Goal: Task Accomplishment & Management: Use online tool/utility

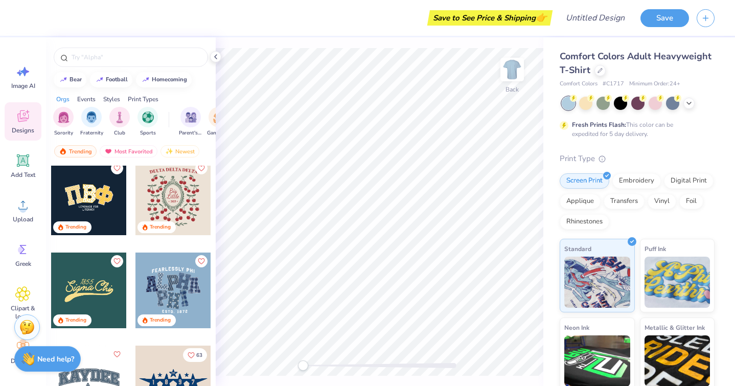
scroll to position [2447, 0]
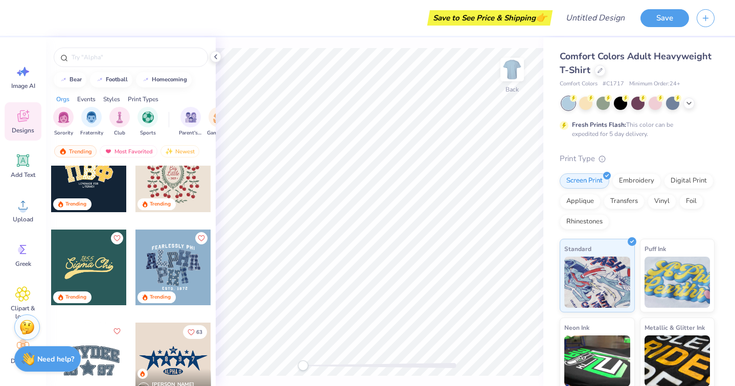
click at [173, 262] on div at bounding box center [173, 267] width 76 height 76
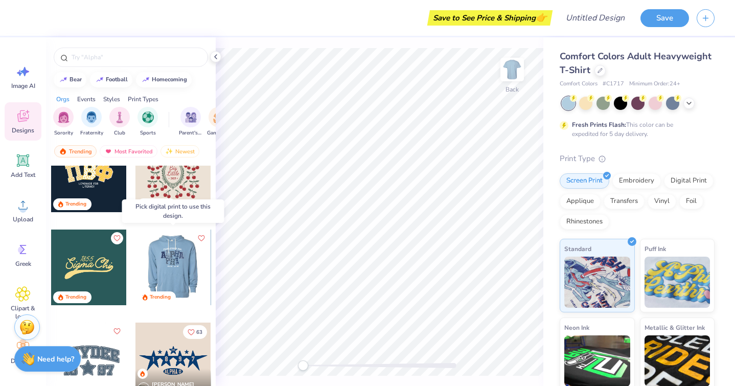
click at [135, 261] on div at bounding box center [98, 267] width 76 height 76
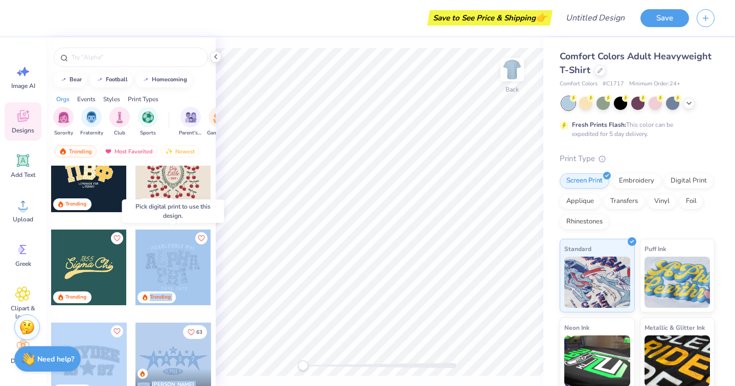
click at [357, 205] on div "Save to See Price & Shipping 👉 Design Title Save Image AI Designs Add Text Uplo…" at bounding box center [367, 193] width 735 height 386
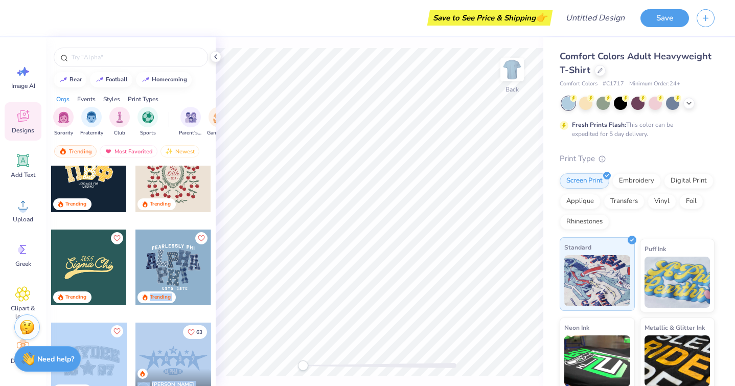
click at [584, 277] on img at bounding box center [597, 280] width 66 height 51
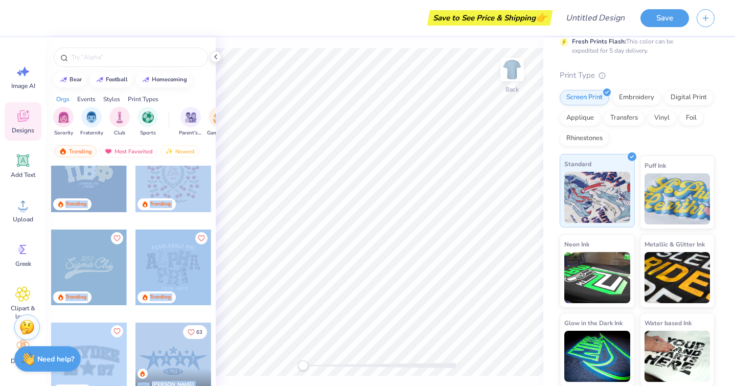
scroll to position [0, 0]
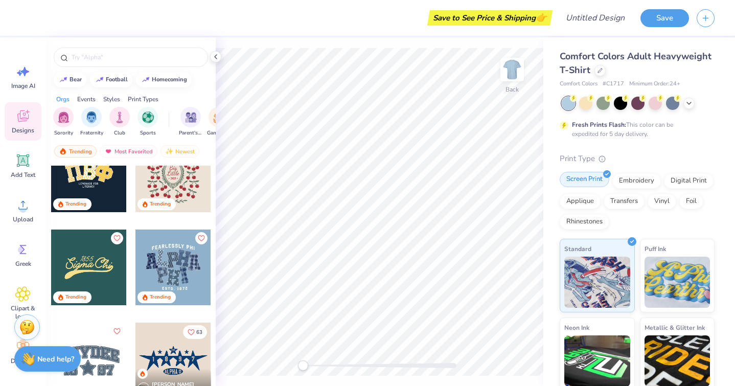
click at [580, 184] on div "Screen Print" at bounding box center [584, 179] width 50 height 15
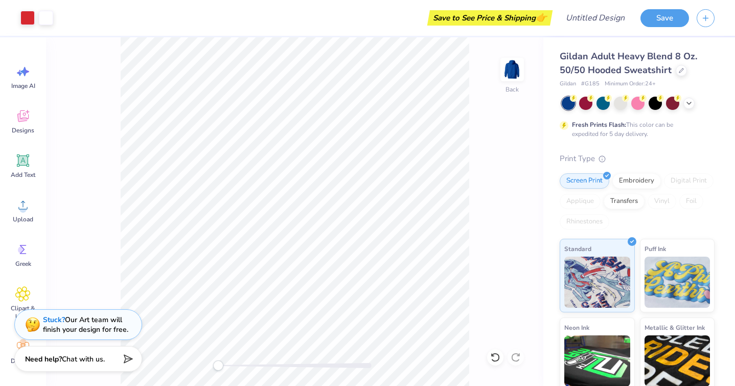
click at [611, 97] on div at bounding box center [637, 103] width 153 height 13
click at [618, 98] on div at bounding box center [619, 102] width 13 height 13
click at [622, 104] on div at bounding box center [619, 102] width 13 height 13
click at [686, 101] on icon at bounding box center [688, 102] width 8 height 8
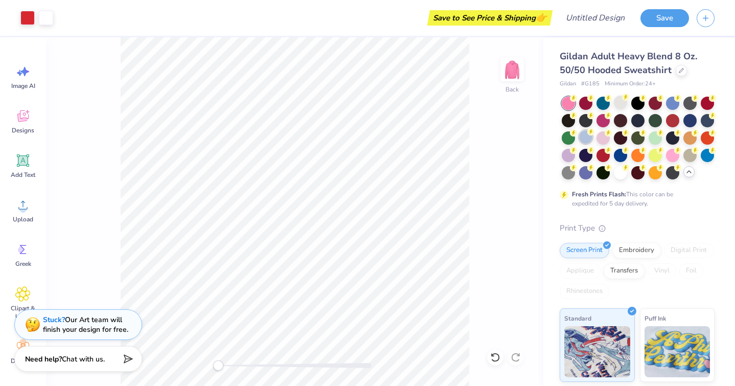
click at [585, 137] on div at bounding box center [585, 136] width 13 height 13
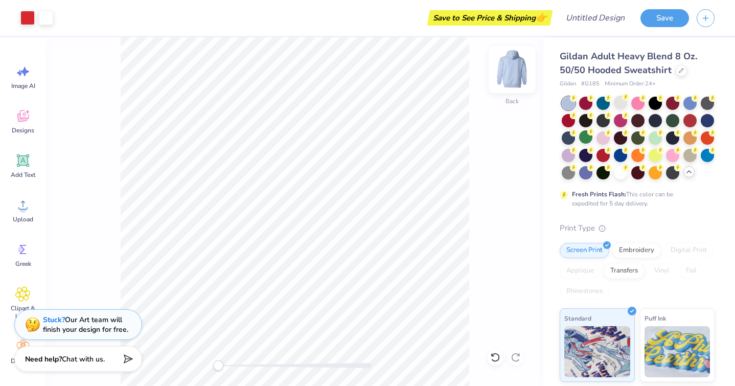
click at [513, 67] on img at bounding box center [511, 69] width 41 height 41
click at [19, 127] on span "Designs" at bounding box center [23, 130] width 22 height 8
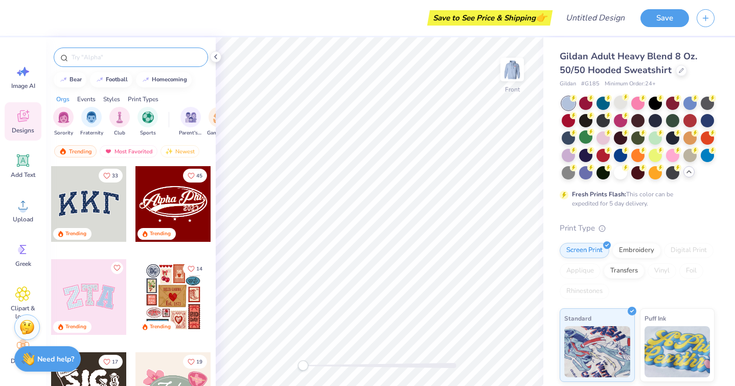
click at [130, 57] on input "text" at bounding box center [135, 57] width 131 height 10
type input "heart"
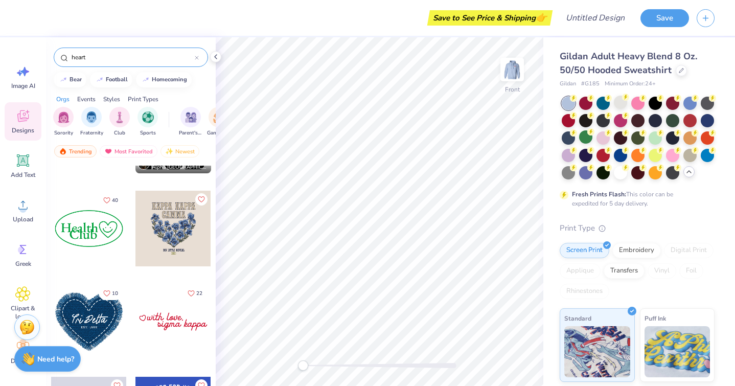
scroll to position [628, 0]
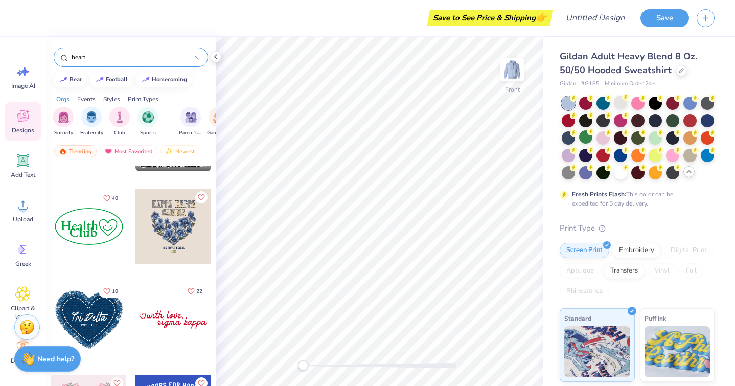
click at [92, 324] on div at bounding box center [89, 319] width 76 height 76
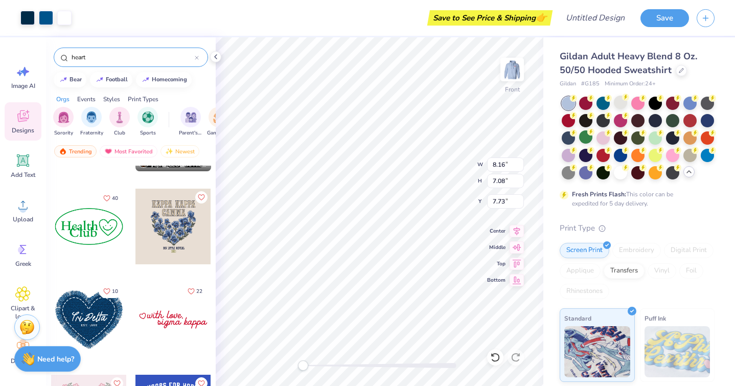
type input "7.73"
type input "12.21"
type input "10.60"
click at [22, 165] on icon at bounding box center [23, 160] width 12 height 12
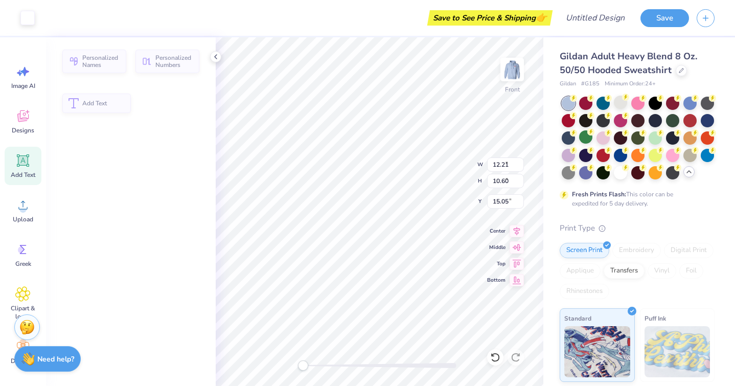
type input "6.58"
type input "1.91"
type input "15.05"
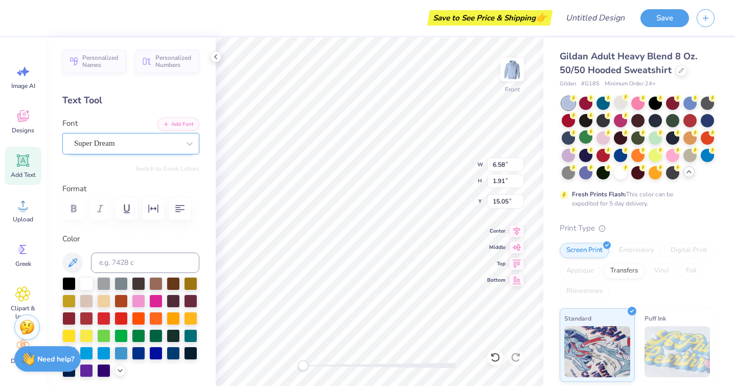
click at [126, 141] on div "Super Dream" at bounding box center [126, 143] width 107 height 16
click at [124, 144] on div "Super Dream" at bounding box center [126, 143] width 105 height 12
click at [125, 259] on input at bounding box center [145, 262] width 108 height 20
click at [98, 104] on div "Text Tool" at bounding box center [130, 100] width 137 height 14
click at [110, 98] on div "Text Tool" at bounding box center [130, 100] width 137 height 14
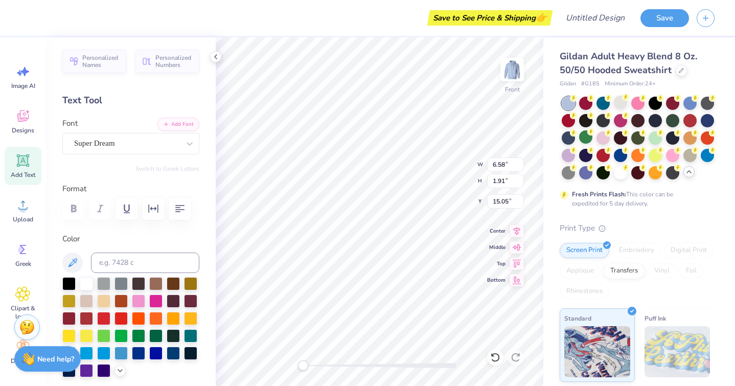
click at [89, 98] on div "Text Tool" at bounding box center [130, 100] width 137 height 14
click at [91, 125] on div "Font Super Dream" at bounding box center [130, 135] width 137 height 37
click at [117, 140] on div "Super Dream" at bounding box center [126, 143] width 107 height 16
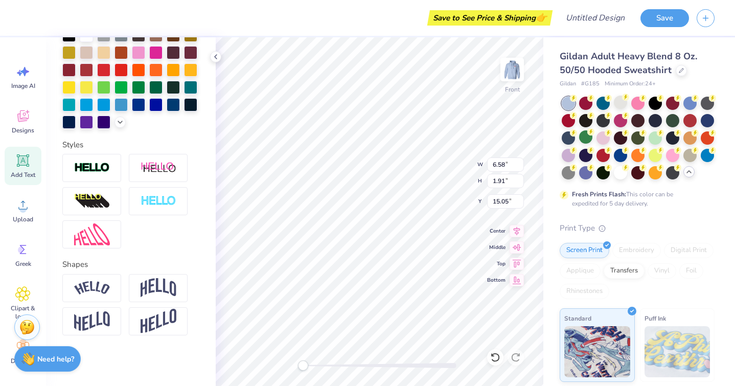
scroll to position [248, 0]
type textarea "Love grows with comfort cases"
click at [103, 287] on img at bounding box center [92, 288] width 36 height 14
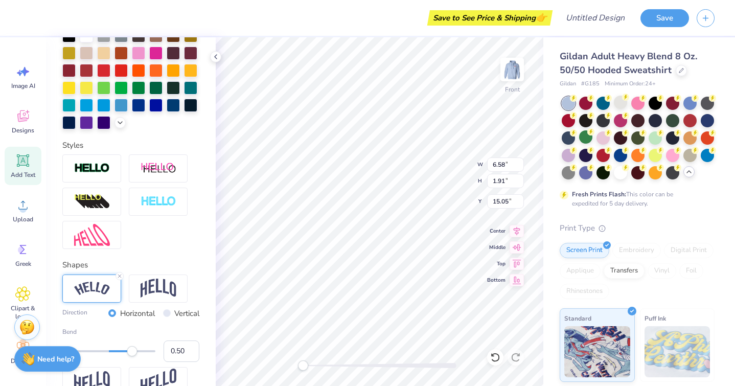
scroll to position [0, 2]
click at [169, 290] on img at bounding box center [158, 287] width 36 height 19
type input "0.59"
click at [136, 351] on div "Accessibility label" at bounding box center [132, 351] width 10 height 10
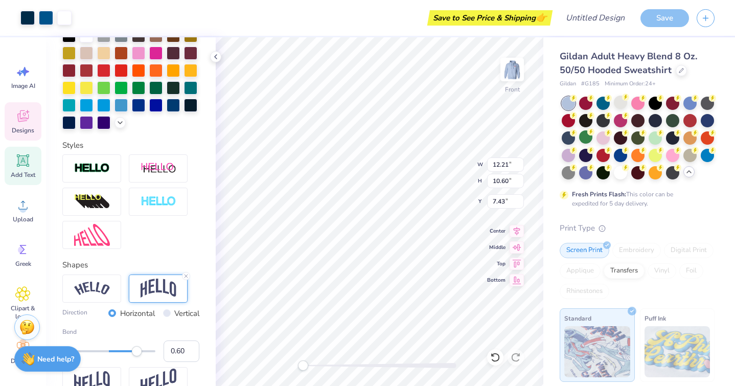
type input "12.21"
type input "10.60"
type input "7.43"
type input "15.67"
type input "4.65"
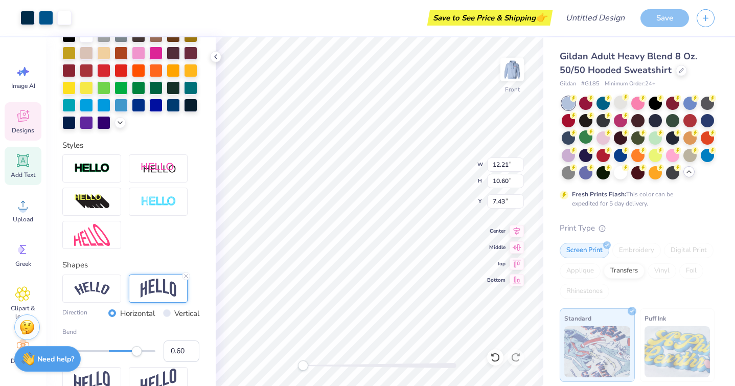
type input "13.68"
click at [119, 292] on div at bounding box center [91, 288] width 59 height 28
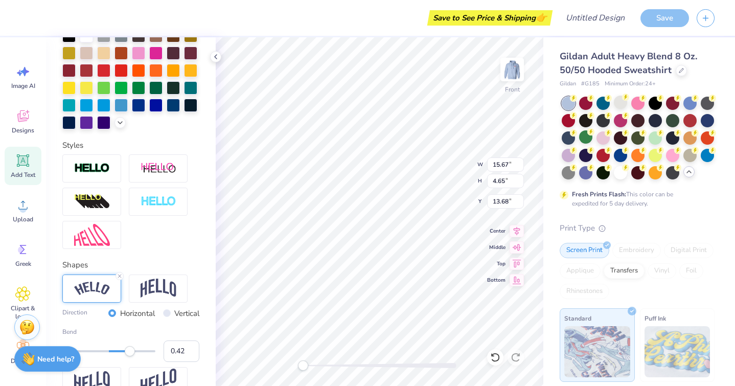
type input "0.41"
drag, startPoint x: 135, startPoint y: 350, endPoint x: 128, endPoint y: 351, distance: 7.2
click at [128, 351] on div "Accessibility label" at bounding box center [130, 351] width 10 height 10
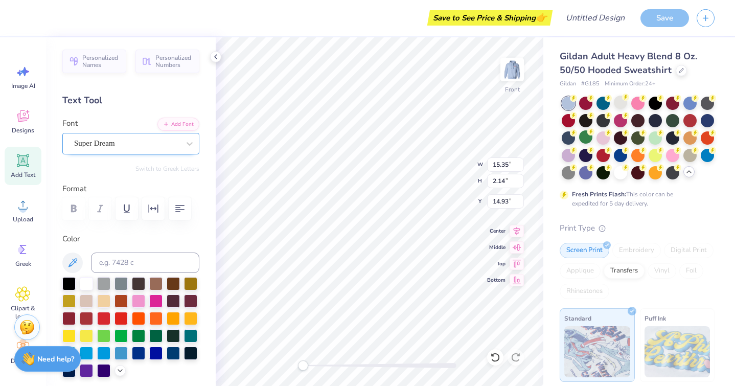
click at [115, 149] on div at bounding box center [126, 143] width 105 height 14
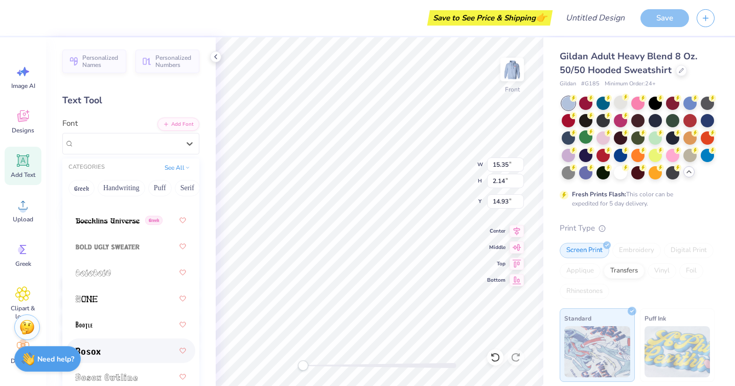
scroll to position [1051, 0]
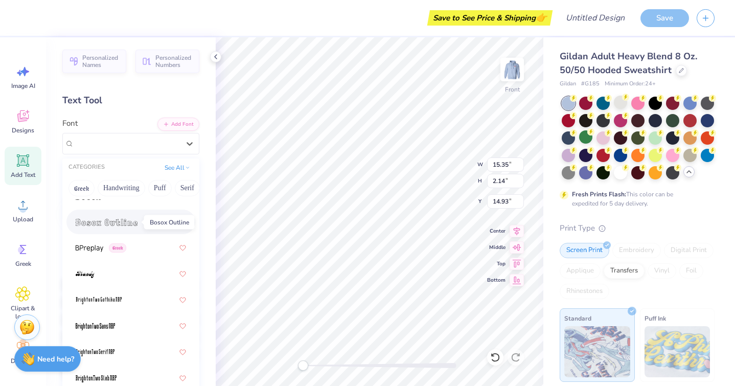
click at [126, 225] on img at bounding box center [107, 222] width 62 height 7
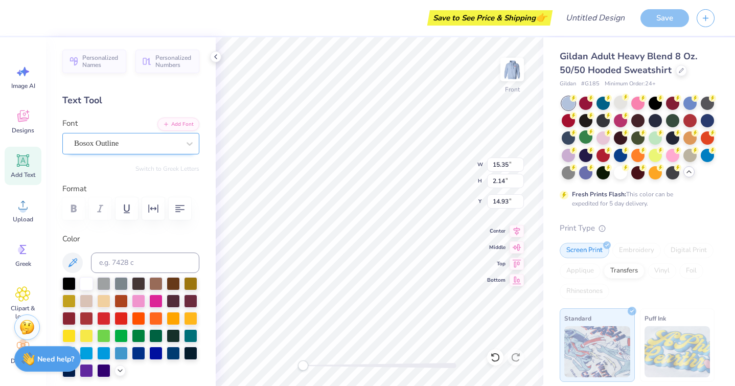
click at [136, 147] on div "Bosox Outline" at bounding box center [126, 143] width 107 height 16
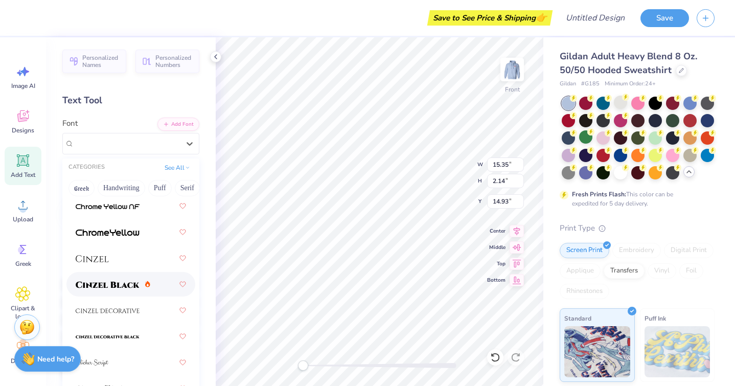
scroll to position [1832, 0]
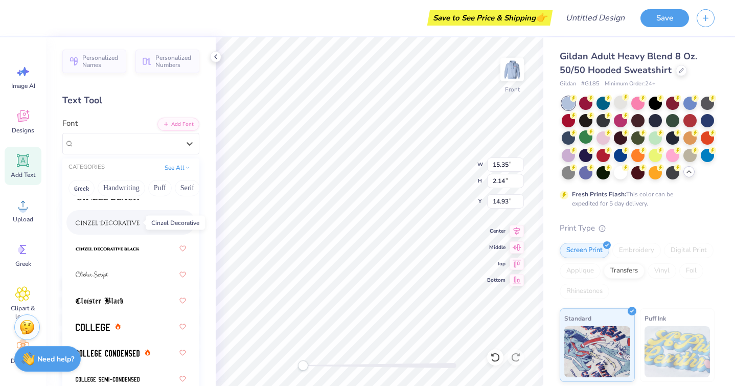
click at [131, 221] on img at bounding box center [108, 222] width 64 height 7
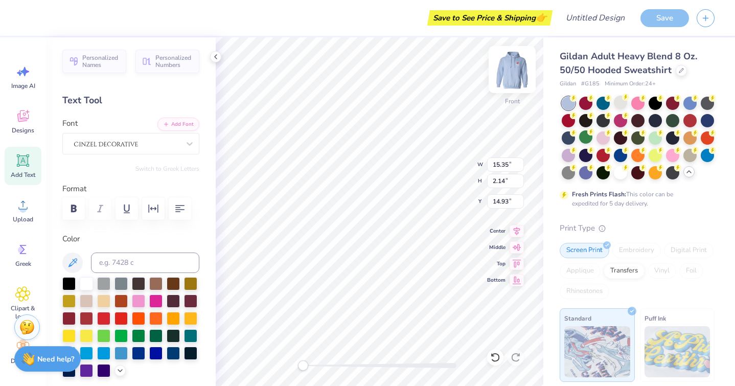
click at [509, 97] on div "Front" at bounding box center [512, 101] width 15 height 9
click at [506, 97] on div "Back" at bounding box center [511, 101] width 13 height 9
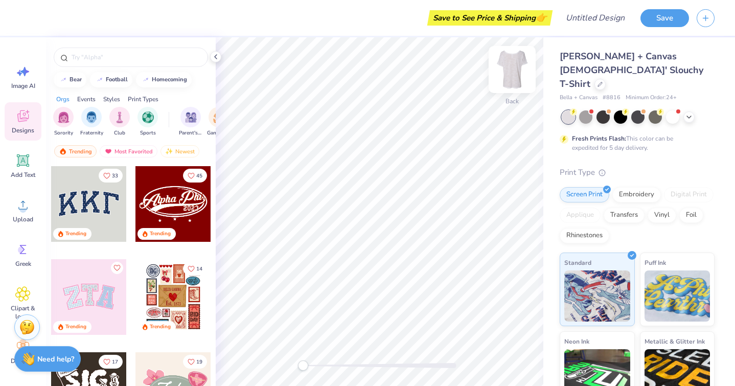
click at [513, 73] on img at bounding box center [511, 69] width 41 height 41
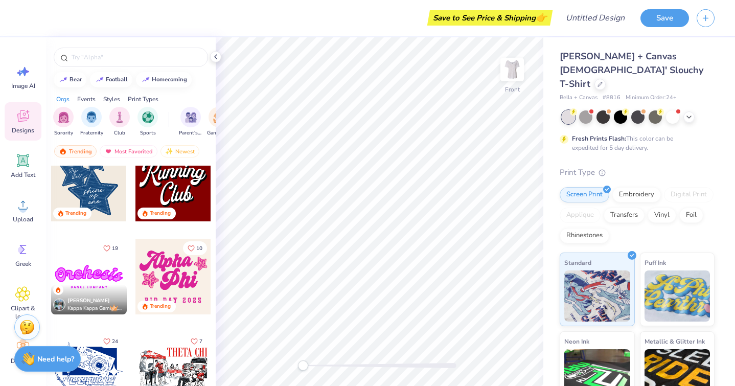
scroll to position [691, 0]
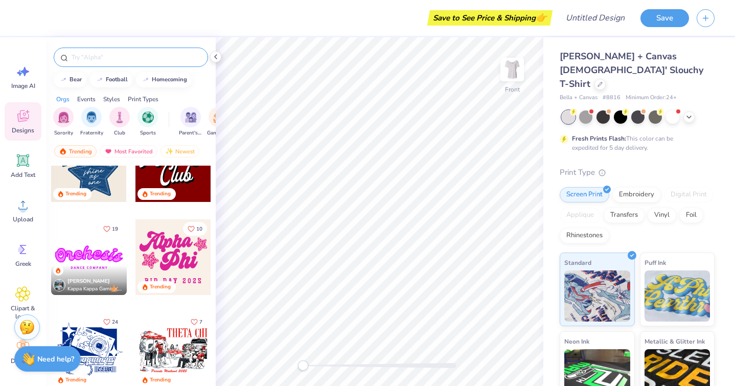
click at [113, 56] on input "text" at bounding box center [135, 57] width 131 height 10
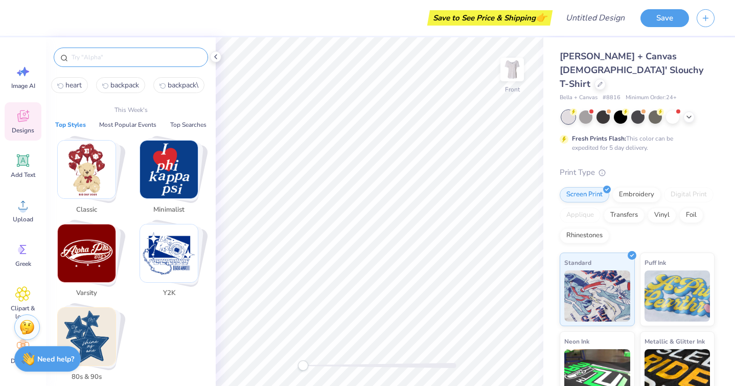
type input "j"
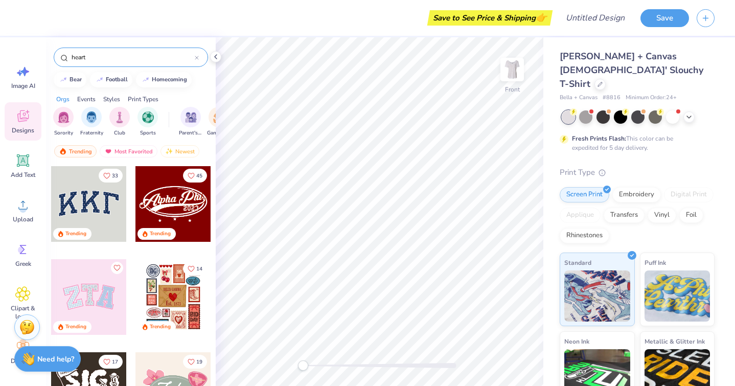
type input "heart"
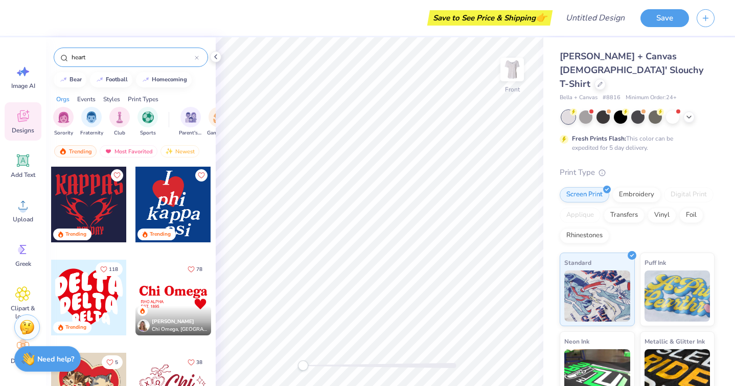
scroll to position [0, 0]
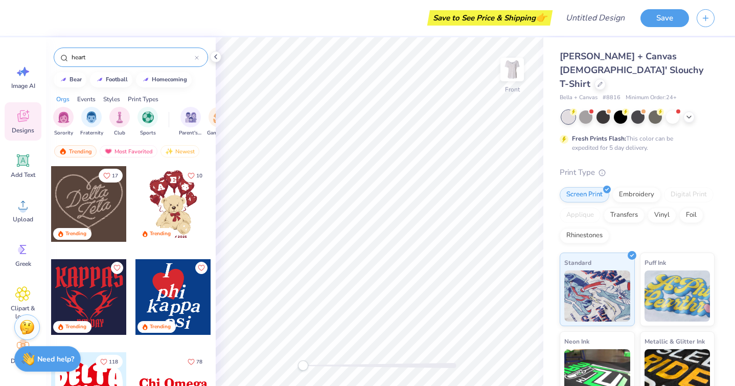
click at [94, 200] on div at bounding box center [89, 204] width 76 height 76
click at [33, 157] on div "Add Text" at bounding box center [23, 166] width 37 height 38
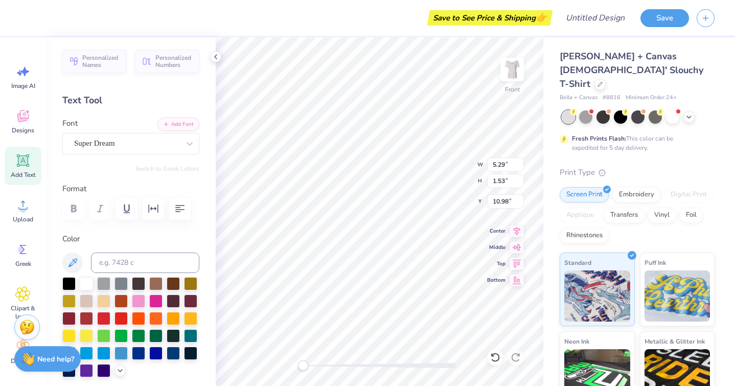
type textarea "T"
type textarea "F"
type textarea "L"
type textarea "E"
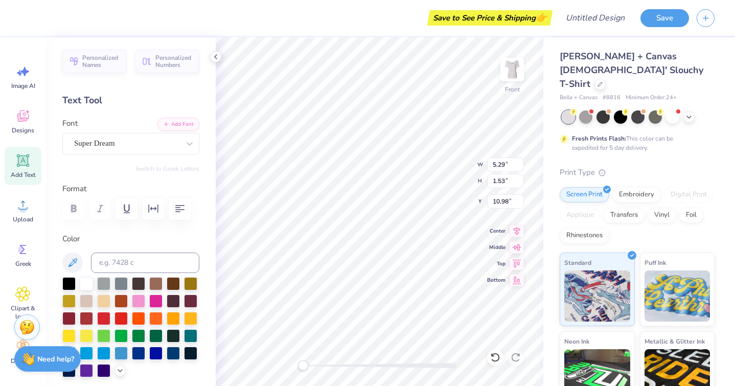
type textarea "COMFORT CASES"
click at [456, 173] on div "Front W 5.29 5.29 " H 1.53 1.53 " Y 10.98 10.98 " Center Middle Top Bottom" at bounding box center [379, 211] width 327 height 348
click at [489, 268] on span "Top" at bounding box center [496, 263] width 18 height 8
click at [517, 262] on icon at bounding box center [516, 262] width 14 height 12
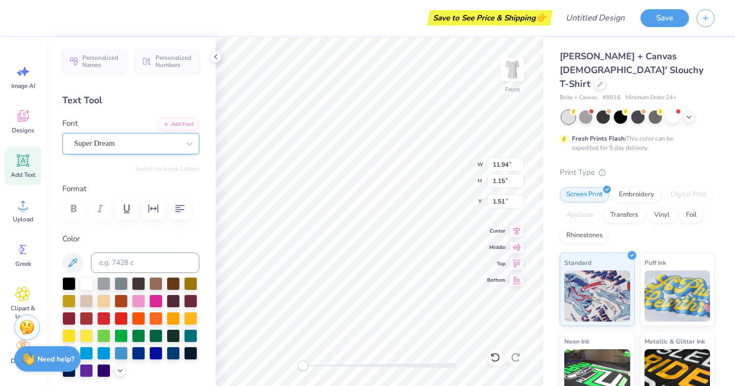
click at [170, 141] on div "Super Dream" at bounding box center [126, 143] width 107 height 16
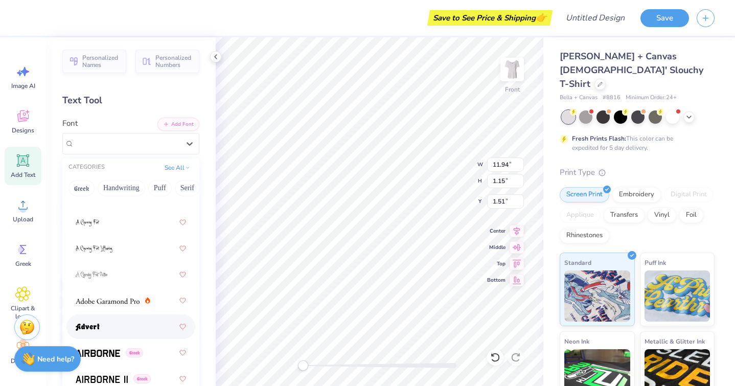
scroll to position [313, 0]
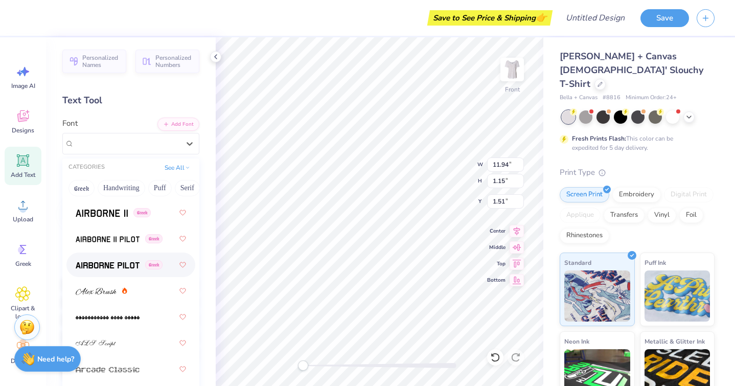
click at [112, 271] on div "Greek" at bounding box center [131, 264] width 110 height 18
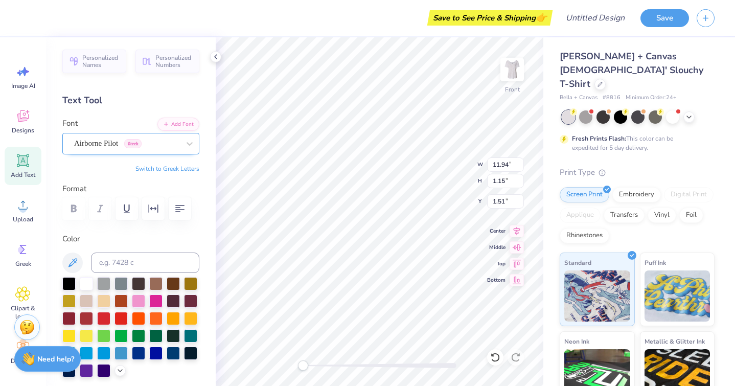
click at [128, 146] on div "Airborne Pilot Greek" at bounding box center [126, 143] width 107 height 16
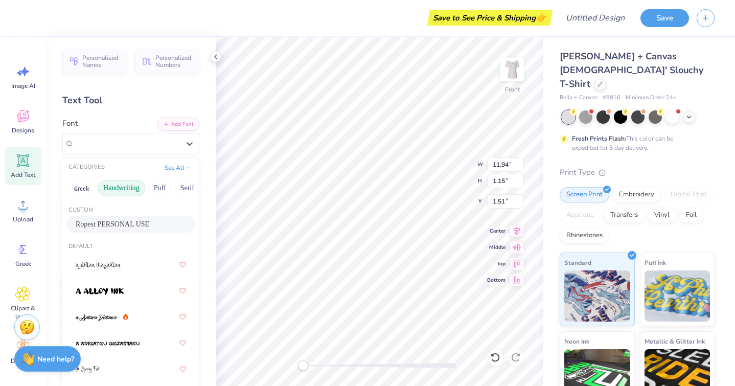
click at [128, 186] on button "Handwriting" at bounding box center [122, 188] width 48 height 16
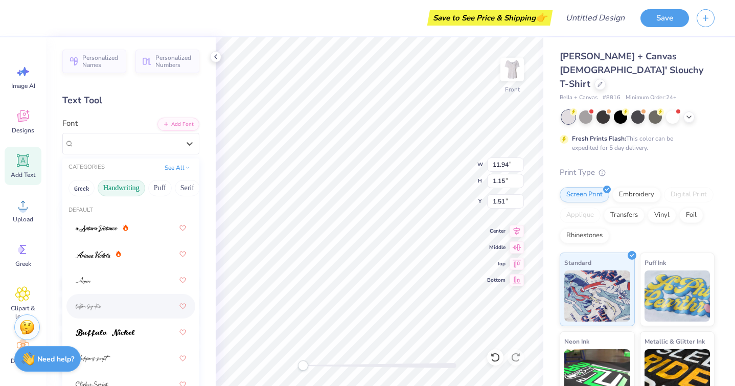
click at [114, 300] on div at bounding box center [131, 306] width 110 height 18
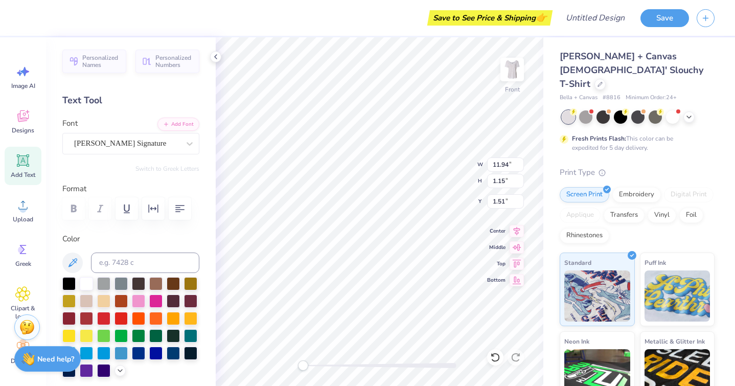
click at [134, 160] on div "Personalized Names Personalized Numbers Text Tool Add Font Font Bettina Signatu…" at bounding box center [131, 211] width 170 height 348
click at [138, 147] on div "Bettina Signature" at bounding box center [126, 143] width 107 height 16
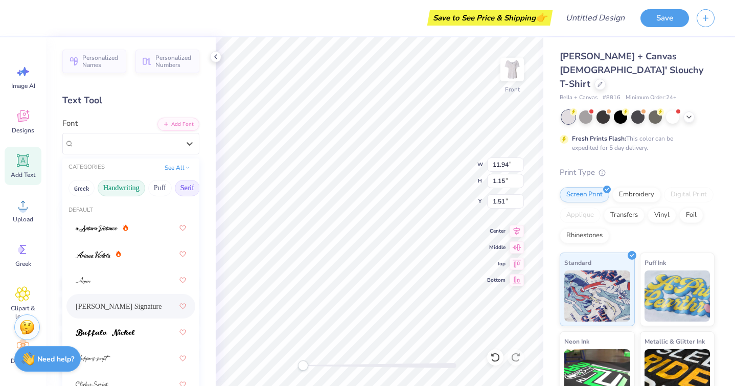
click at [181, 186] on button "Serif" at bounding box center [187, 188] width 25 height 16
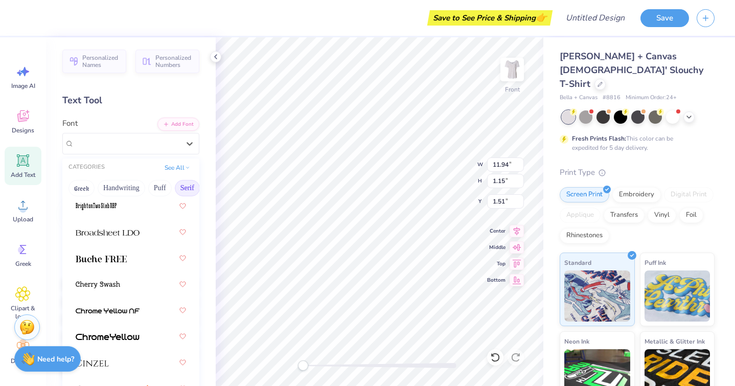
scroll to position [127, 0]
click at [121, 286] on div at bounding box center [131, 283] width 110 height 18
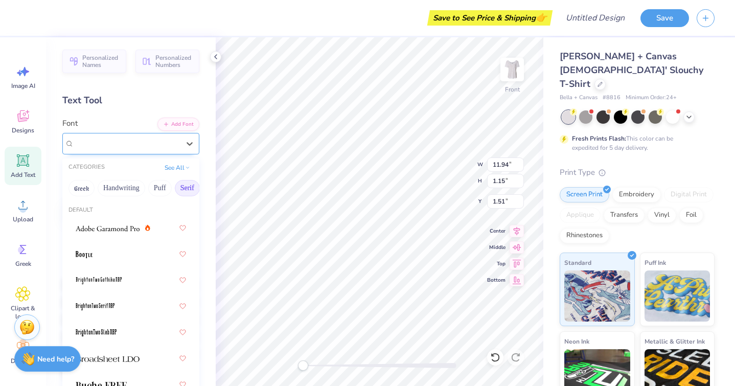
click at [126, 147] on div "Cherry Swash" at bounding box center [126, 143] width 107 height 16
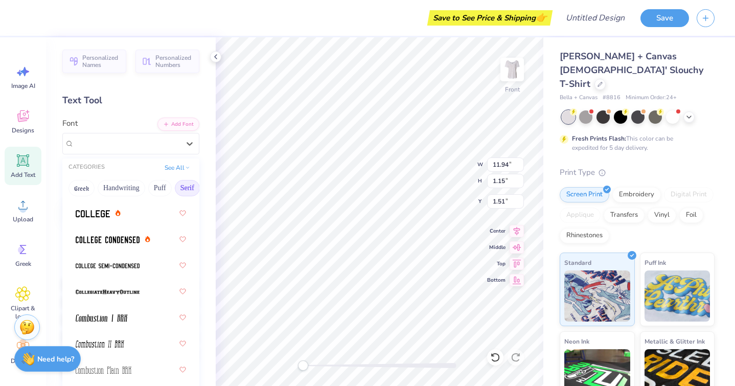
scroll to position [405, 0]
click at [120, 273] on div at bounding box center [131, 266] width 110 height 18
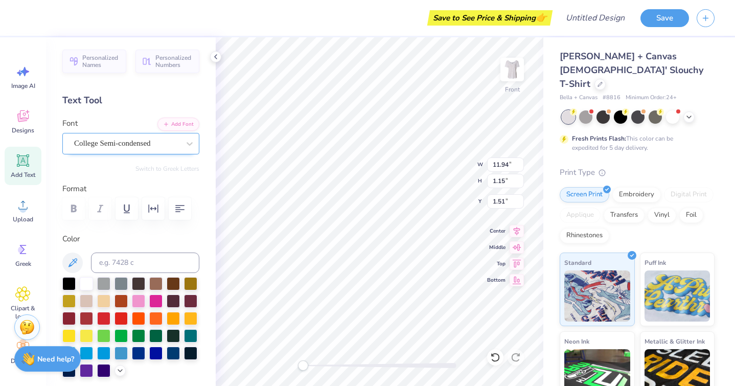
click at [107, 138] on div "College Semi-condensed" at bounding box center [126, 143] width 107 height 16
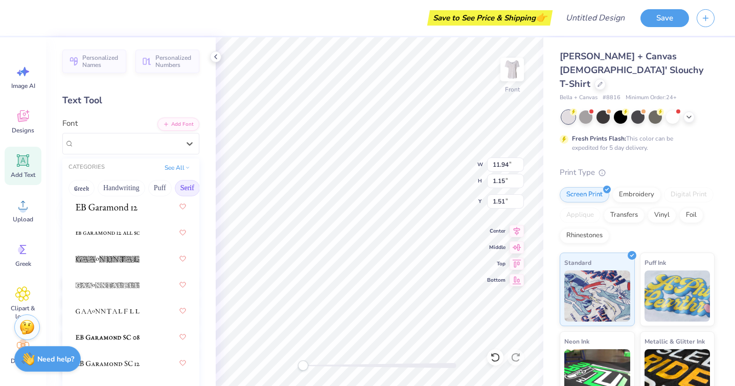
scroll to position [1023, 0]
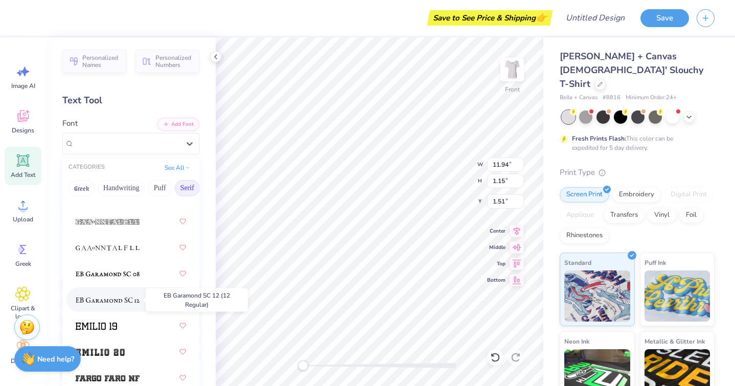
click at [116, 300] on img at bounding box center [108, 299] width 64 height 7
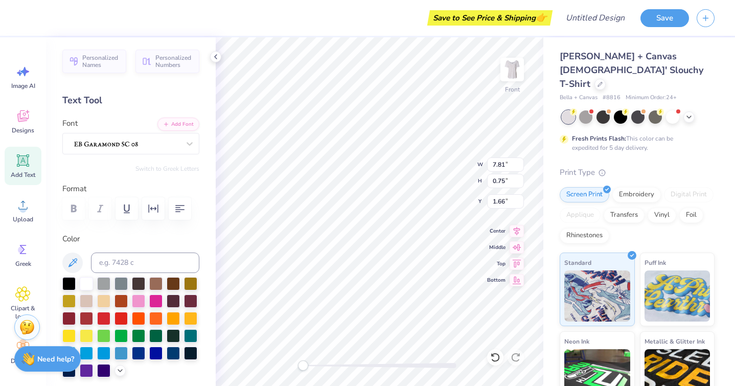
type input "7.81"
type input "0.75"
type input "1.66"
type textarea "C"
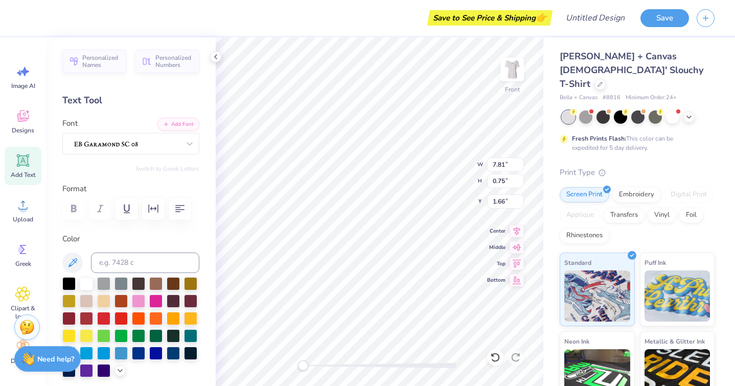
scroll to position [5, 1]
type textarea "Lara kadir siyona ambli isabella yu Susan bethany Alexander Ro Shruta maddury R…"
type input "4.98"
type input "5.13"
type input "8.74"
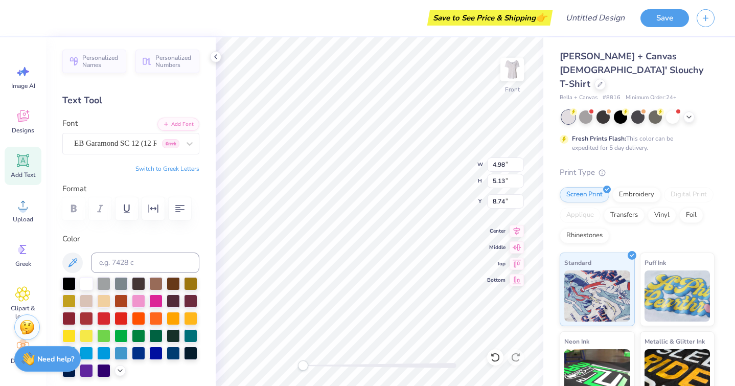
type input "7.78"
type input "0.72"
type input "1.73"
type input "4.98"
type input "5.13"
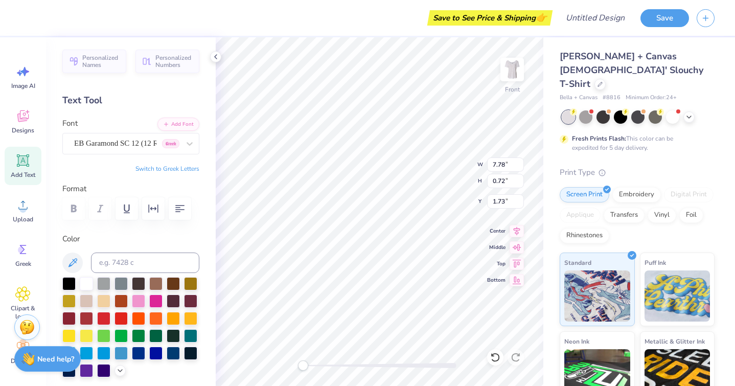
type input "9.18"
click at [182, 207] on icon "button" at bounding box center [180, 208] width 12 height 12
click at [185, 213] on icon "button" at bounding box center [180, 208] width 12 height 12
click at [184, 213] on icon "button" at bounding box center [180, 208] width 12 height 12
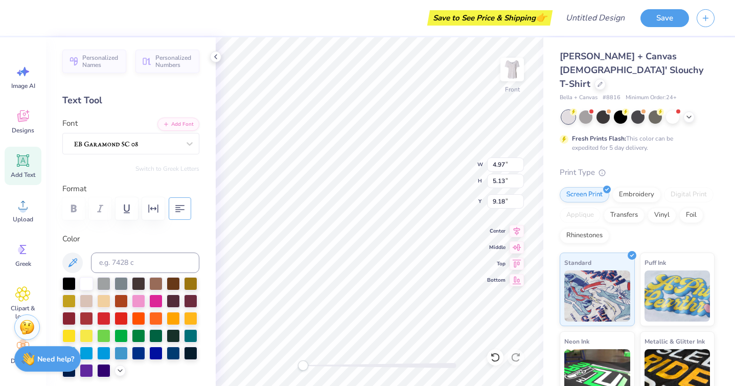
click at [184, 213] on icon "button" at bounding box center [180, 208] width 12 height 12
type input "4.98"
click at [179, 212] on icon "button" at bounding box center [180, 208] width 12 height 12
click at [512, 70] on img at bounding box center [511, 69] width 41 height 41
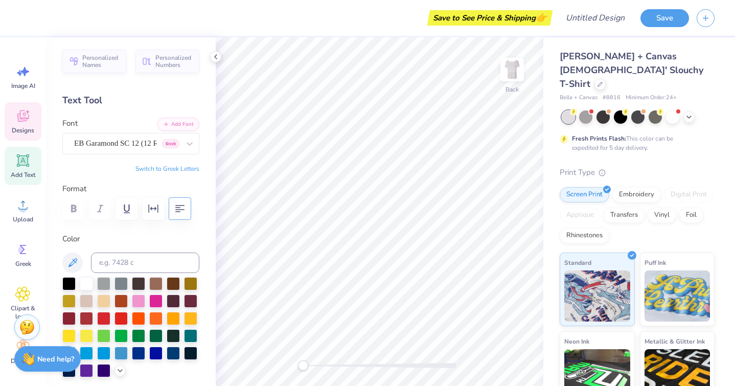
click at [14, 113] on div "Designs" at bounding box center [23, 121] width 37 height 38
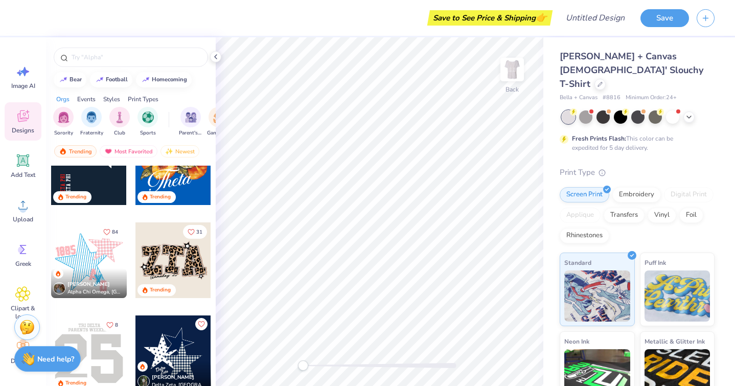
scroll to position [1193, 0]
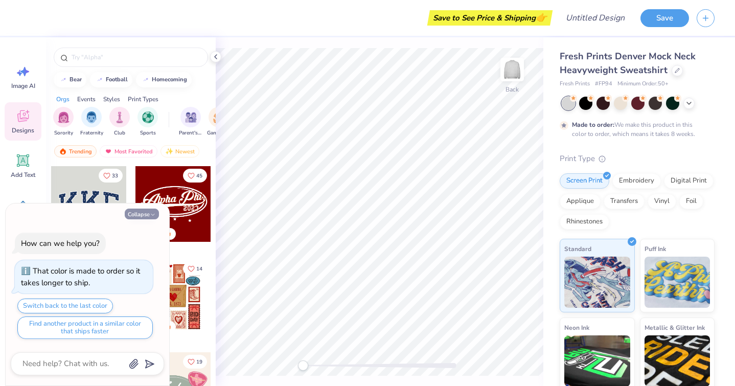
click at [145, 216] on button "Collapse" at bounding box center [142, 213] width 34 height 11
type textarea "x"
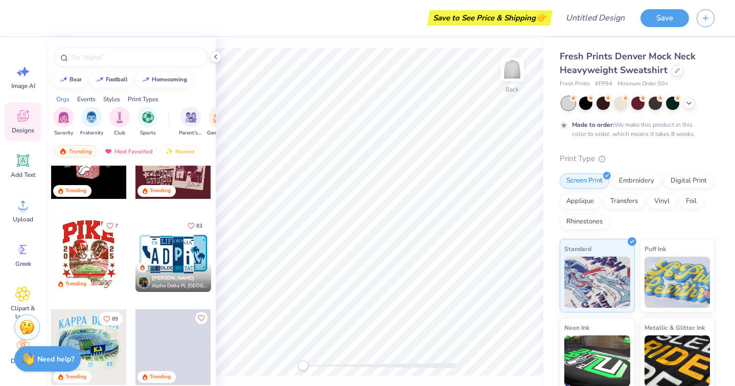
scroll to position [3110, 0]
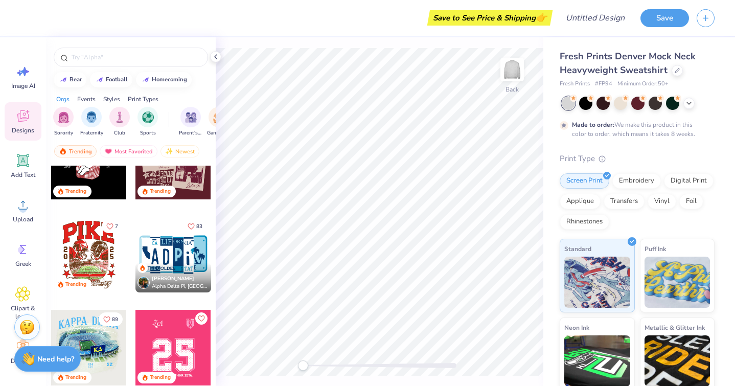
click at [173, 258] on div at bounding box center [173, 255] width 76 height 76
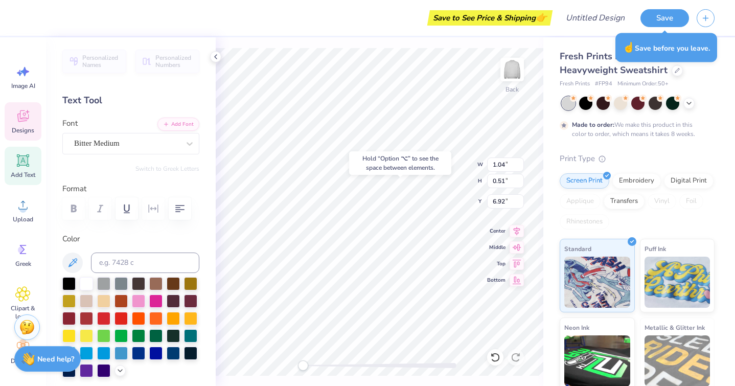
type input "1.36"
type input "3.58"
type input "3.29"
click at [490, 354] on icon at bounding box center [495, 357] width 10 height 10
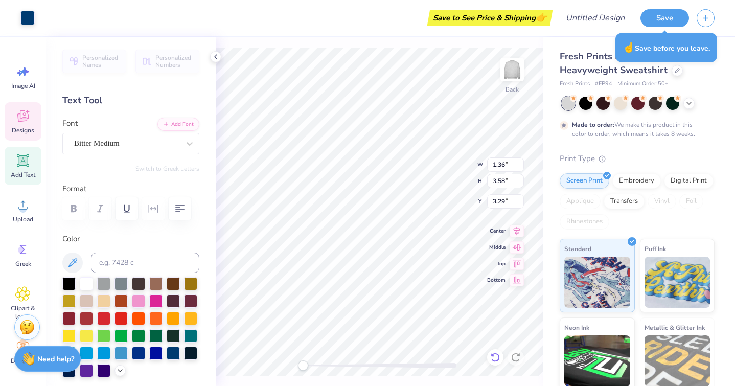
click at [492, 355] on icon at bounding box center [495, 357] width 10 height 10
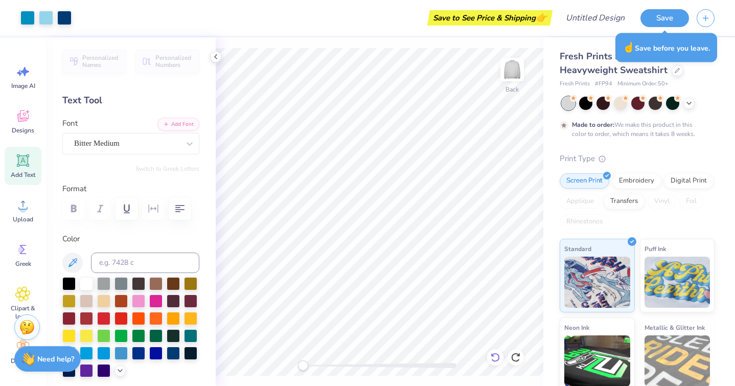
click at [498, 356] on icon at bounding box center [495, 357] width 10 height 10
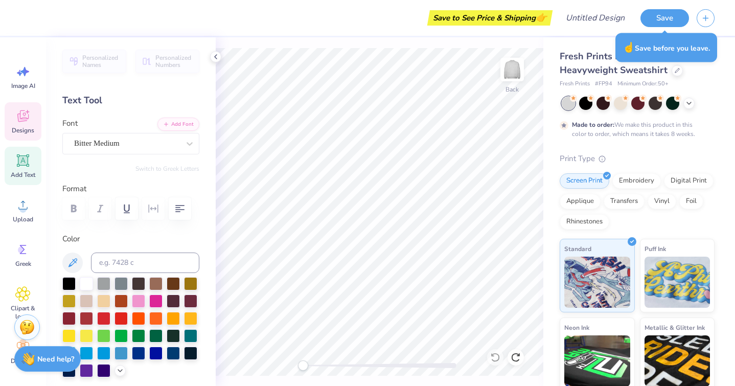
click at [17, 121] on icon at bounding box center [22, 115] width 15 height 15
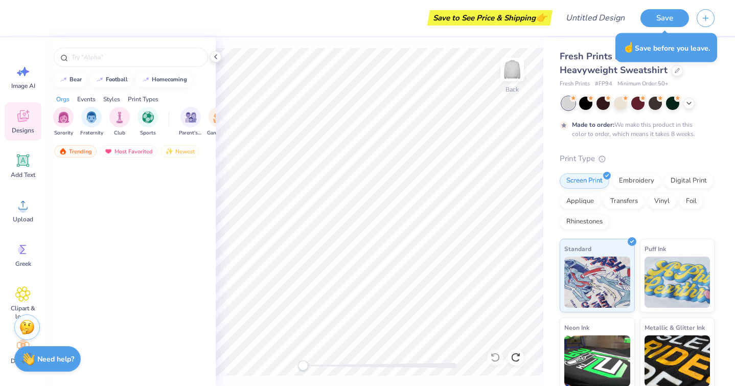
scroll to position [1929, 0]
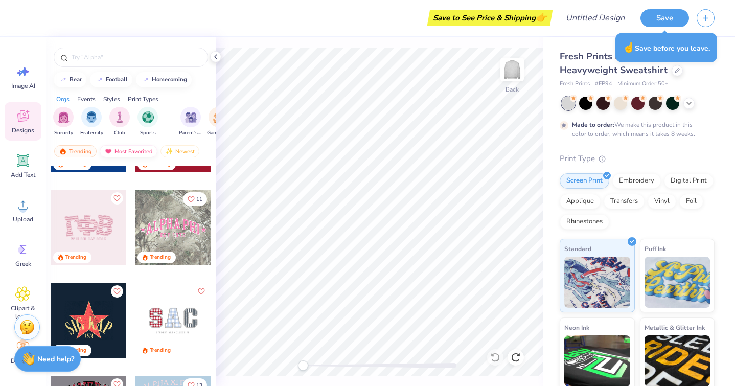
click at [131, 149] on div "Most Favorited" at bounding box center [129, 151] width 58 height 12
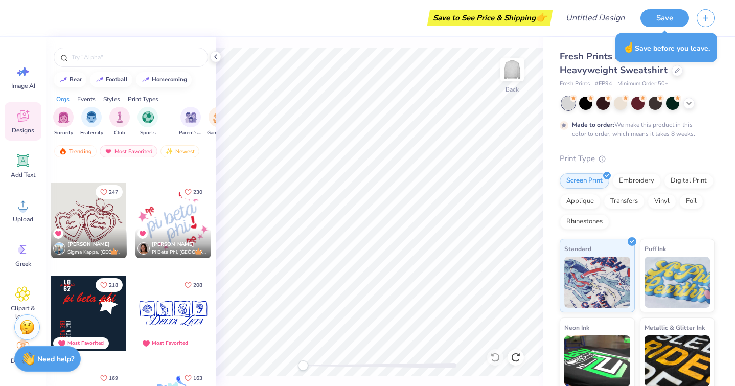
scroll to position [170, 0]
click at [176, 212] on div at bounding box center [173, 220] width 76 height 76
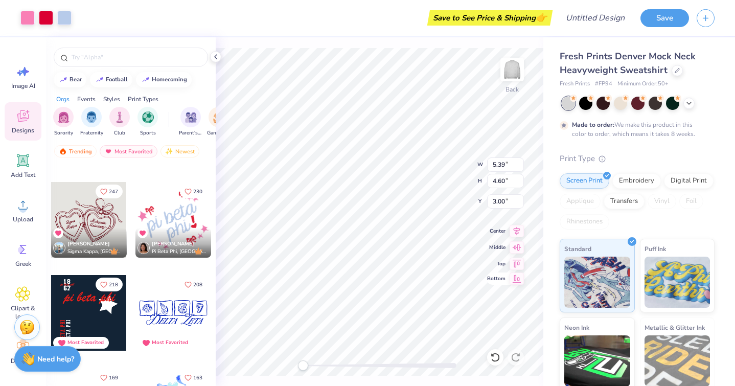
click at [489, 277] on div "Back W 5.39 5.39 " H 4.60 4.60 " Y 3.00 3.00 " Center Middle Top Bottom" at bounding box center [379, 211] width 327 height 348
type input "9.03"
type input "7.71"
type input "3.02"
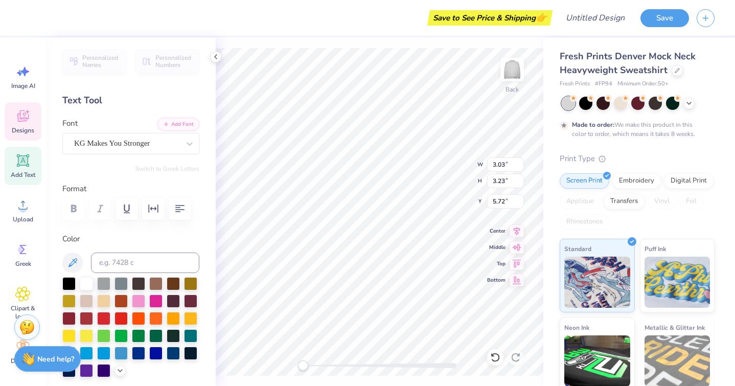
type textarea "cases"
type input "6.30"
type input "4.35"
type input "3.70"
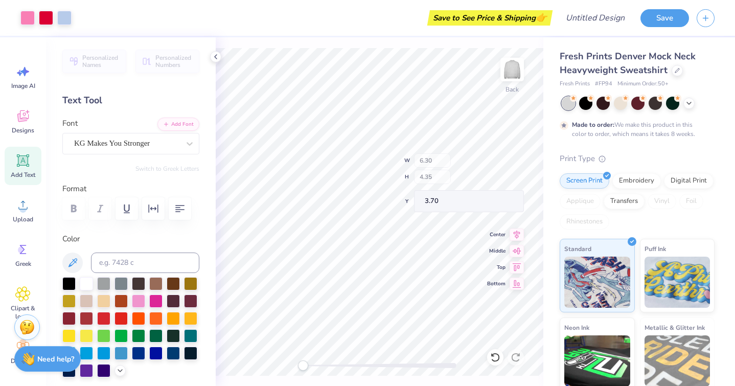
type input "1.41"
type input "1.11"
type input "8.46"
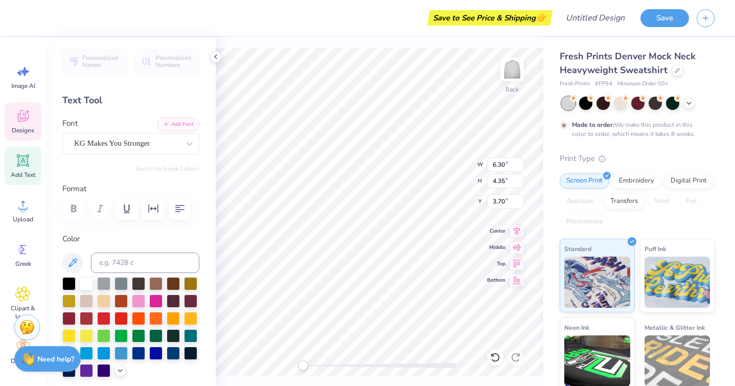
type textarea "p"
type textarea "Comfort"
type input "1.28"
type input "1.37"
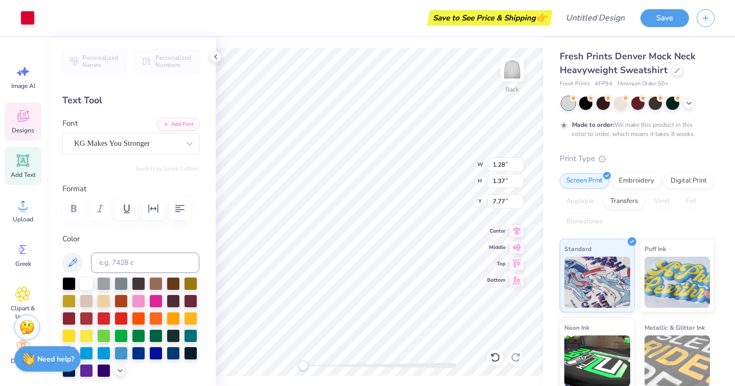
type input "7.77"
click at [73, 331] on div at bounding box center [68, 334] width 13 height 13
type input "7.19"
type input "4.20"
type input "2.92"
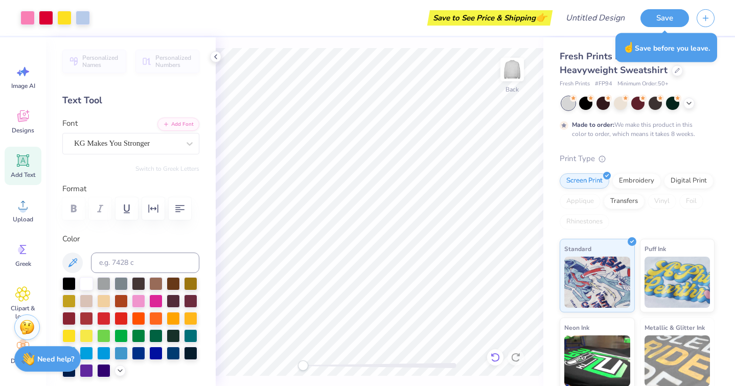
click at [497, 360] on icon at bounding box center [494, 356] width 9 height 9
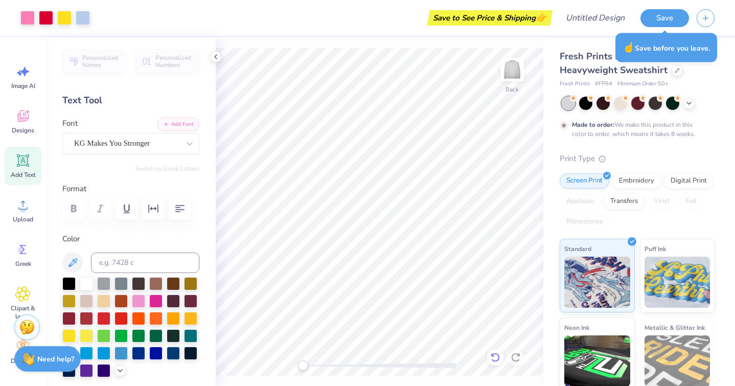
click at [26, 122] on icon at bounding box center [22, 115] width 15 height 15
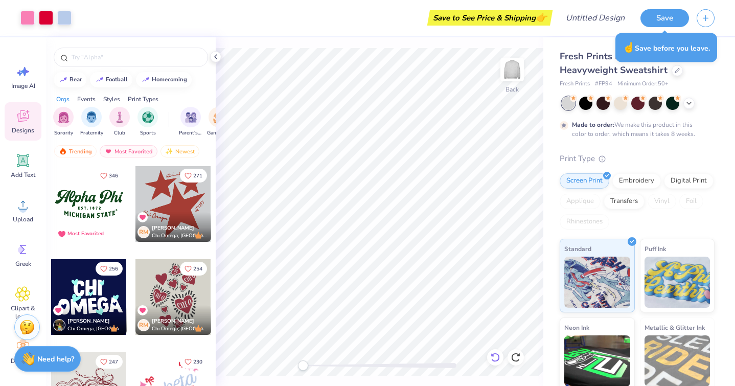
click at [491, 358] on icon at bounding box center [495, 357] width 10 height 10
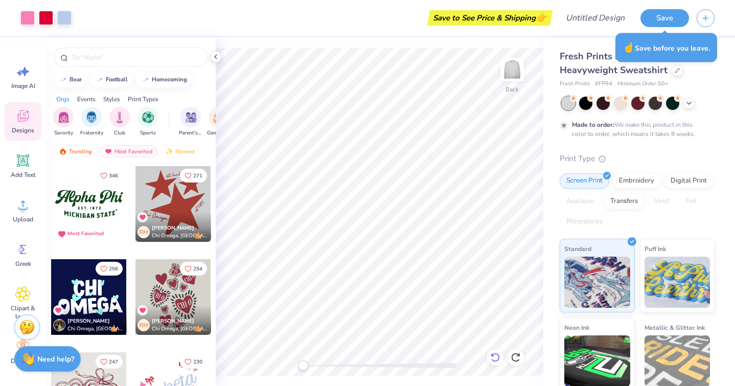
click at [497, 356] on icon at bounding box center [495, 357] width 10 height 10
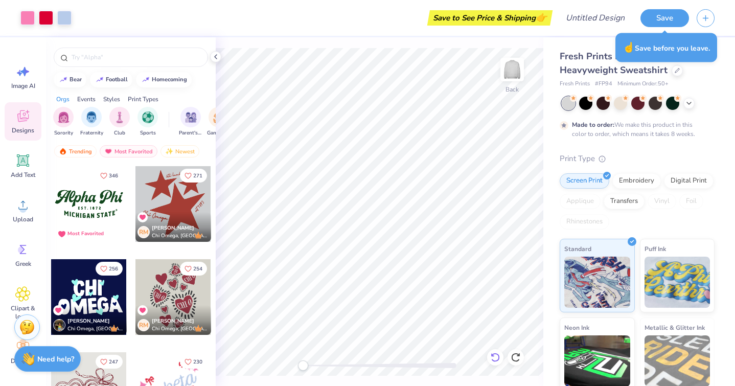
click at [497, 356] on icon at bounding box center [495, 357] width 10 height 10
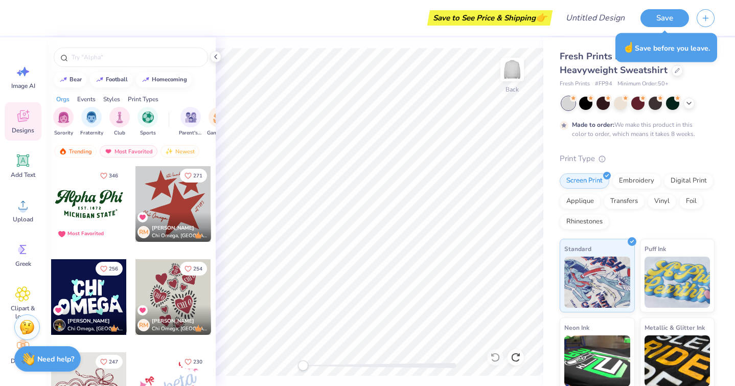
click at [99, 293] on div at bounding box center [89, 297] width 76 height 76
type input "11.57"
type input "6.14"
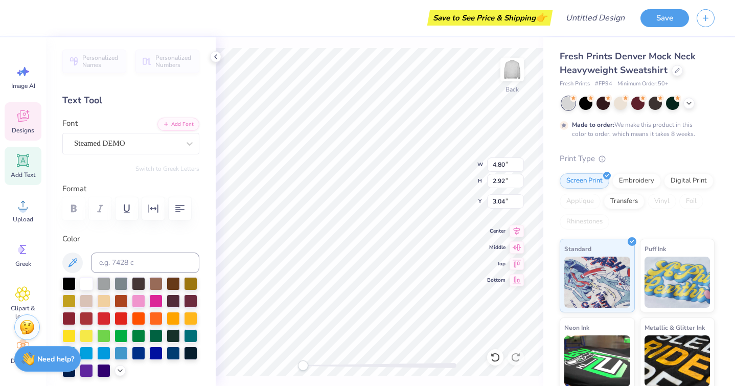
type textarea "H"
type textarea "Comfort"
type input "11.02"
type input "2.99"
type input "6.08"
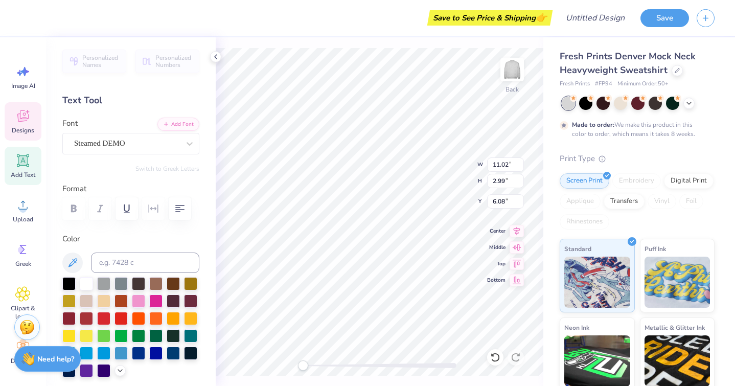
type textarea "Cases"
click at [621, 98] on div at bounding box center [619, 102] width 13 height 13
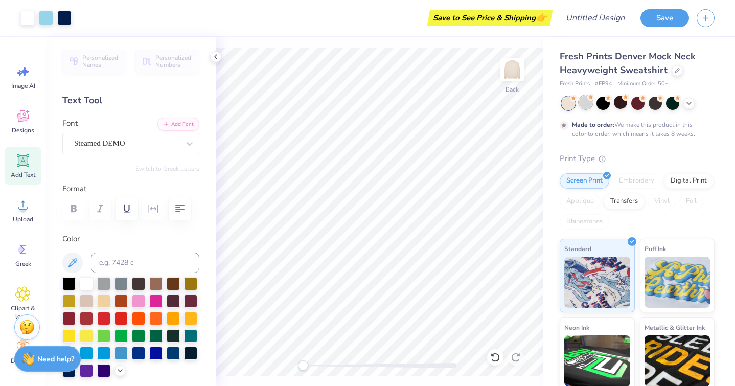
click at [583, 103] on div at bounding box center [585, 102] width 13 height 13
click at [570, 104] on div at bounding box center [567, 103] width 13 height 13
click at [690, 103] on icon at bounding box center [688, 102] width 8 height 8
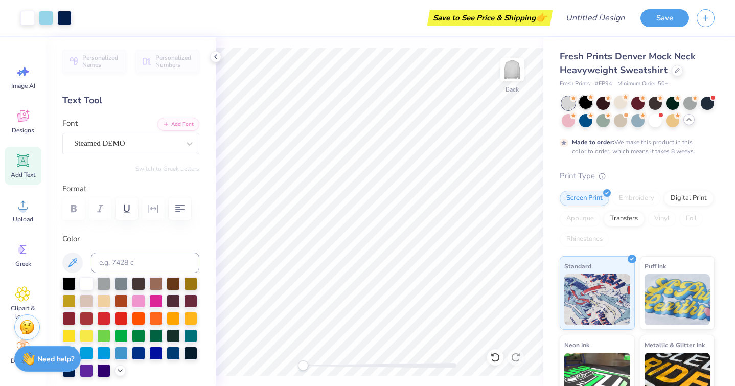
click at [583, 105] on div at bounding box center [585, 102] width 13 height 13
click at [571, 121] on div at bounding box center [567, 119] width 13 height 13
click at [637, 124] on div at bounding box center [637, 119] width 13 height 13
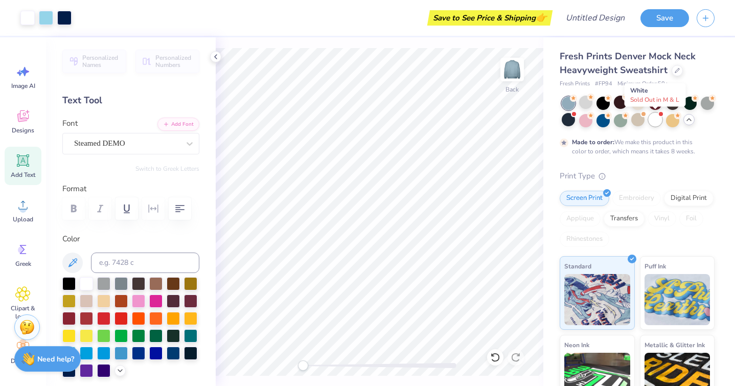
click at [658, 126] on div at bounding box center [654, 119] width 13 height 13
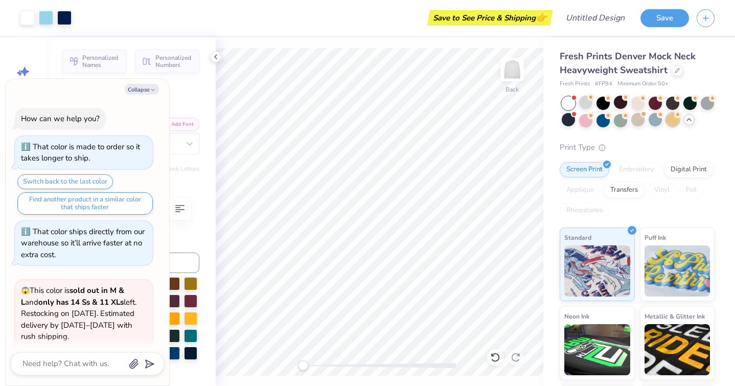
scroll to position [82, 0]
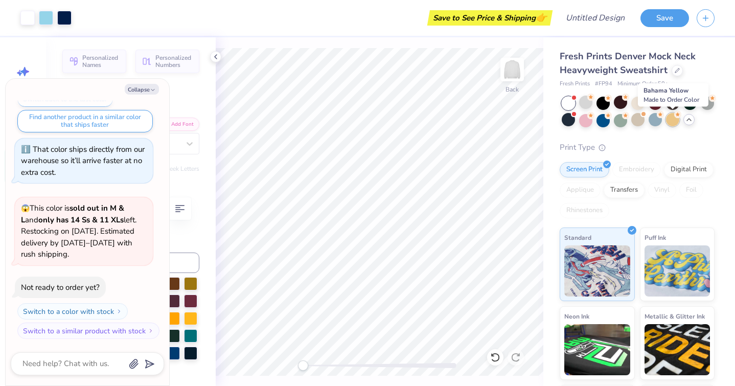
click at [672, 125] on div at bounding box center [672, 119] width 13 height 13
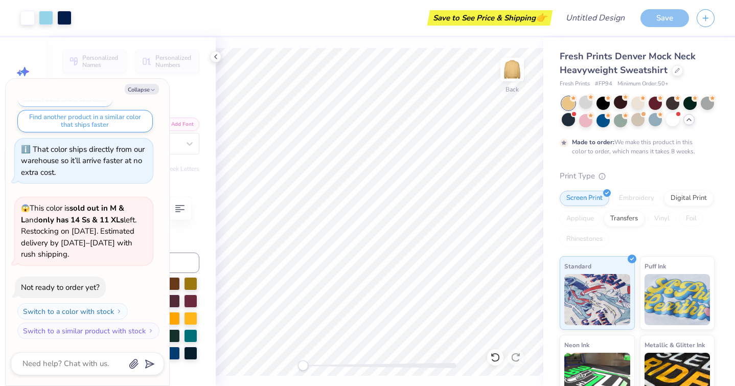
scroll to position [167, 0]
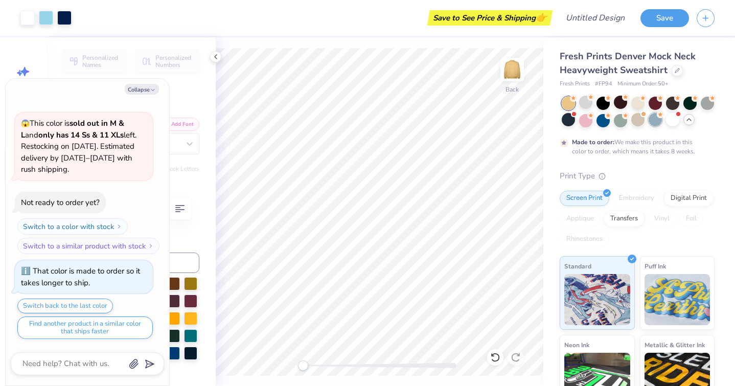
click at [658, 124] on div at bounding box center [654, 119] width 13 height 13
click at [669, 122] on div at bounding box center [672, 119] width 13 height 13
click at [654, 121] on div at bounding box center [654, 119] width 13 height 13
click at [657, 119] on div at bounding box center [654, 119] width 13 height 13
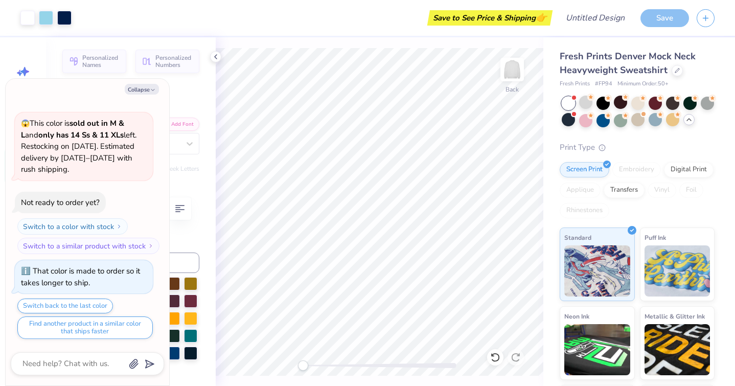
scroll to position [373, 0]
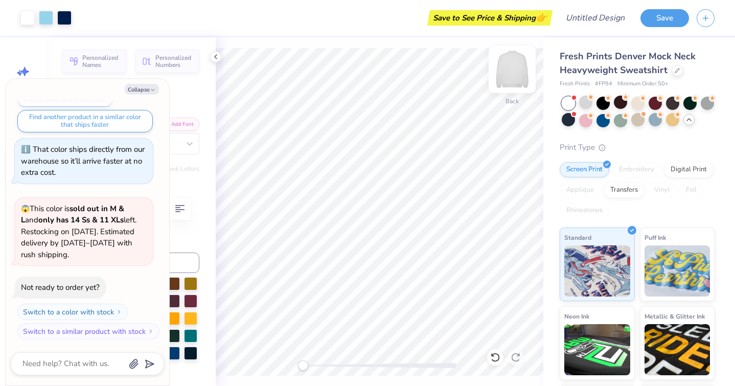
click at [511, 68] on img at bounding box center [511, 69] width 41 height 41
click at [188, 93] on div "Text Tool" at bounding box center [130, 100] width 137 height 14
click at [148, 89] on button "Collapse" at bounding box center [142, 89] width 34 height 11
type textarea "x"
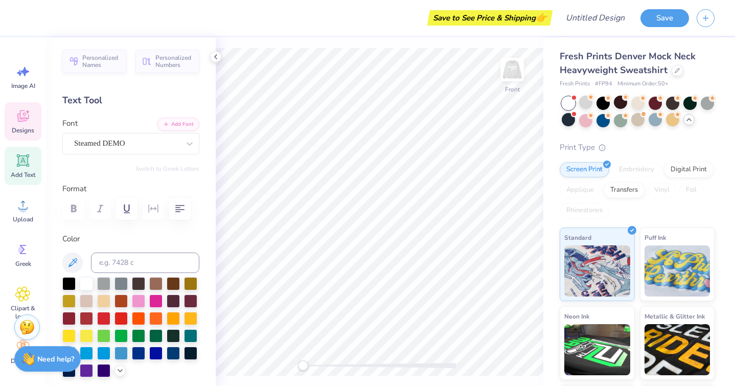
click at [29, 124] on div "Designs" at bounding box center [23, 121] width 37 height 38
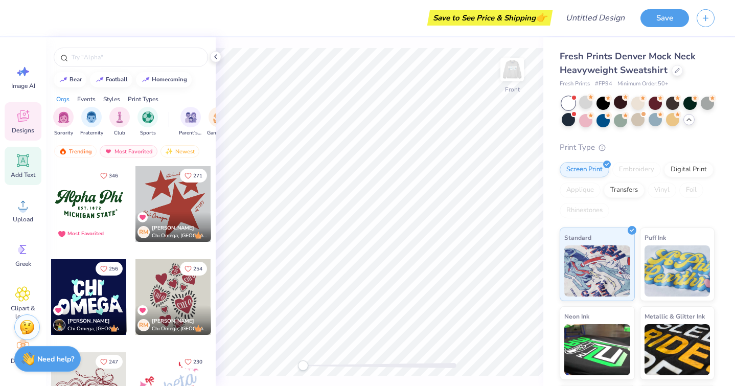
click at [21, 171] on span "Add Text" at bounding box center [23, 175] width 25 height 8
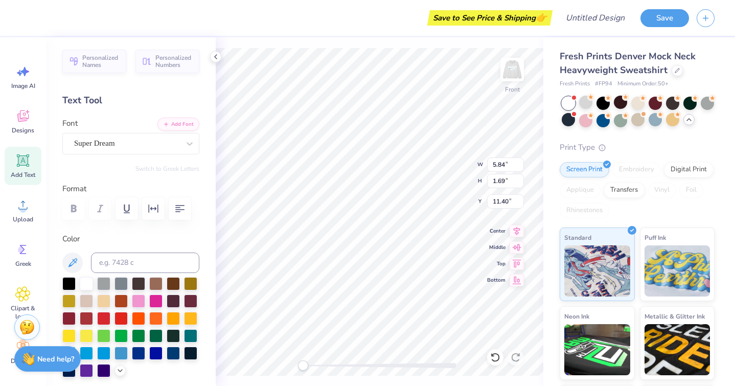
type textarea "L"
click at [170, 135] on div "Super Dream" at bounding box center [130, 143] width 137 height 21
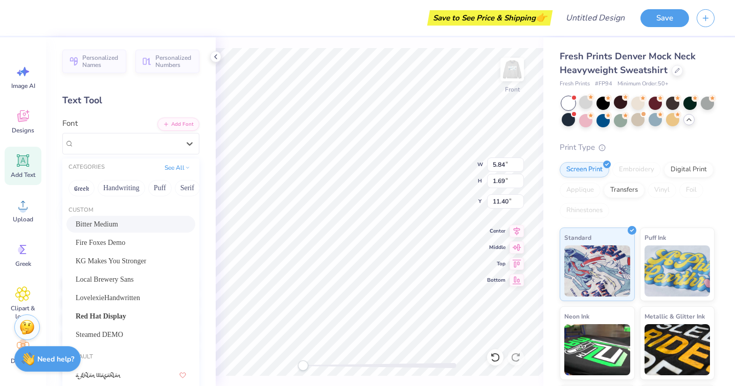
click at [115, 221] on span "Bitter Medium" at bounding box center [97, 224] width 42 height 11
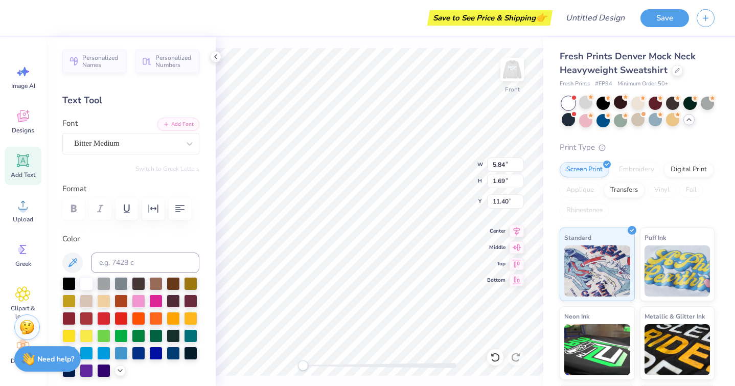
type textarea "l"
paste textarea "ara Kadir Lara Kadir"
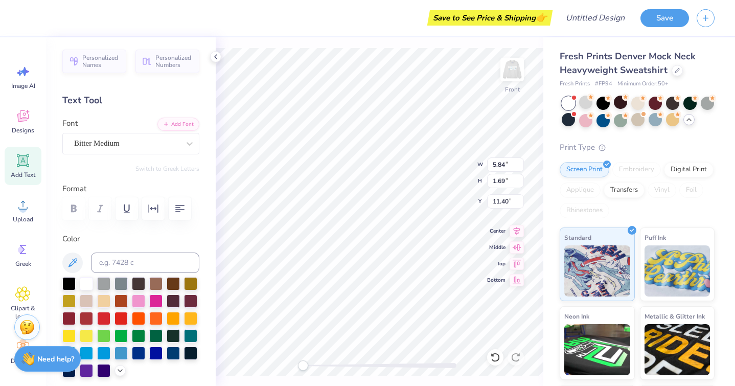
scroll to position [4, 1]
type textarea "Lara Kadir Lara Kadir Lara Kadir Lara Kadir Lara Kadir Lara Kadir"
click at [452, 159] on div "Front W 5.84 5.84 " H 1.69 1.69 " Y 11.40 11.40 " Center Middle Top Bottom" at bounding box center [379, 211] width 327 height 348
type input "4.09"
type input "5.71"
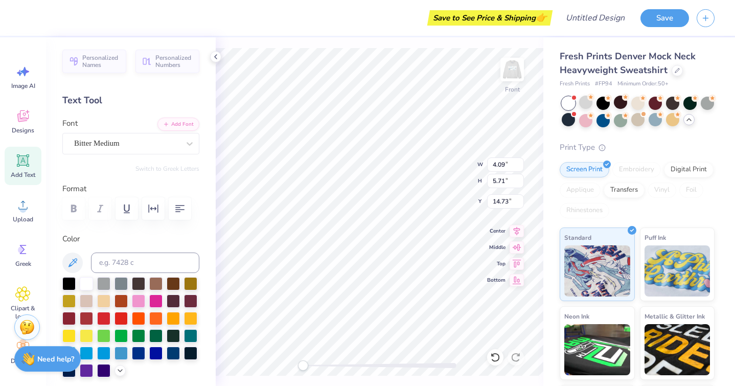
type input "14.73"
type input "5.70"
type input "7.96"
type input "9.40"
type input "8.27"
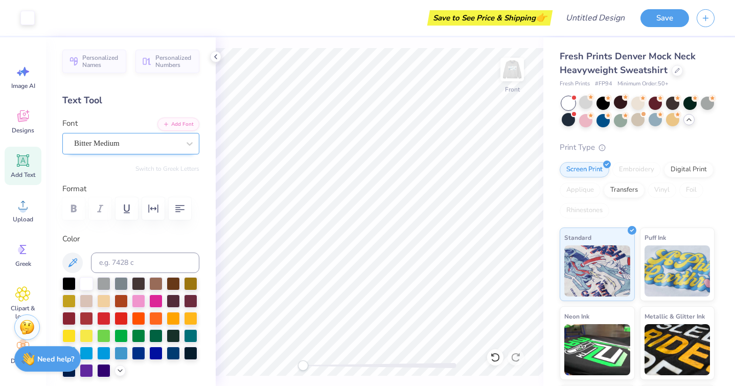
click at [129, 133] on div "Bitter Medium" at bounding box center [130, 143] width 137 height 21
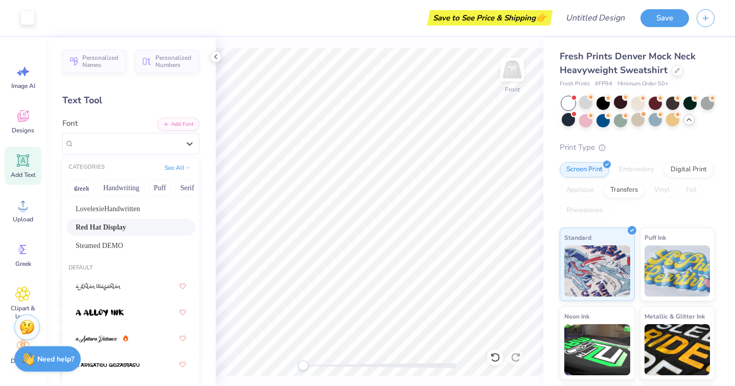
scroll to position [87, 0]
click at [120, 226] on span "Red Hat Display" at bounding box center [101, 228] width 51 height 11
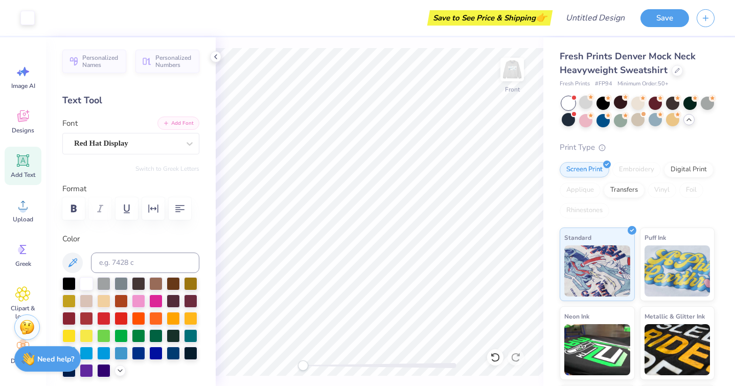
click at [179, 125] on button "Add Font" at bounding box center [178, 122] width 42 height 13
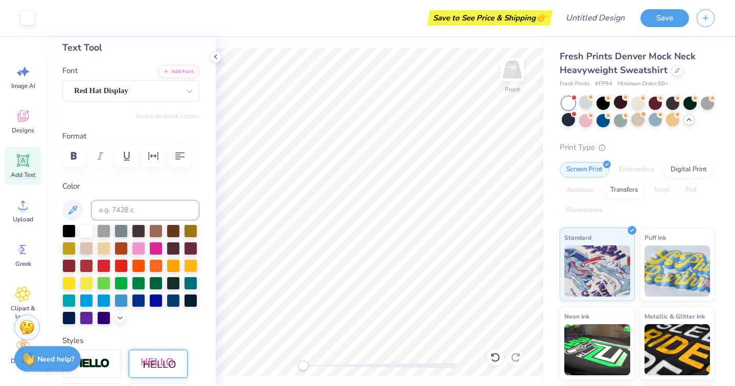
scroll to position [0, 0]
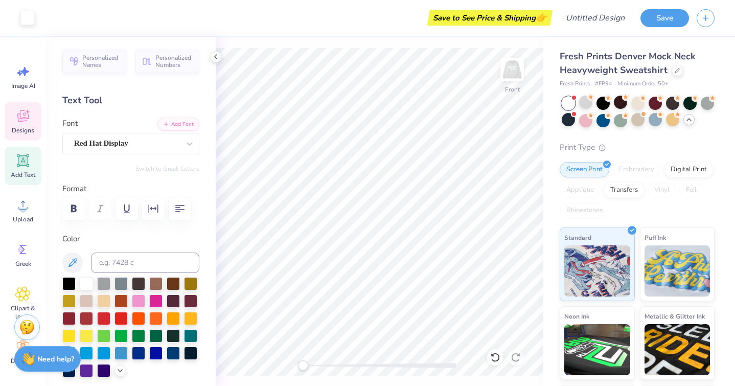
click at [31, 111] on div "Designs" at bounding box center [23, 121] width 37 height 38
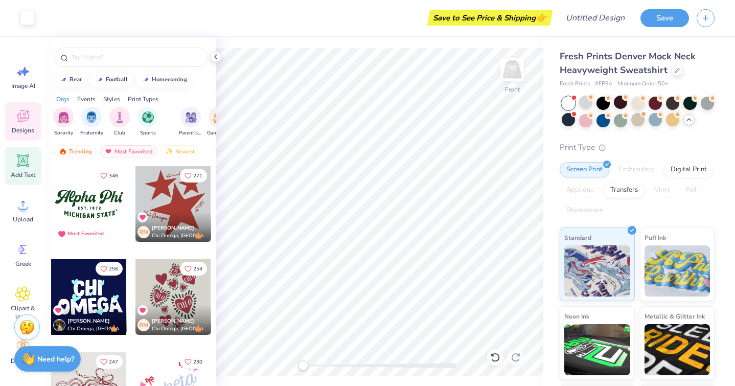
click at [29, 162] on icon at bounding box center [22, 160] width 15 height 15
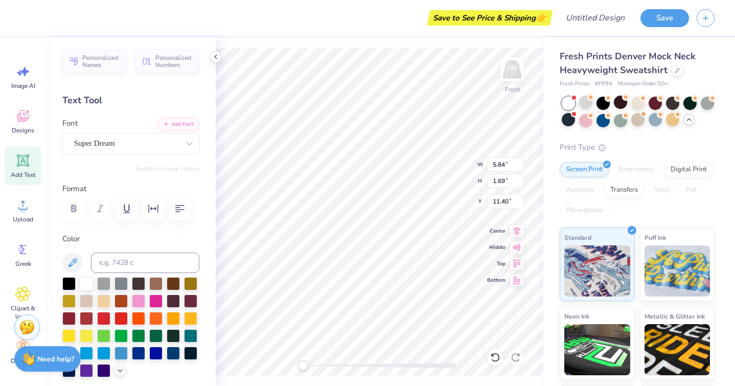
type textarea "LELAND CHAPTER"
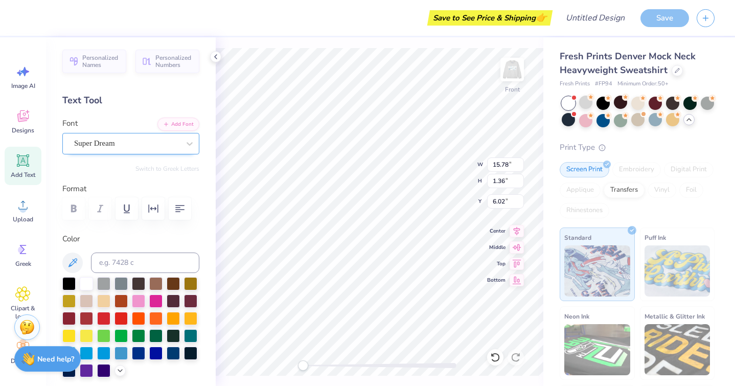
type input "15.78"
type input "1.36"
type input "6.02"
click at [154, 142] on div "Super Dream" at bounding box center [126, 143] width 107 height 16
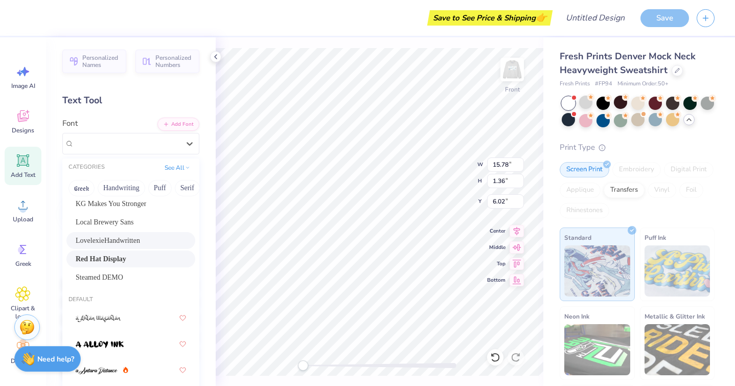
scroll to position [56, 0]
click at [129, 242] on span "LovelexieHandwritten" at bounding box center [108, 241] width 64 height 11
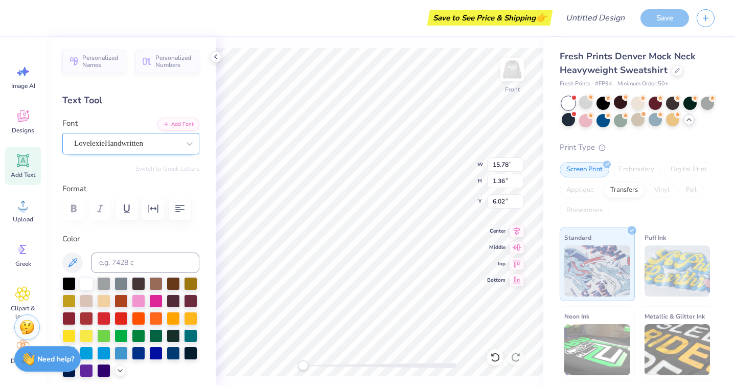
click at [130, 141] on div "LovelexieHandwritten" at bounding box center [126, 143] width 107 height 16
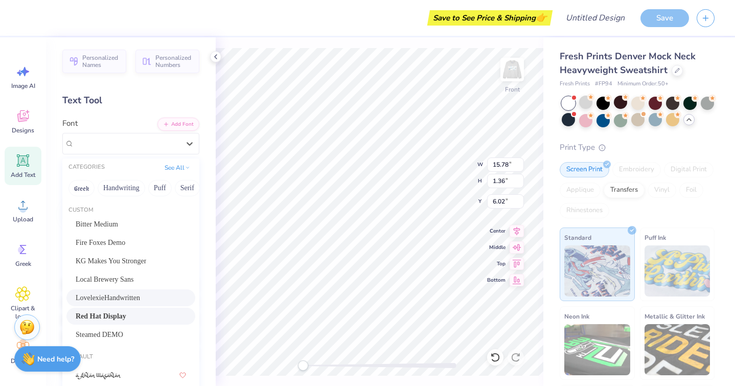
click at [110, 310] on div "Red Hat Display" at bounding box center [130, 316] width 129 height 17
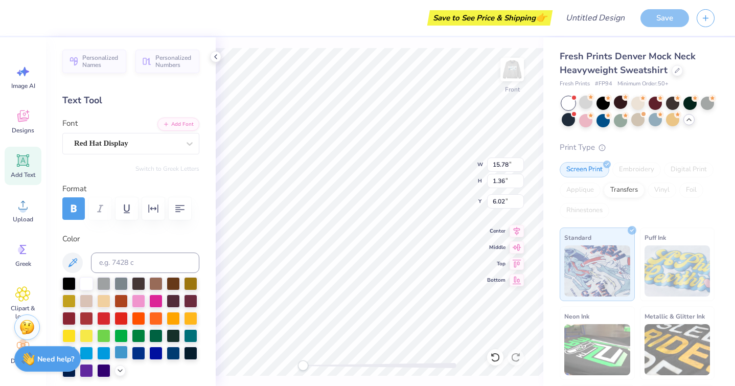
click at [123, 351] on div at bounding box center [120, 351] width 13 height 13
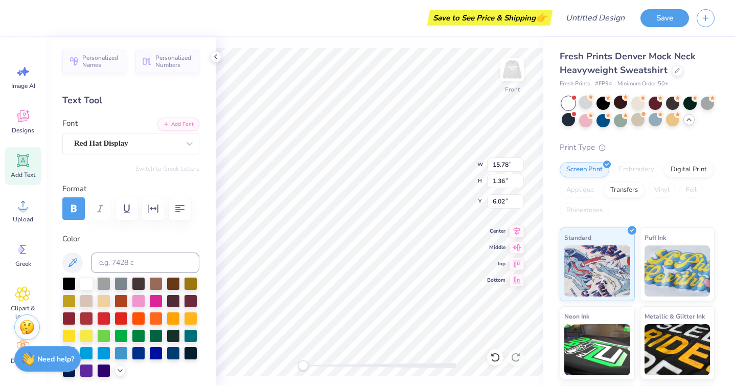
type input "10.95"
type input "0.88"
type input "6.07"
type input "5.42"
type input "7.90"
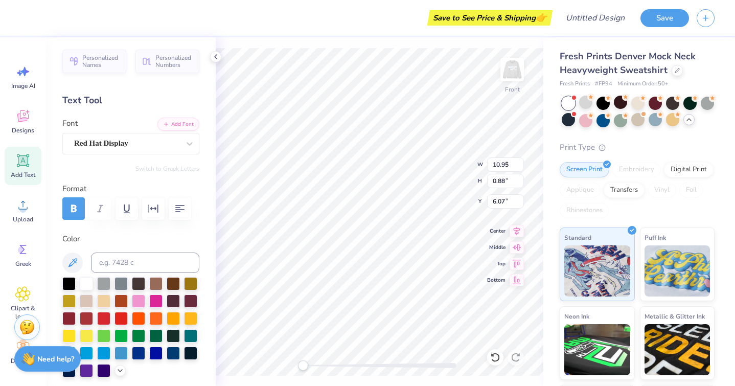
type input "8.58"
type input "4.35"
type input "6.35"
type input "10.13"
type input "5.70"
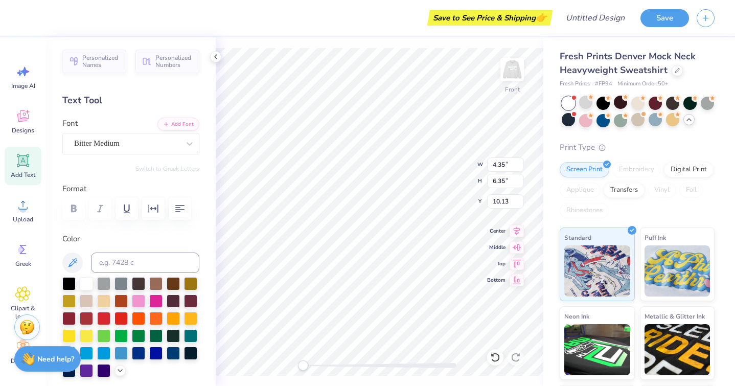
type input "7.96"
type input "8.55"
type input "4.31"
type input "6.01"
type input "10.49"
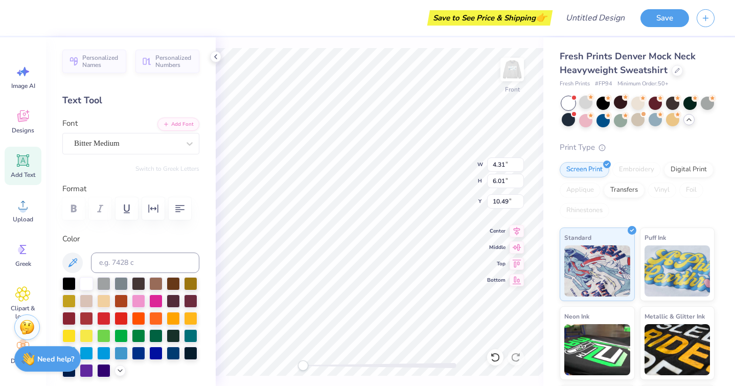
type input "4.71"
type input "6.57"
type input "8.68"
type input "4.35"
type input "6.35"
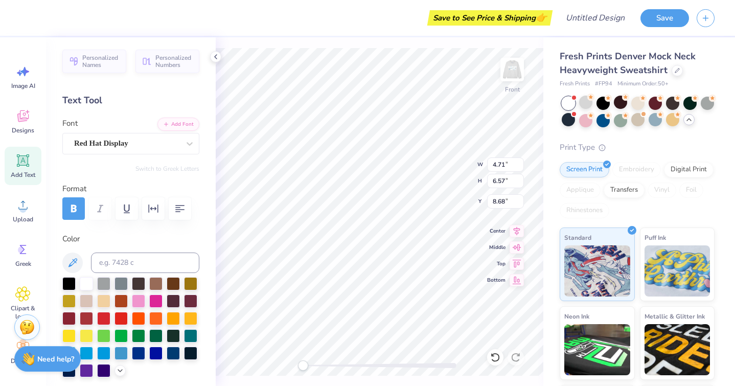
type input "9.08"
click at [457, 170] on div "Front W 4.35 H 6.35 Y 9.08 Center Middle Top Bottom" at bounding box center [379, 211] width 327 height 348
type input "4.35"
type input "6.35"
type input "9.08"
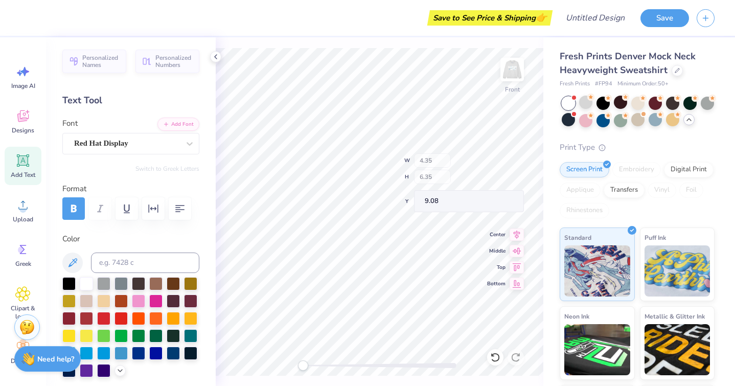
type input "4.61"
type input "6.72"
click at [517, 74] on img at bounding box center [511, 69] width 41 height 41
click at [506, 72] on img at bounding box center [511, 69] width 41 height 41
type input "4.44"
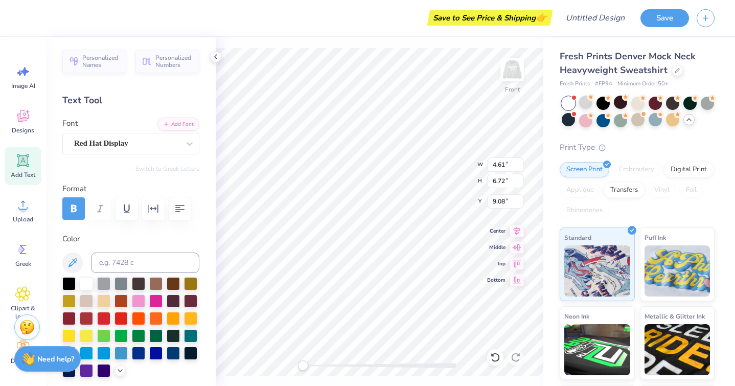
type input "6.48"
type input "9.13"
click at [506, 72] on img at bounding box center [511, 69] width 41 height 41
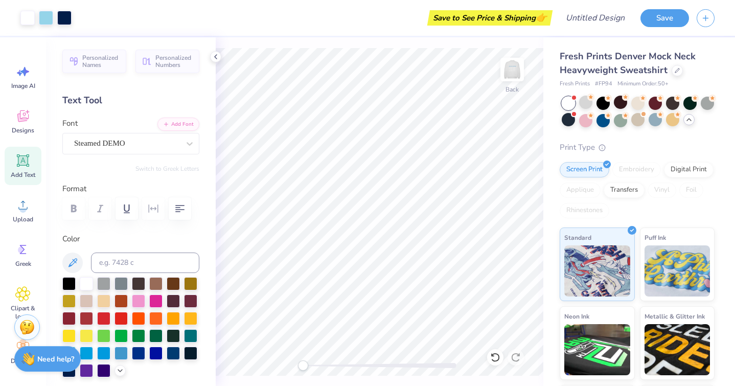
click at [658, 62] on span "Fresh Prints Denver Mock Neck Heavyweight Sweatshirt" at bounding box center [627, 63] width 136 height 26
click at [681, 68] on div "Fresh Prints Denver Mock Neck Heavyweight Sweatshirt" at bounding box center [636, 64] width 155 height 28
click at [669, 69] on div "Fresh Prints Denver Mock Neck Heavyweight Sweatshirt" at bounding box center [636, 64] width 155 height 28
click at [675, 70] on icon at bounding box center [676, 69] width 5 height 5
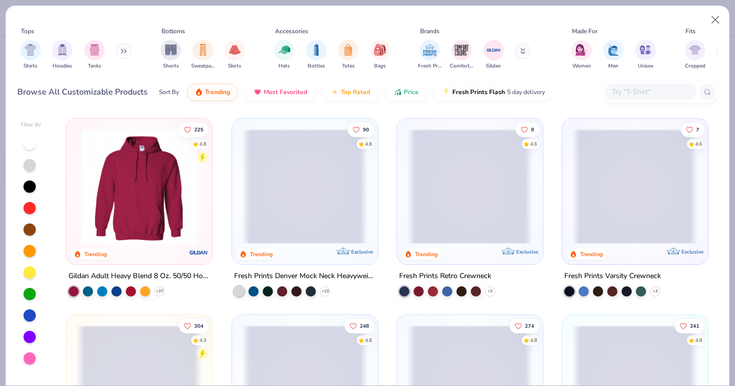
click at [164, 205] on img at bounding box center [139, 186] width 125 height 115
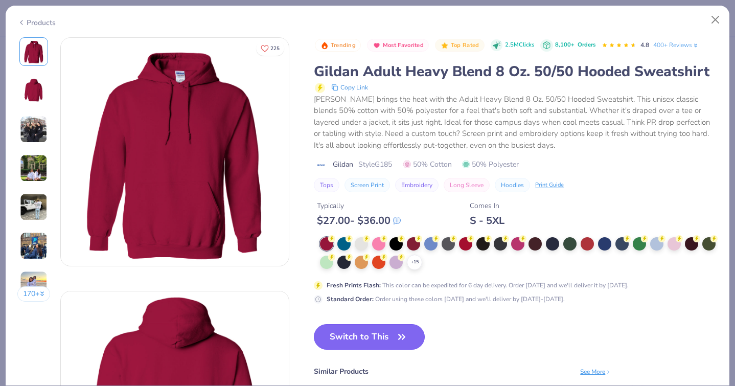
click at [361, 328] on button "Switch to This" at bounding box center [369, 337] width 111 height 26
click at [370, 338] on button "Switch to This" at bounding box center [369, 337] width 111 height 26
click at [537, 287] on div "Fresh Prints Flash : This color can be expedited for 6 day delivery. Order toda…" at bounding box center [477, 284] width 302 height 9
click at [383, 340] on button "Switch to This" at bounding box center [369, 337] width 111 height 26
click at [485, 287] on div "Fresh Prints Flash : This color can be expedited for 6 day delivery. Order toda…" at bounding box center [477, 284] width 302 height 9
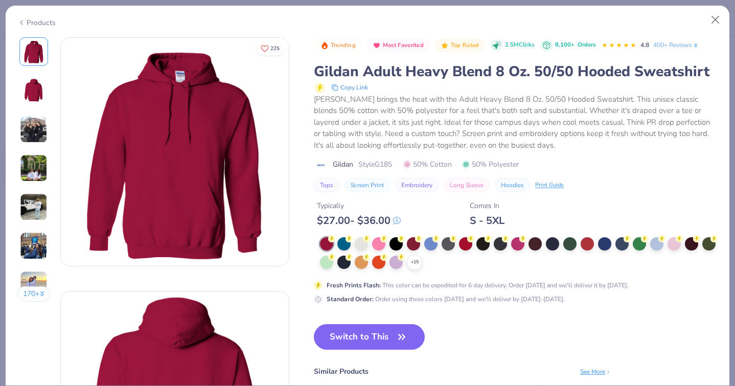
scroll to position [48, 0]
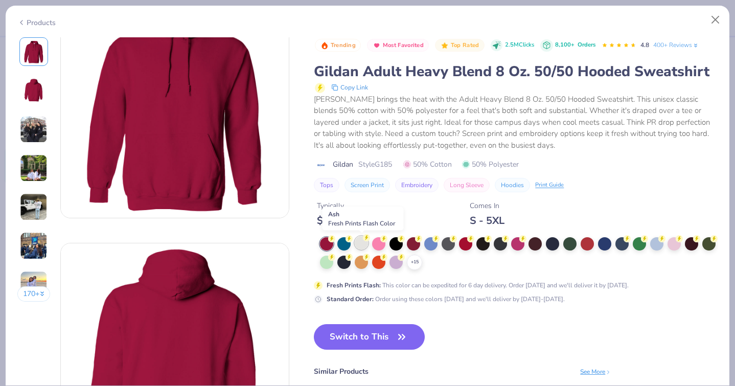
click at [356, 242] on div at bounding box center [361, 242] width 13 height 13
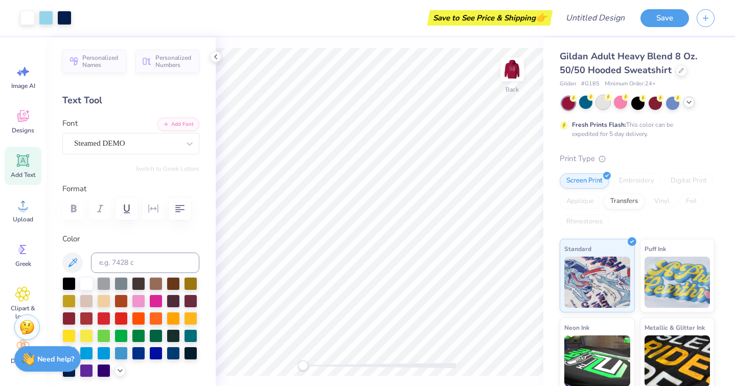
click at [599, 101] on div at bounding box center [602, 102] width 13 height 13
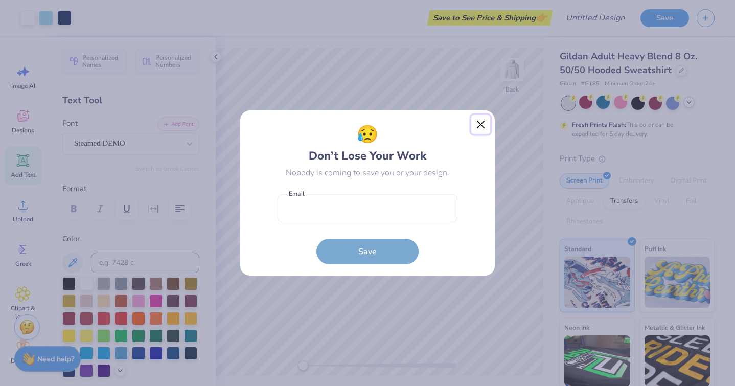
click at [478, 127] on button "Close" at bounding box center [480, 124] width 19 height 19
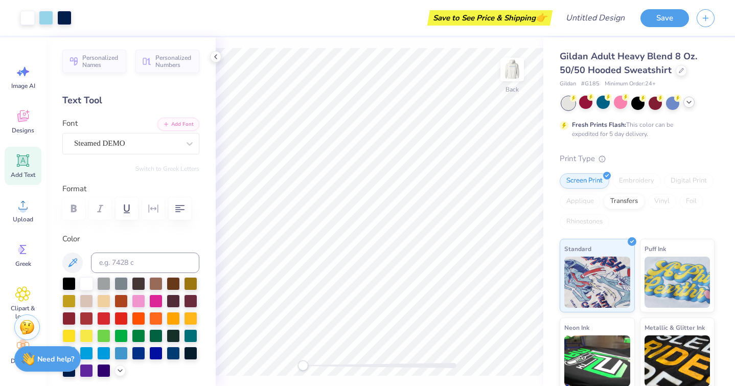
click at [690, 103] on icon at bounding box center [688, 102] width 8 height 8
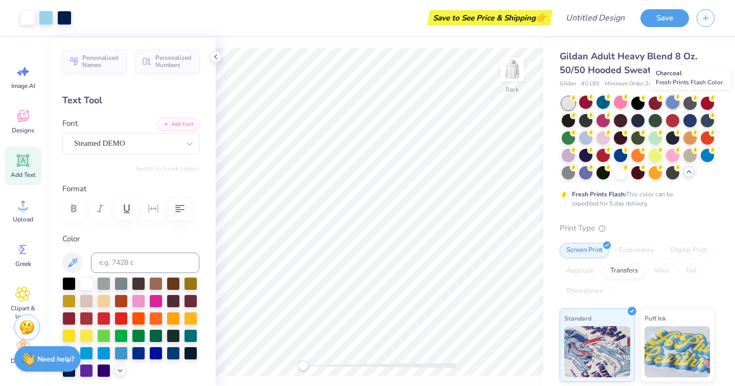
click at [675, 101] on div at bounding box center [672, 102] width 13 height 13
click at [613, 177] on div at bounding box center [619, 171] width 13 height 13
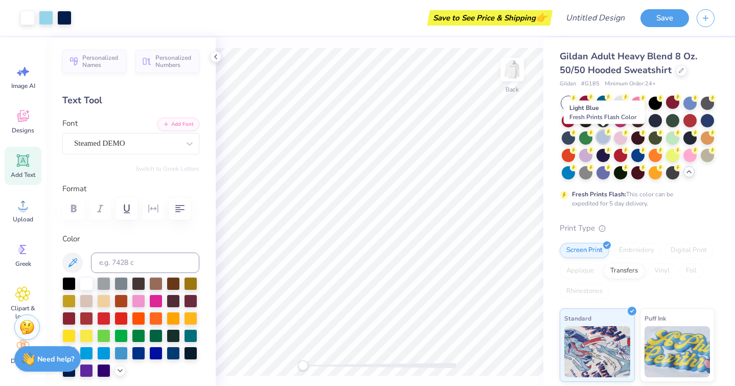
click at [602, 138] on div at bounding box center [602, 136] width 13 height 13
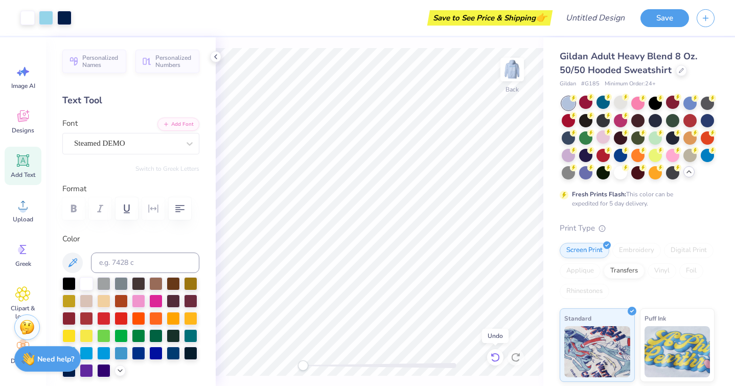
click at [498, 356] on icon at bounding box center [494, 356] width 9 height 9
click at [678, 67] on icon at bounding box center [680, 69] width 5 height 5
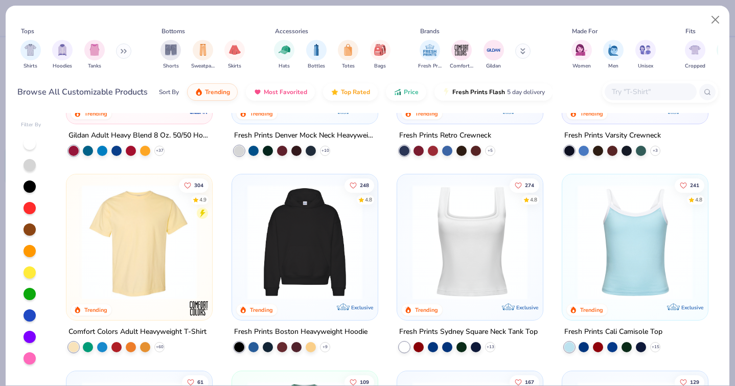
scroll to position [146, 0]
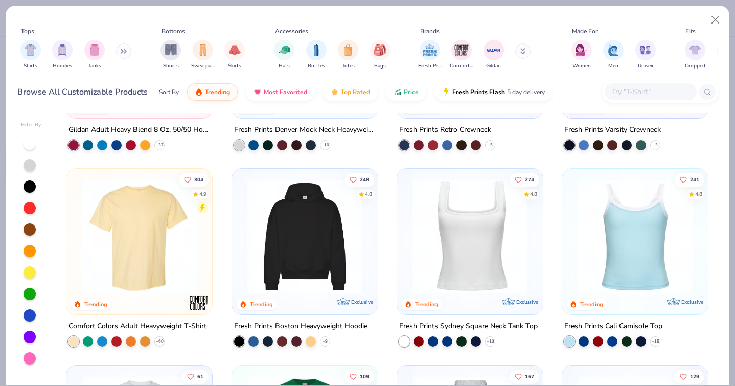
click at [466, 227] on img at bounding box center [469, 236] width 125 height 115
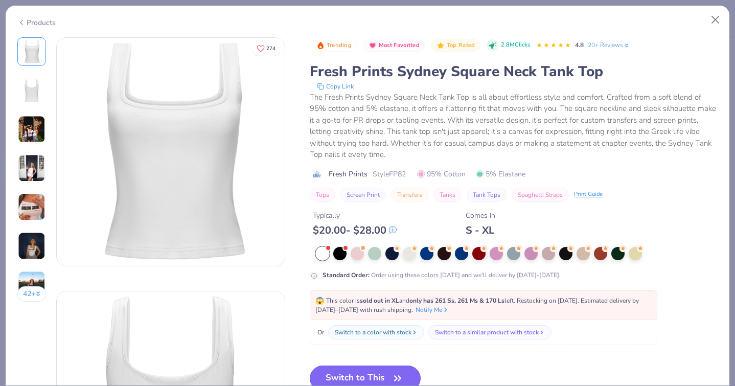
click at [353, 372] on button "Switch to This" at bounding box center [365, 378] width 111 height 26
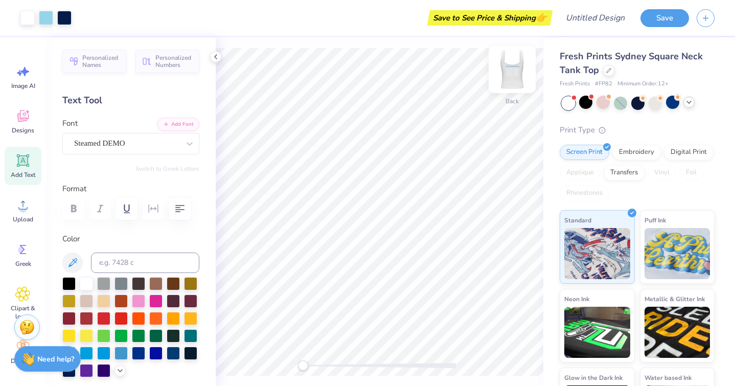
click at [514, 68] on img at bounding box center [511, 69] width 41 height 41
click at [514, 68] on img at bounding box center [512, 69] width 20 height 20
click at [606, 73] on div at bounding box center [608, 69] width 11 height 11
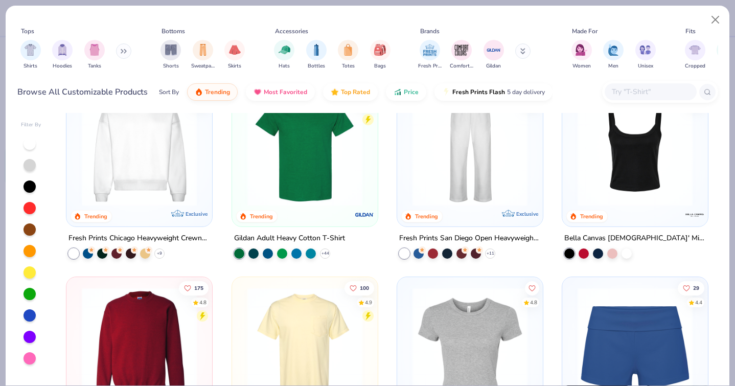
scroll to position [431, 0]
click at [453, 323] on img at bounding box center [469, 344] width 125 height 115
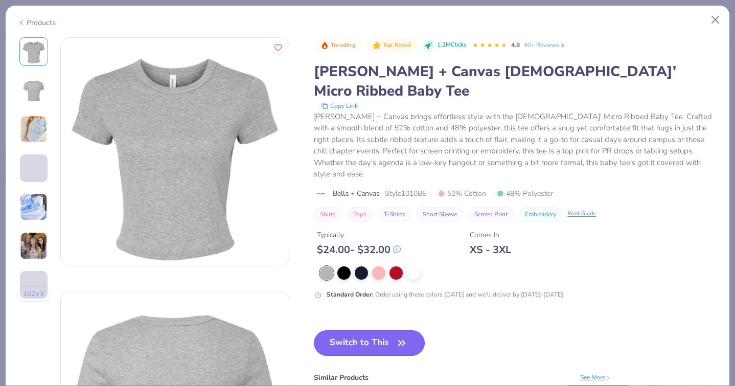
click at [381, 330] on button "Switch to This" at bounding box center [369, 343] width 111 height 26
click at [400, 336] on icon "button" at bounding box center [401, 343] width 14 height 14
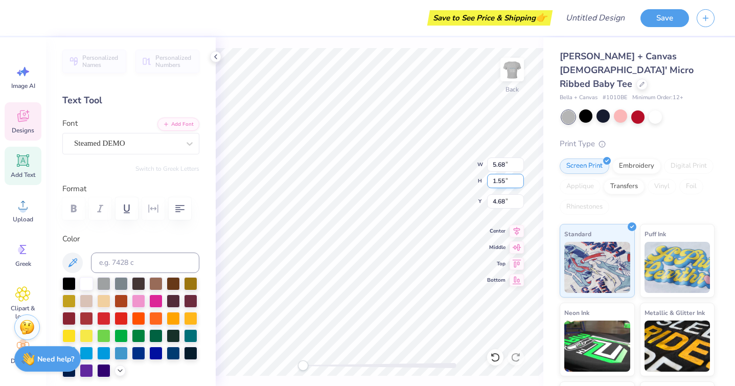
click at [450, 174] on div "Back W 5.68 5.68 " H 1.55 1.55 " Y 4.68 4.68 " Center Middle Top Bottom" at bounding box center [379, 211] width 327 height 348
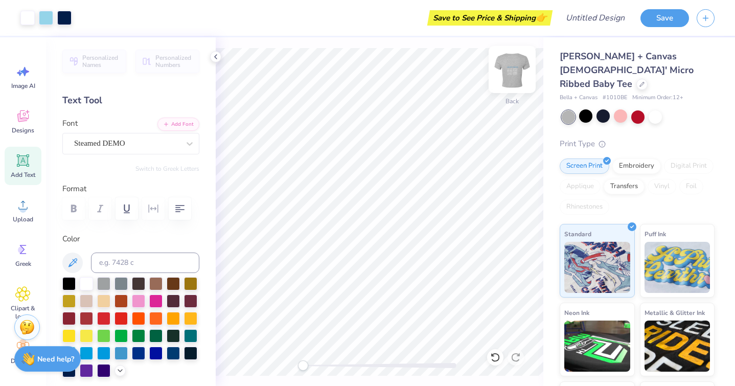
click at [517, 66] on img at bounding box center [511, 69] width 41 height 41
click at [509, 75] on img at bounding box center [511, 69] width 41 height 41
click at [513, 73] on img at bounding box center [511, 69] width 41 height 41
click at [19, 112] on icon at bounding box center [22, 115] width 15 height 15
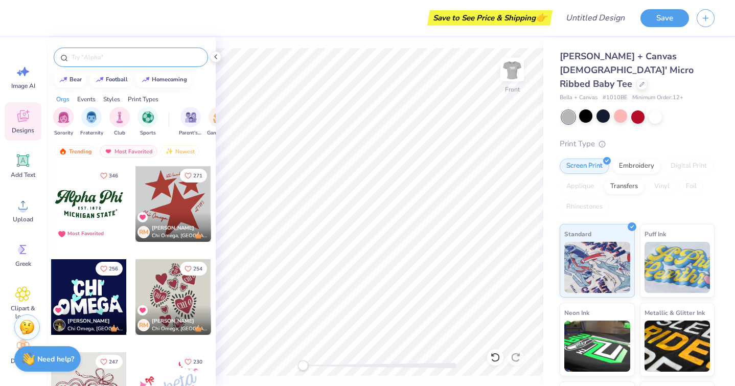
click at [135, 59] on input "text" at bounding box center [135, 57] width 131 height 10
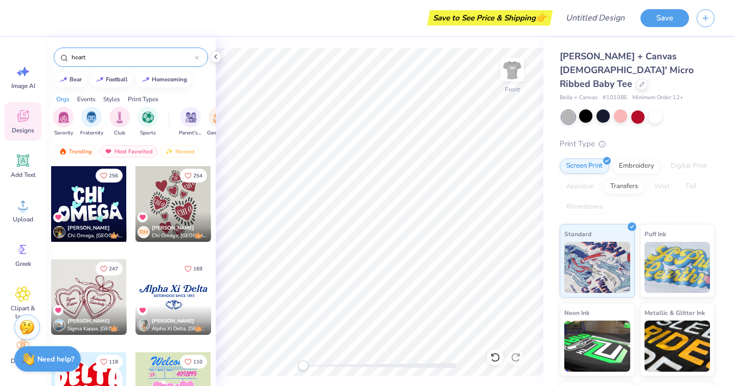
type input "heart"
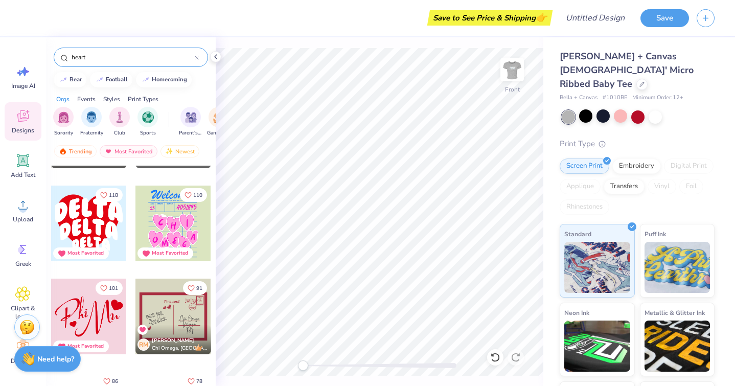
scroll to position [167, 0]
click at [99, 226] on div at bounding box center [89, 223] width 76 height 76
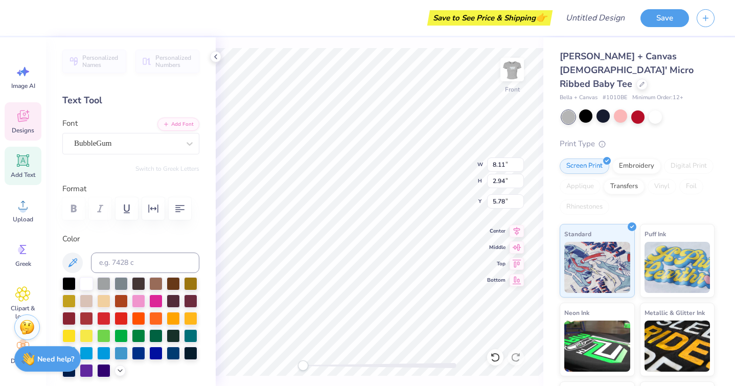
scroll to position [0, 2]
type textarea "Love Grows"
type textarea "with"
type input "7.79"
type input "7.08"
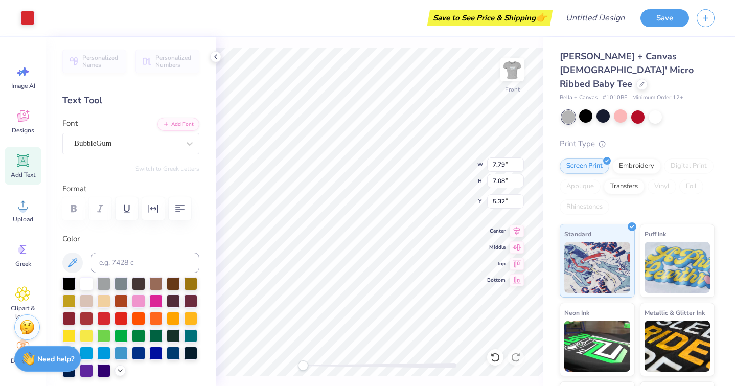
type input "5.11"
type input "4.52"
type input "1.72"
type input "10.47"
type input "4.52"
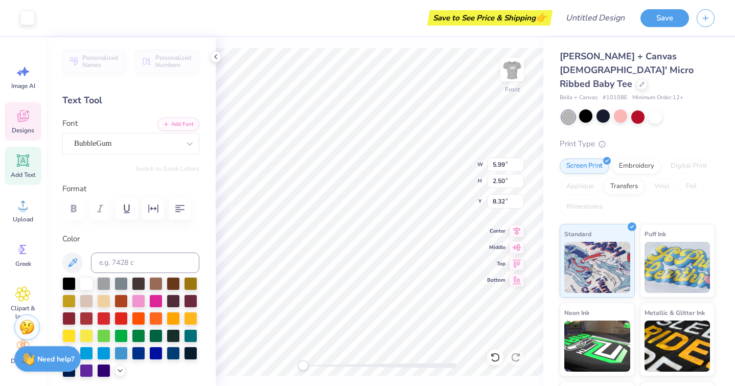
type input "1.72"
type input "10.47"
type textarea "comfort cases"
type input "10.95"
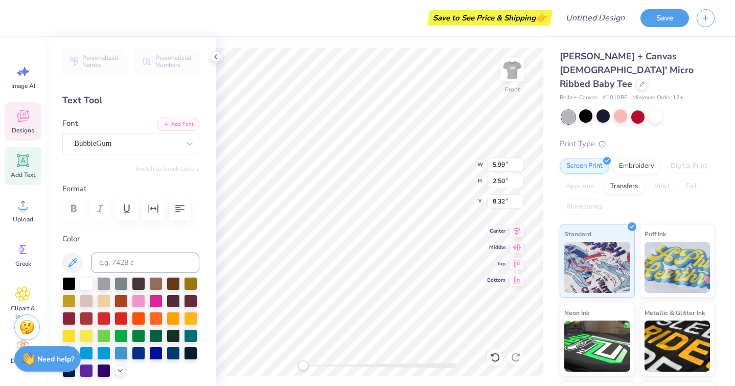
type input "2.34"
type input "10.16"
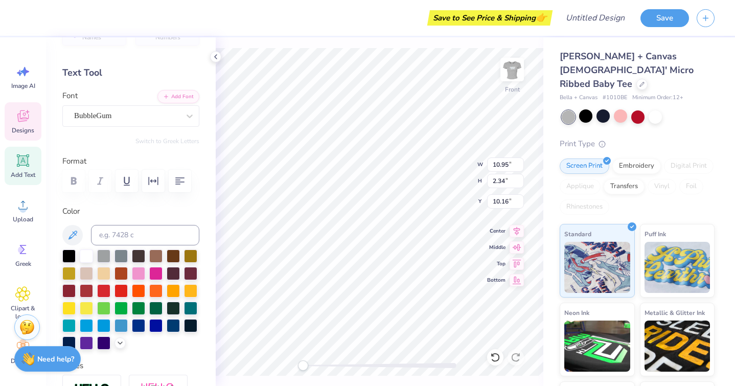
scroll to position [0, 0]
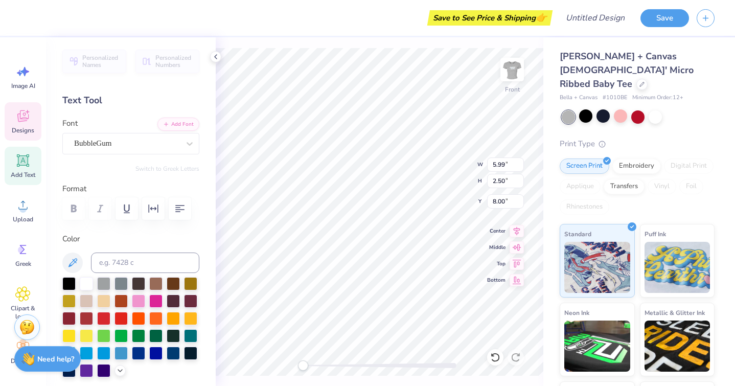
type input "7.79"
type input "7.08"
type input "5.11"
click at [623, 109] on div at bounding box center [619, 115] width 13 height 13
click at [584, 109] on div at bounding box center [585, 115] width 13 height 13
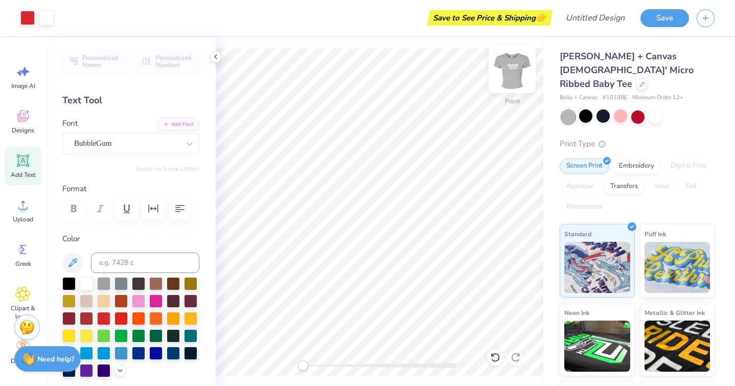
click at [509, 75] on img at bounding box center [511, 69] width 41 height 41
click at [509, 79] on img at bounding box center [511, 69] width 41 height 41
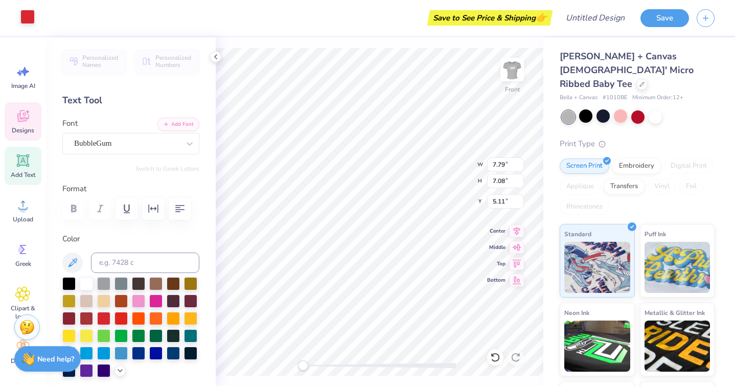
click at [29, 20] on div at bounding box center [27, 17] width 14 height 14
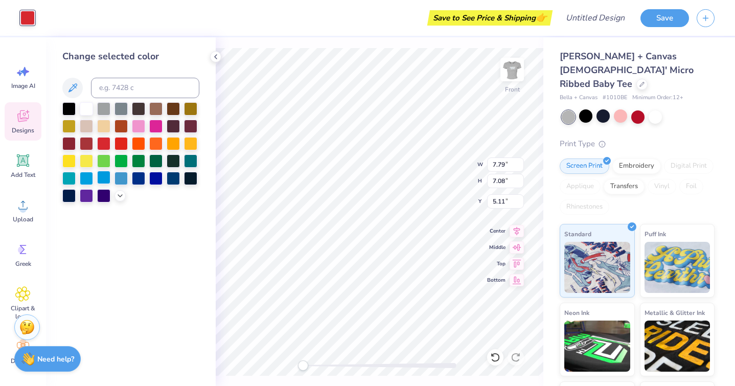
click at [105, 179] on div at bounding box center [103, 177] width 13 height 13
type input "5.08"
click at [125, 175] on div at bounding box center [120, 177] width 13 height 13
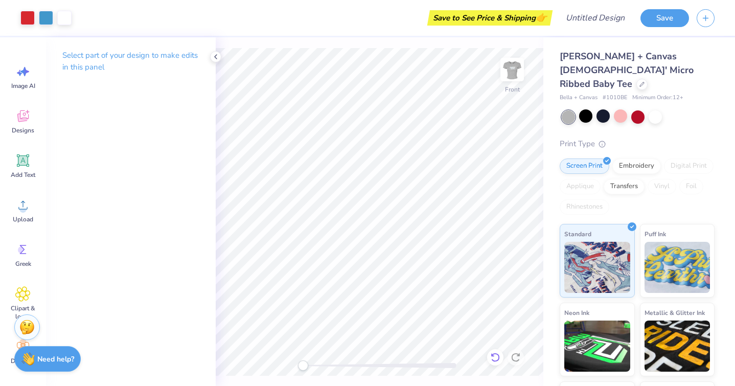
click at [497, 360] on icon at bounding box center [494, 356] width 9 height 9
click at [498, 357] on icon at bounding box center [494, 356] width 9 height 9
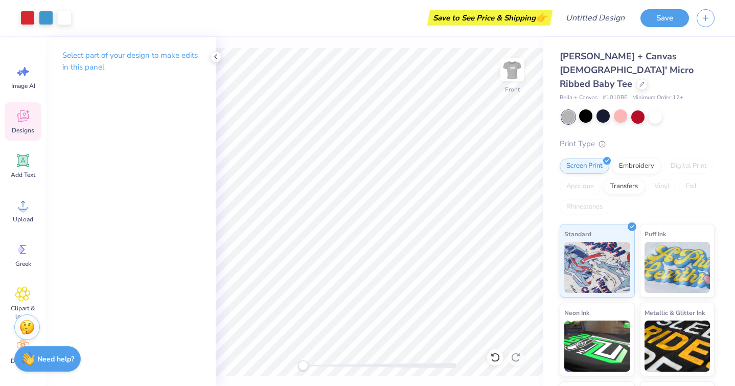
click at [498, 357] on icon at bounding box center [494, 356] width 9 height 9
click at [28, 109] on icon at bounding box center [22, 115] width 15 height 15
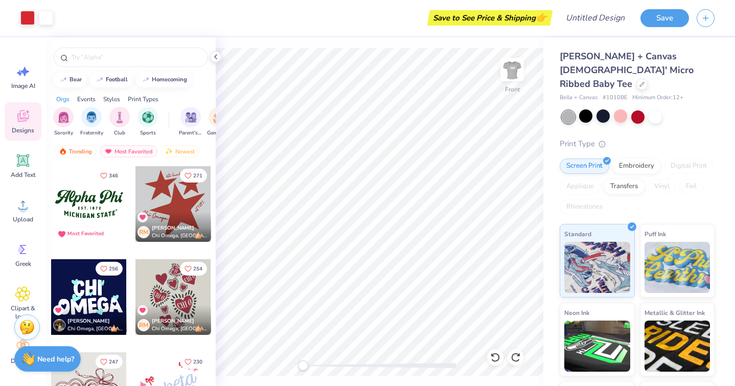
click at [19, 115] on icon at bounding box center [23, 117] width 10 height 8
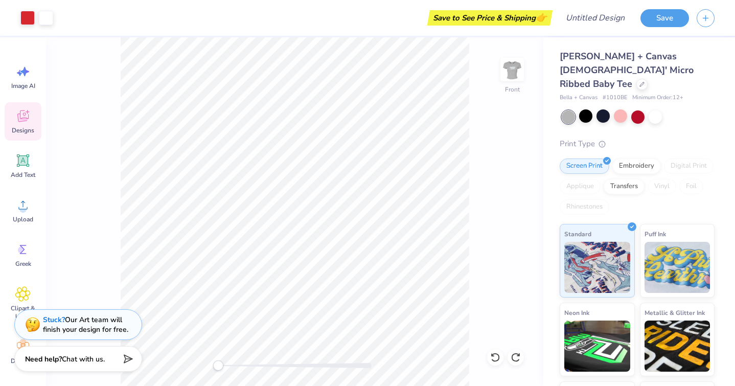
click at [26, 116] on icon at bounding box center [22, 115] width 15 height 15
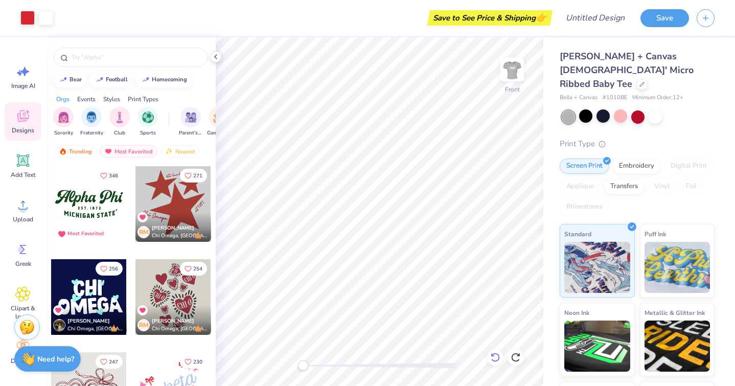
click at [501, 355] on div at bounding box center [495, 357] width 16 height 16
click at [498, 358] on icon at bounding box center [494, 356] width 9 height 9
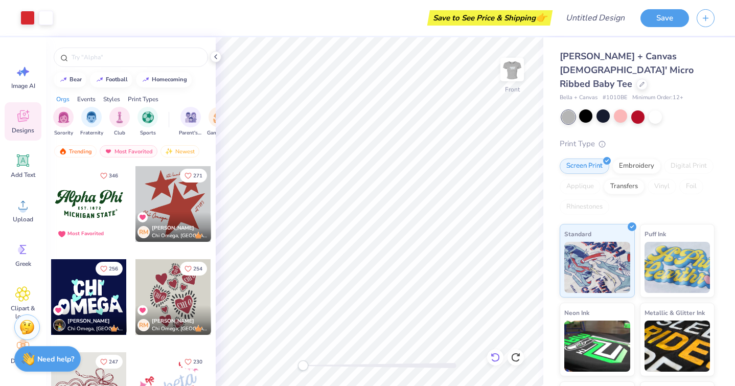
click at [498, 358] on icon at bounding box center [494, 356] width 9 height 9
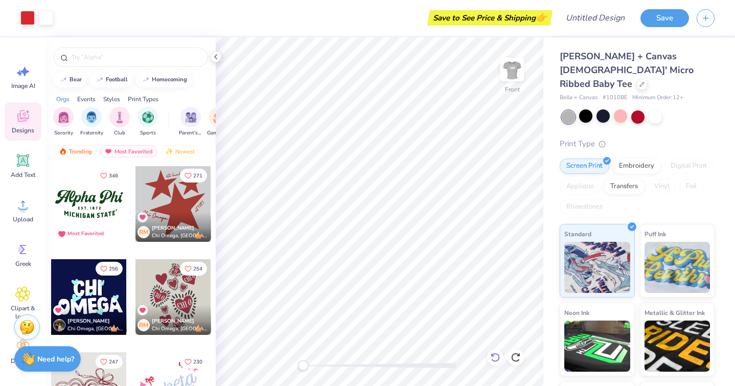
click at [498, 358] on icon at bounding box center [494, 356] width 9 height 9
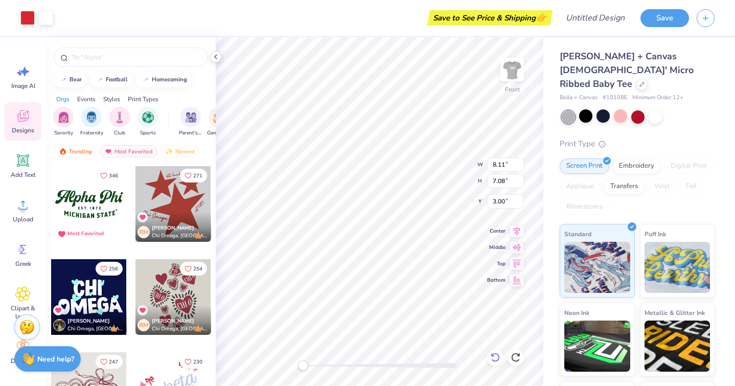
click at [498, 358] on icon at bounding box center [494, 356] width 9 height 9
click at [497, 358] on icon at bounding box center [495, 357] width 10 height 10
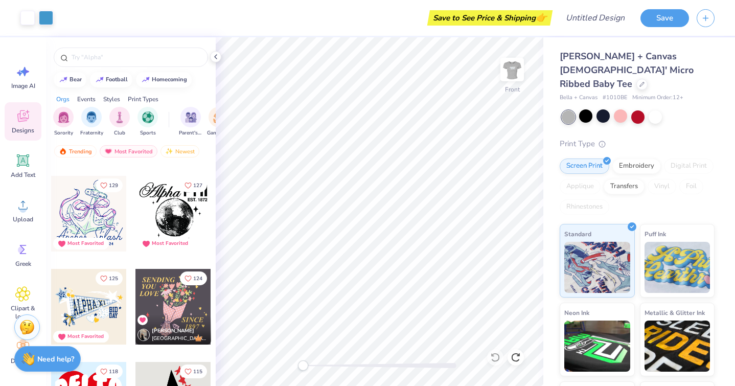
scroll to position [642, 0]
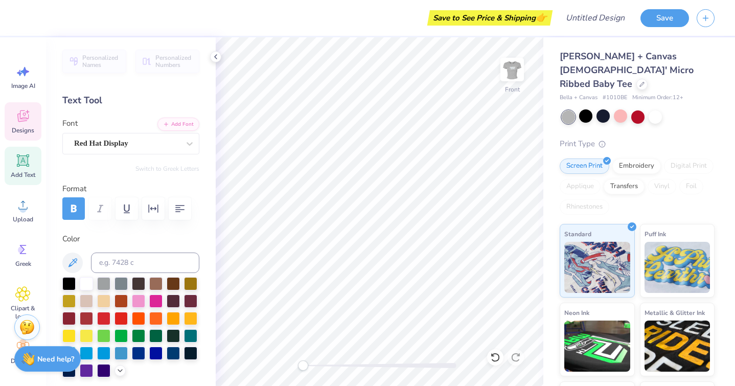
click at [38, 120] on div "Designs" at bounding box center [23, 121] width 37 height 38
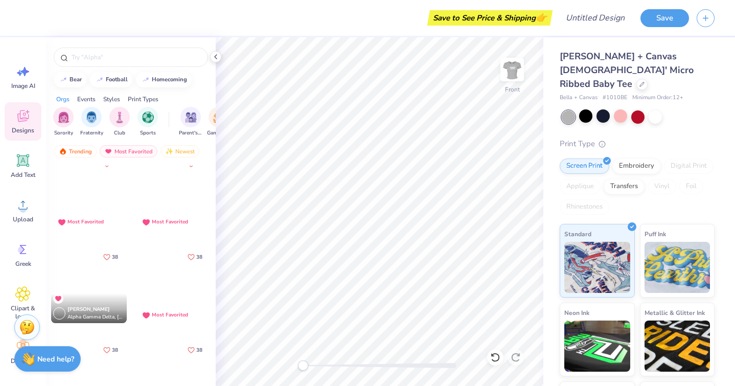
scroll to position [6531, 0]
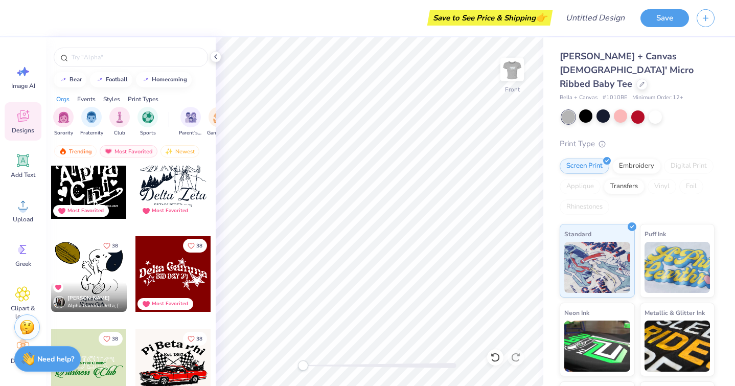
click at [85, 188] on div at bounding box center [89, 181] width 76 height 76
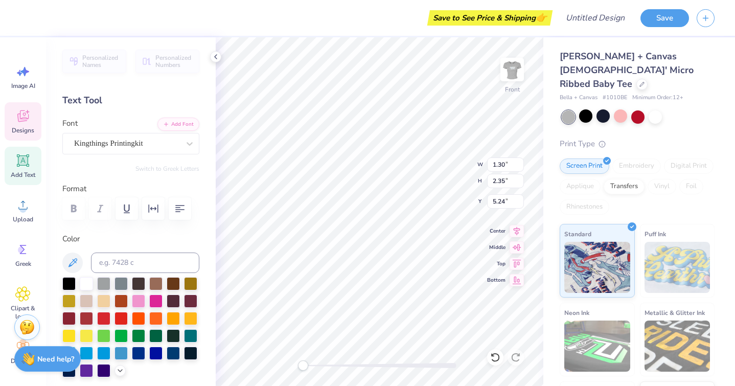
click at [514, 69] on img at bounding box center [512, 69] width 20 height 20
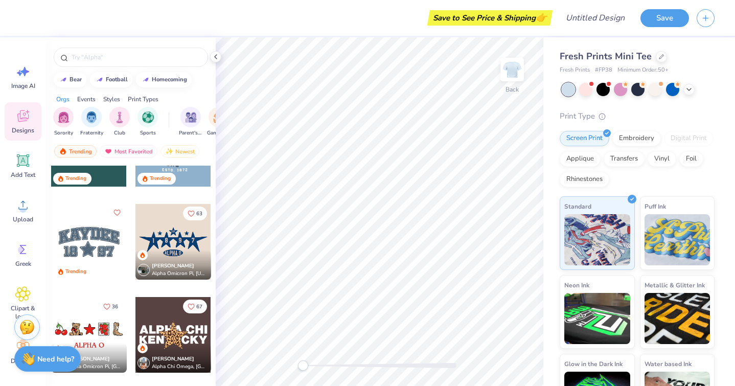
scroll to position [2497, 0]
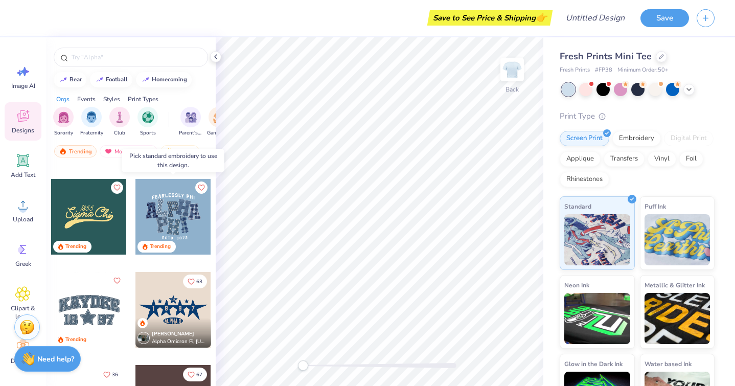
click at [186, 214] on div at bounding box center [173, 217] width 76 height 76
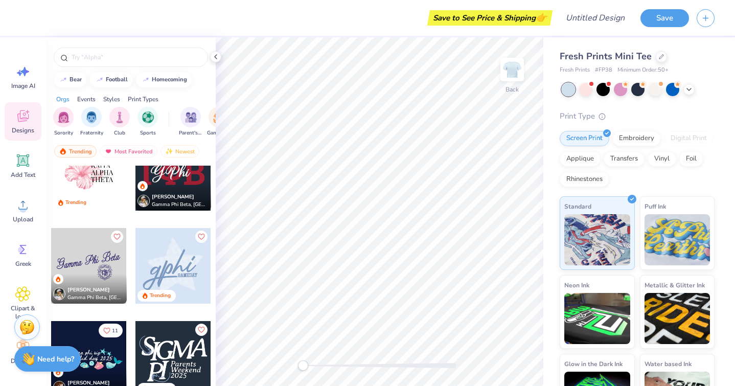
scroll to position [4344, 0]
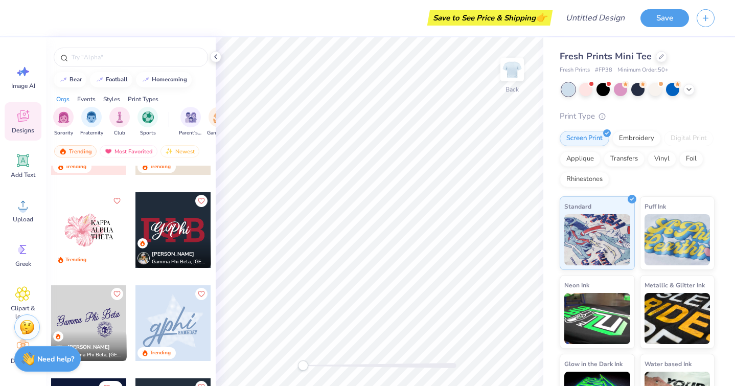
click at [99, 228] on div at bounding box center [89, 230] width 76 height 76
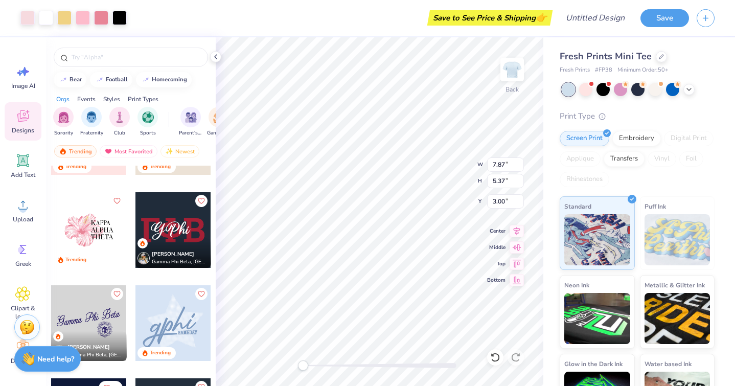
type input "7.87"
type input "5.37"
click at [69, 18] on div at bounding box center [64, 17] width 14 height 14
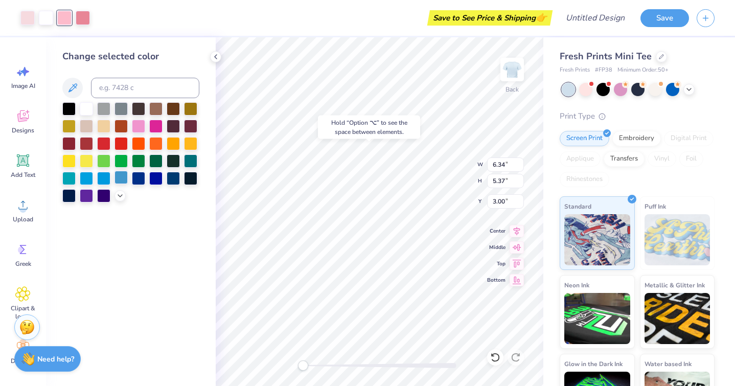
click at [126, 176] on div at bounding box center [120, 177] width 13 height 13
click at [90, 20] on div at bounding box center [83, 17] width 14 height 14
click at [102, 179] on div at bounding box center [103, 177] width 13 height 13
click at [26, 16] on div at bounding box center [27, 17] width 14 height 14
click at [82, 176] on div at bounding box center [86, 177] width 13 height 13
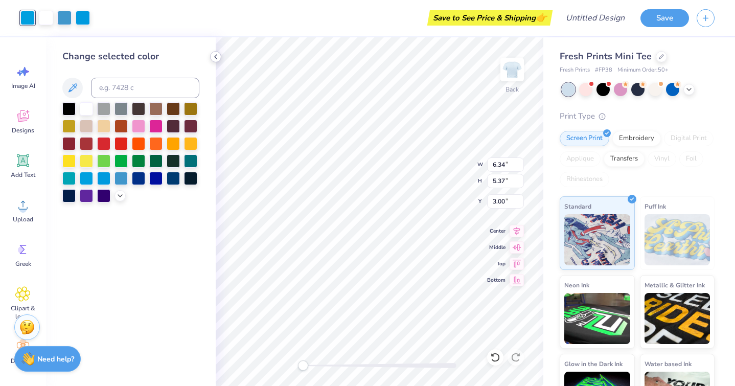
click at [215, 59] on icon at bounding box center [215, 57] width 8 height 8
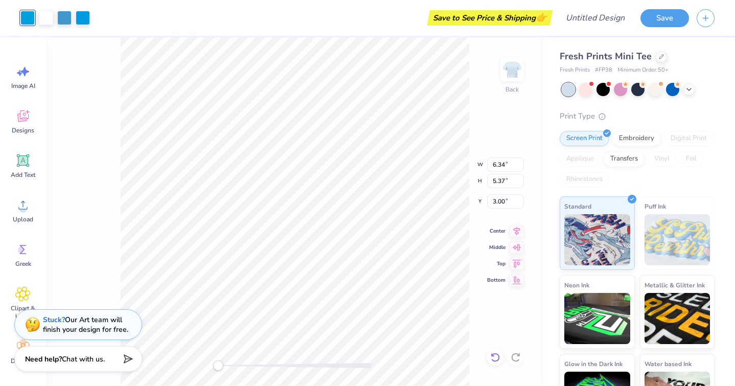
click at [495, 355] on icon at bounding box center [495, 357] width 10 height 10
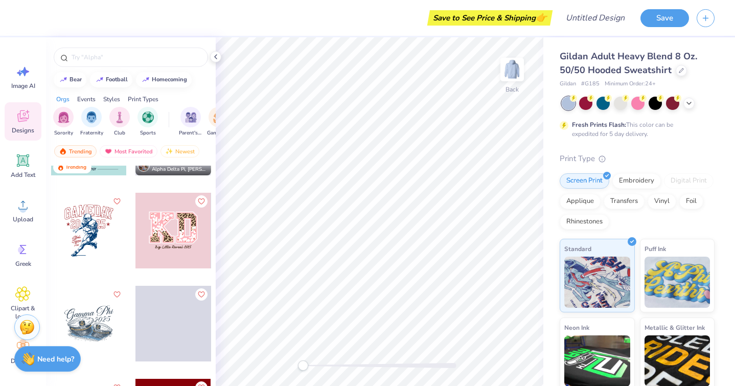
scroll to position [5271, 0]
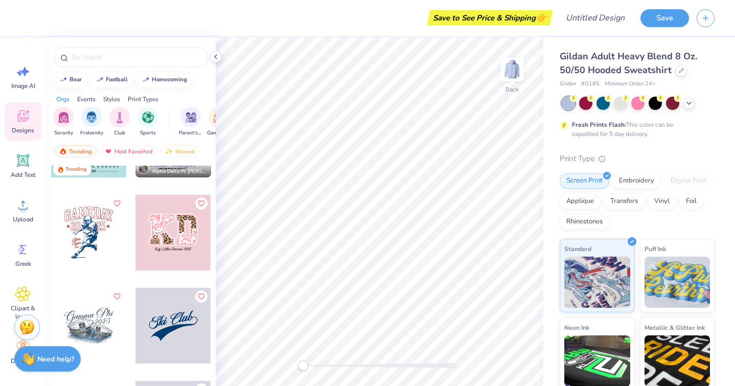
click at [178, 225] on div at bounding box center [173, 233] width 76 height 76
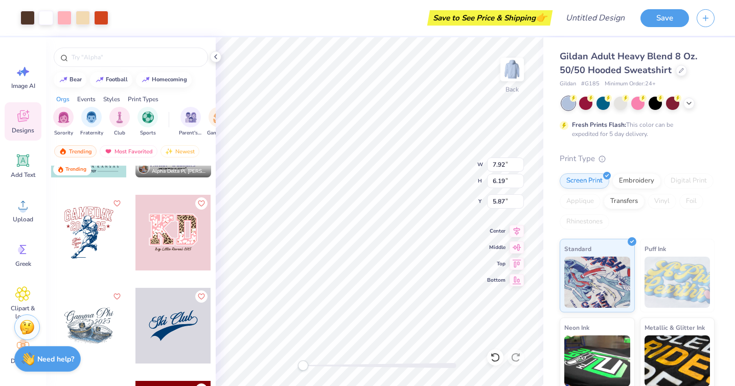
type input "7.92"
type input "6.19"
type input "5.87"
type input "9.31"
type input "7.29"
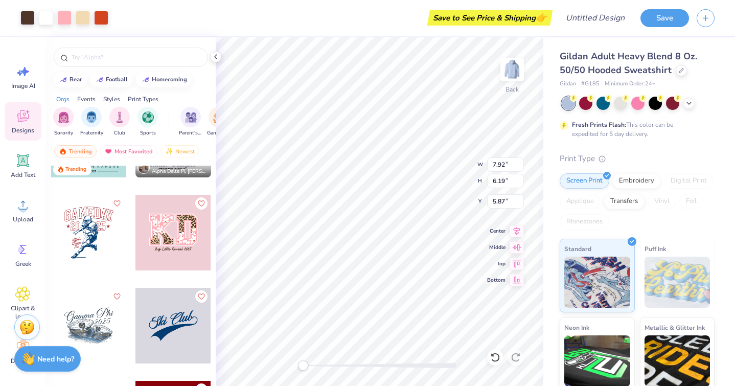
type input "4.82"
click at [68, 20] on div at bounding box center [64, 17] width 14 height 14
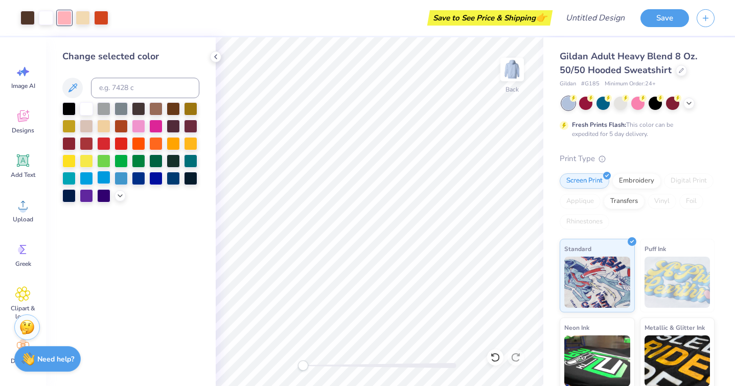
click at [102, 175] on div at bounding box center [103, 177] width 13 height 13
click at [122, 176] on div at bounding box center [120, 177] width 13 height 13
click at [105, 15] on div at bounding box center [101, 17] width 14 height 14
click at [103, 124] on div at bounding box center [103, 125] width 13 height 13
click at [495, 357] on icon at bounding box center [495, 357] width 10 height 10
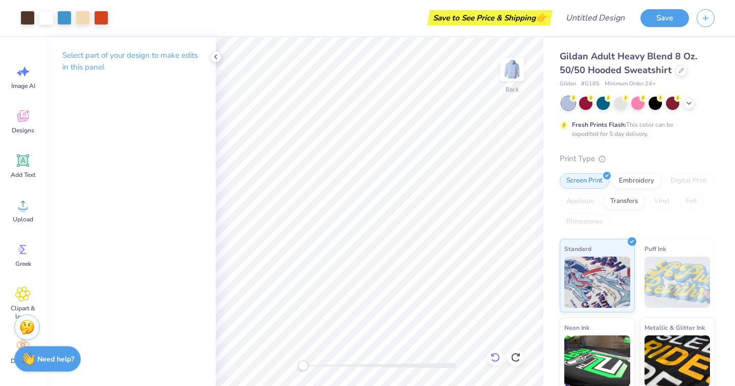
click at [495, 357] on icon at bounding box center [495, 357] width 10 height 10
click at [494, 355] on icon at bounding box center [495, 357] width 10 height 10
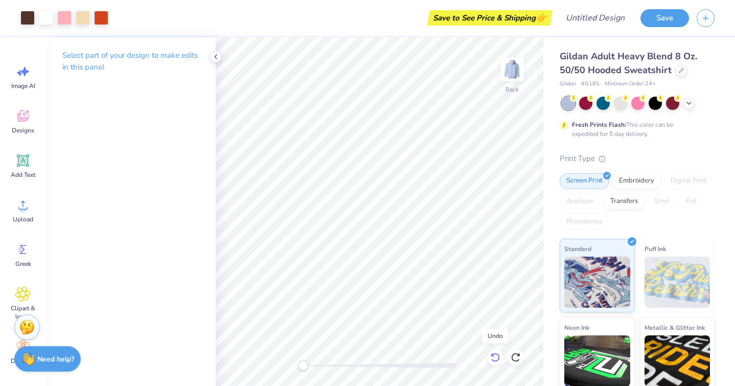
click at [494, 355] on icon at bounding box center [495, 357] width 10 height 10
click at [492, 356] on icon at bounding box center [492, 354] width 2 height 2
click at [493, 356] on icon at bounding box center [492, 354] width 2 height 2
click at [493, 356] on icon at bounding box center [495, 357] width 10 height 10
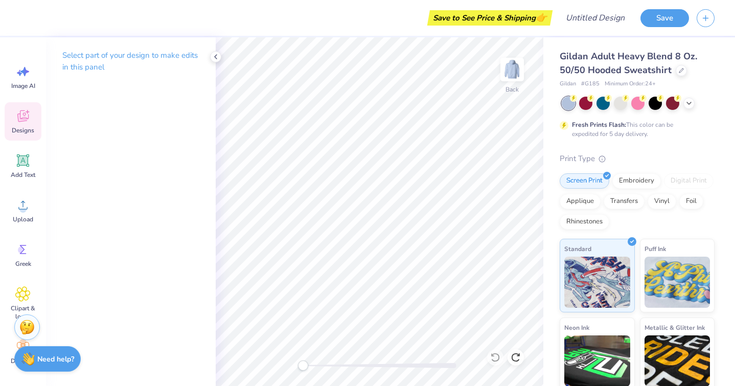
click at [34, 124] on div "Designs" at bounding box center [23, 121] width 37 height 38
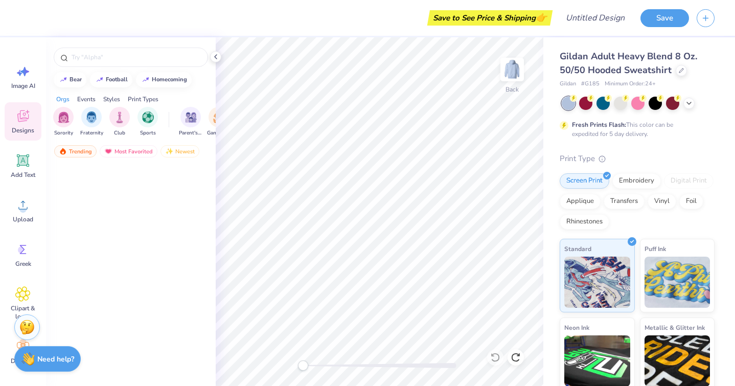
scroll to position [3511, 0]
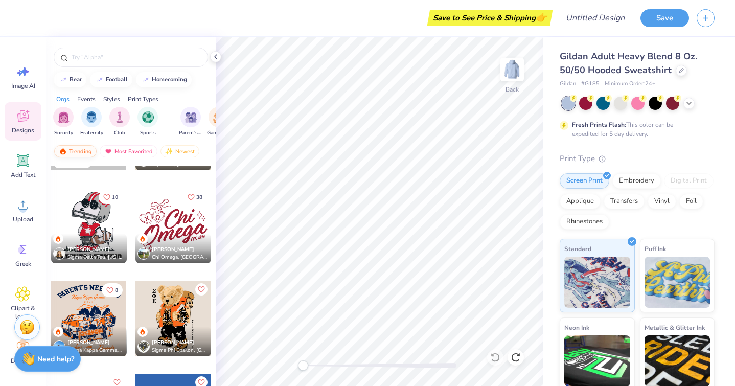
click at [81, 151] on div "Trending" at bounding box center [75, 151] width 42 height 12
click at [80, 150] on div "Trending" at bounding box center [75, 151] width 42 height 12
click at [128, 152] on div "Most Favorited" at bounding box center [129, 151] width 58 height 12
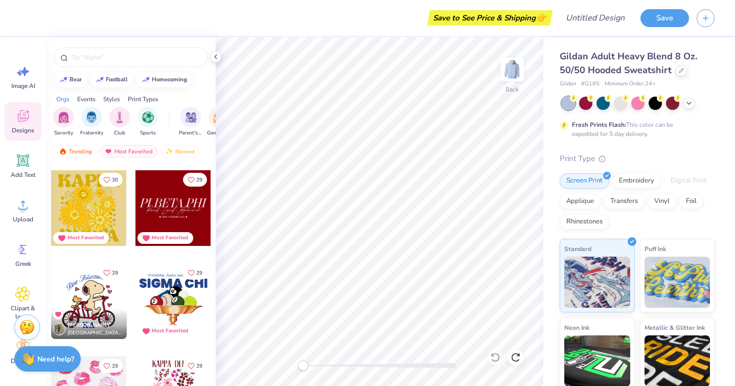
scroll to position [9853, 0]
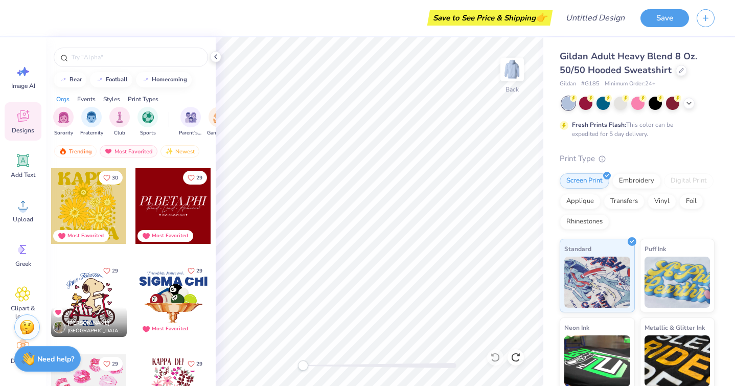
click at [98, 294] on div at bounding box center [89, 299] width 76 height 76
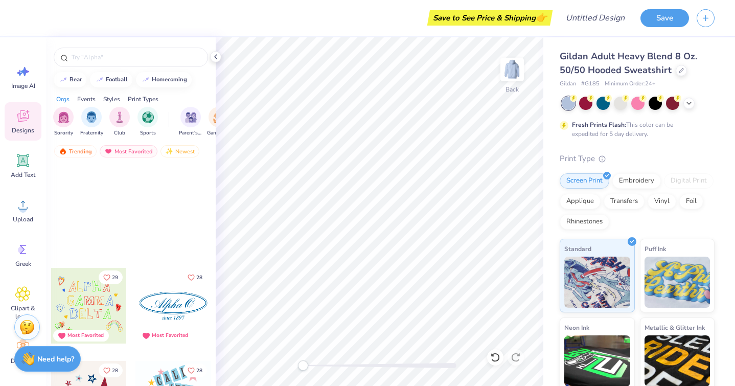
scroll to position [10660, 0]
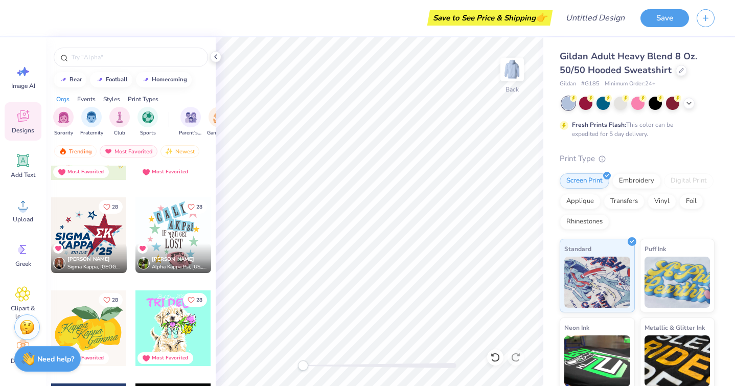
click at [177, 231] on div at bounding box center [173, 235] width 76 height 76
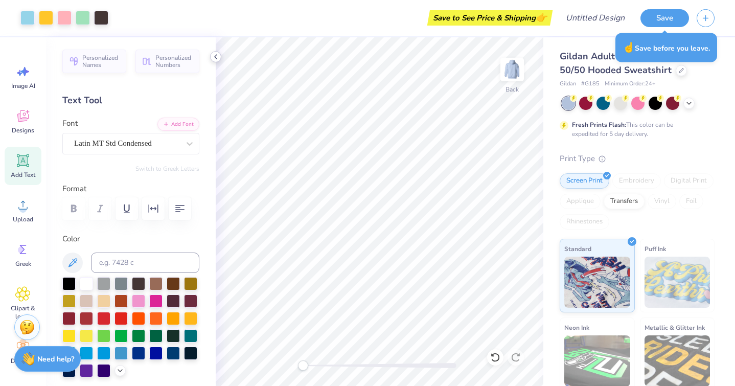
click at [215, 57] on polyline at bounding box center [216, 57] width 2 height 4
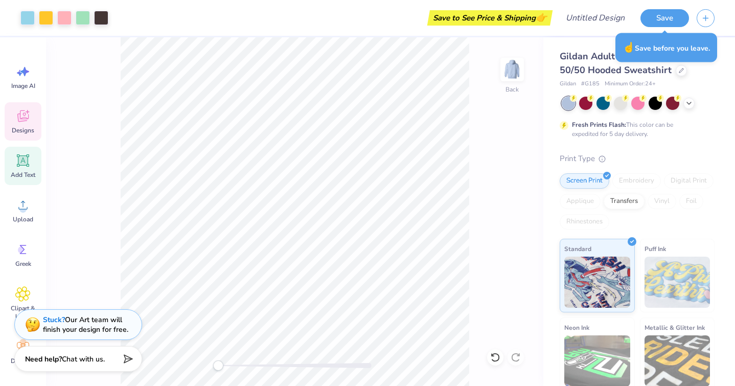
click at [34, 115] on div "Designs" at bounding box center [23, 121] width 37 height 38
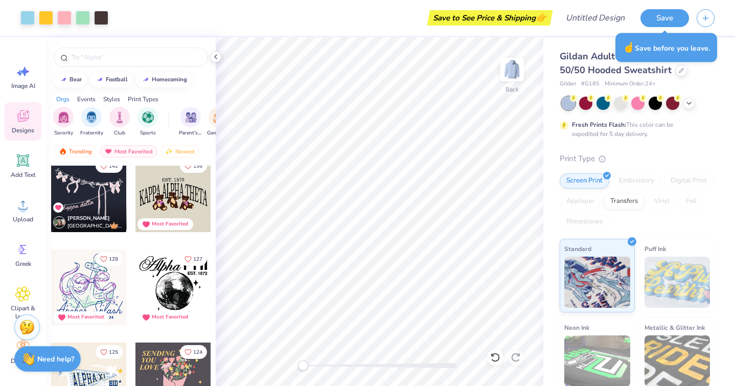
scroll to position [739, 0]
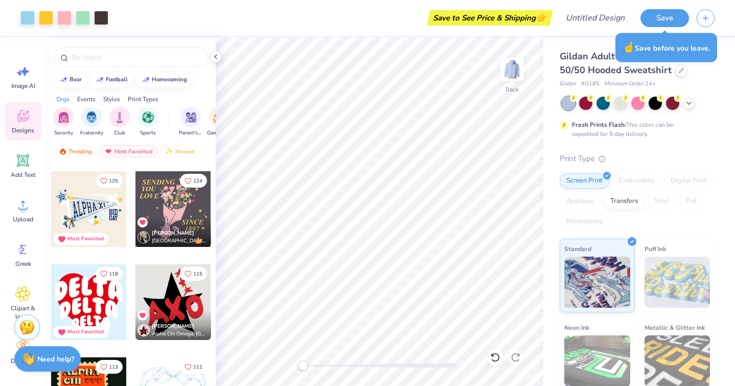
click at [185, 213] on div at bounding box center [173, 209] width 76 height 76
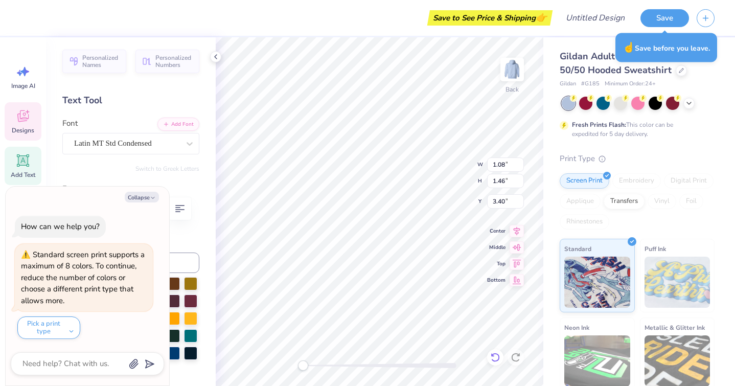
click at [497, 356] on icon at bounding box center [495, 357] width 10 height 10
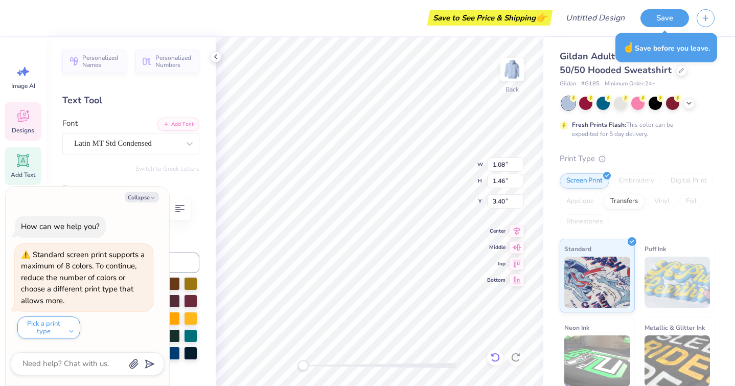
type textarea "x"
type input "8.48"
type input "10.96"
type input "3.00"
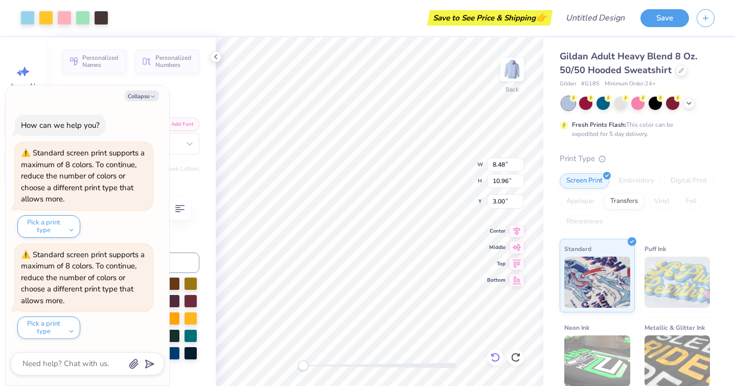
click at [495, 357] on icon at bounding box center [495, 357] width 10 height 10
type textarea "x"
type input "9.86"
type input "9.96"
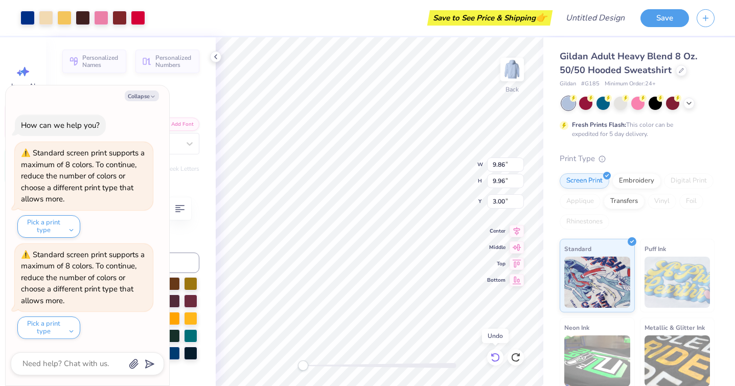
click at [495, 357] on icon at bounding box center [495, 357] width 10 height 10
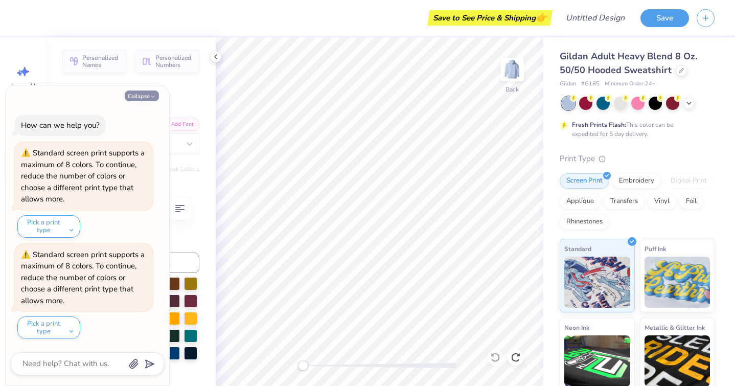
click at [148, 92] on button "Collapse" at bounding box center [142, 95] width 34 height 11
type textarea "x"
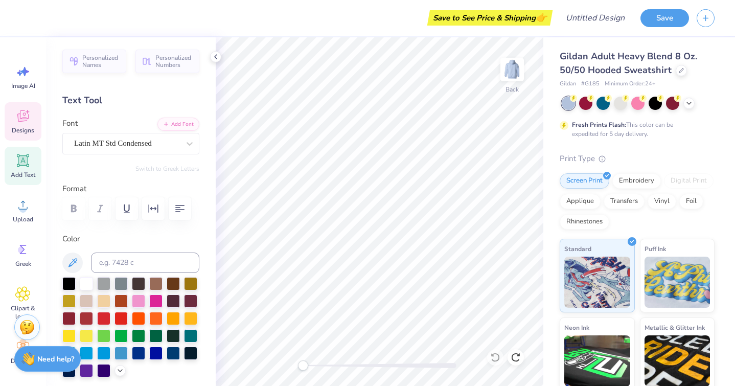
click at [16, 126] on div "Designs" at bounding box center [23, 121] width 37 height 38
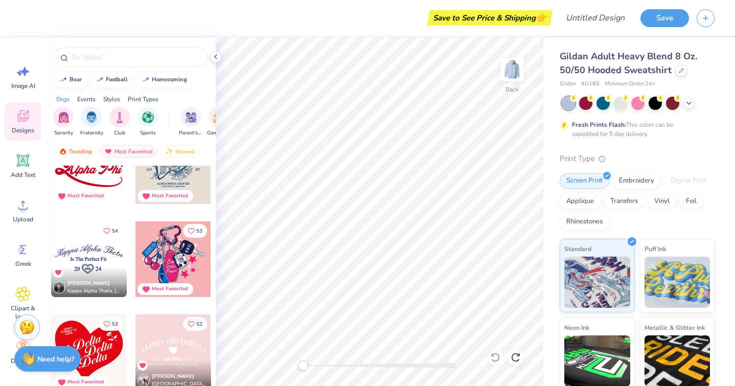
scroll to position [3583, 0]
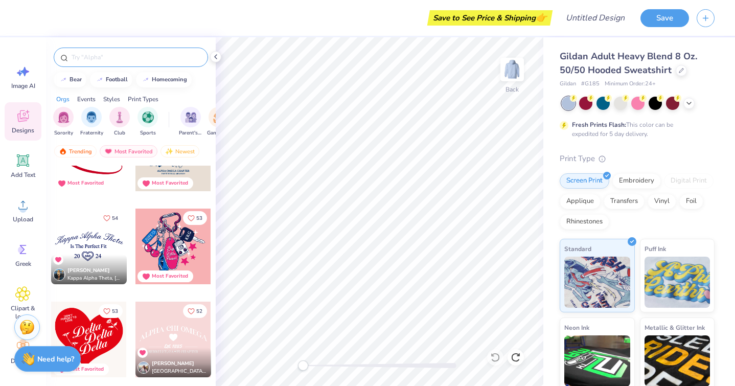
click at [126, 53] on input "text" at bounding box center [135, 57] width 131 height 10
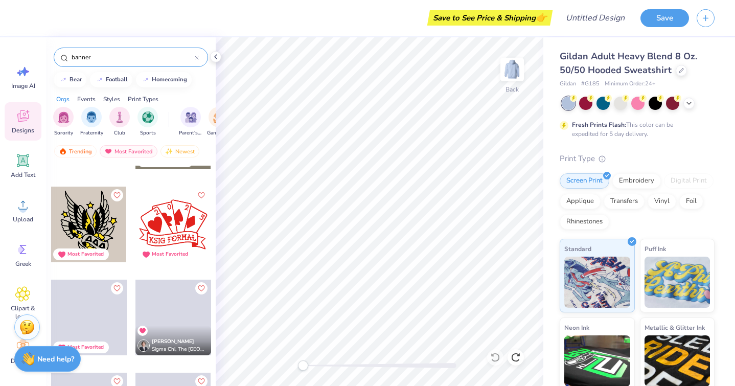
scroll to position [1302, 0]
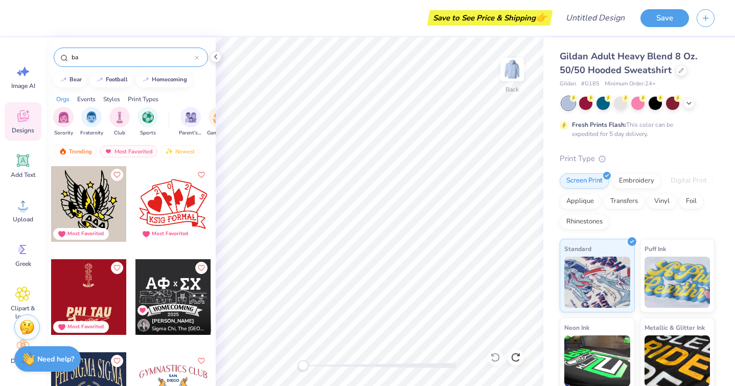
type input "b"
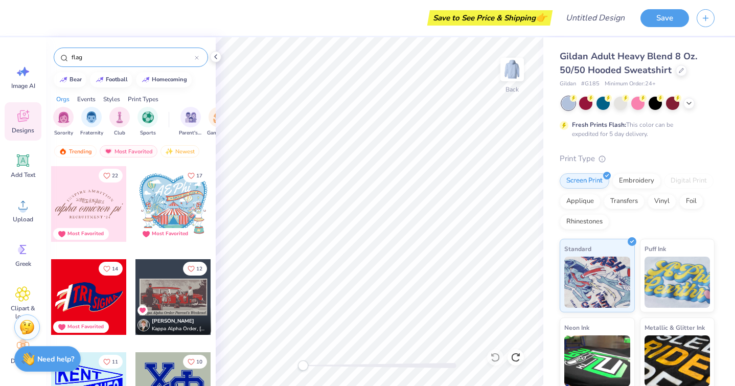
type input "flag"
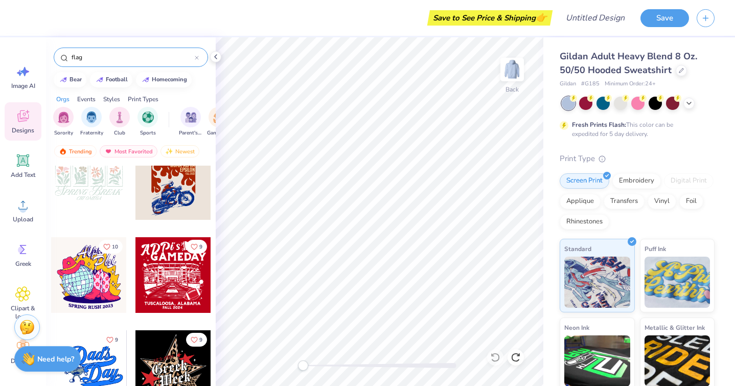
scroll to position [980, 0]
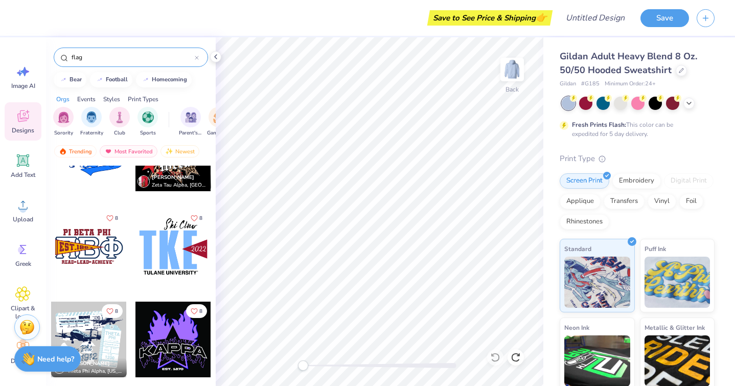
click at [196, 57] on icon at bounding box center [197, 58] width 4 height 4
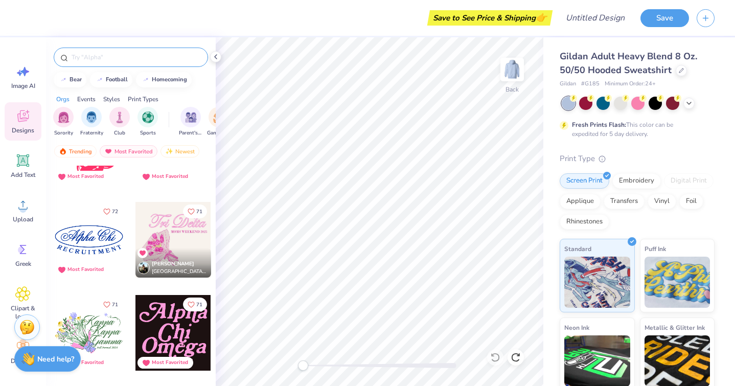
scroll to position [2160, 0]
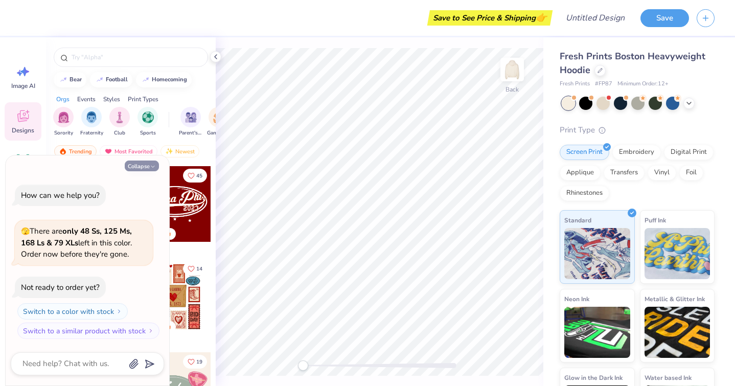
click at [149, 162] on button "Collapse" at bounding box center [142, 165] width 34 height 11
type textarea "x"
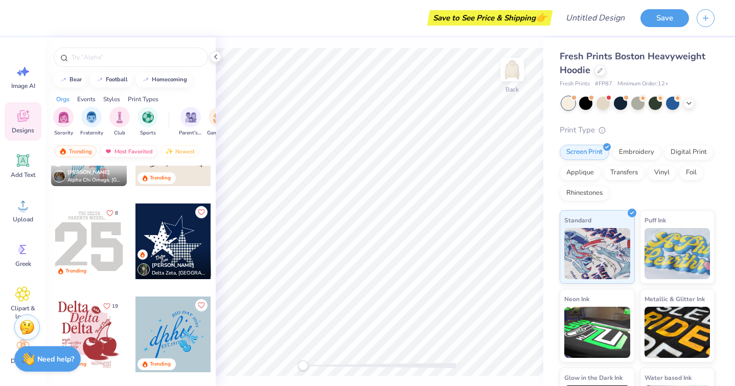
scroll to position [1350, 0]
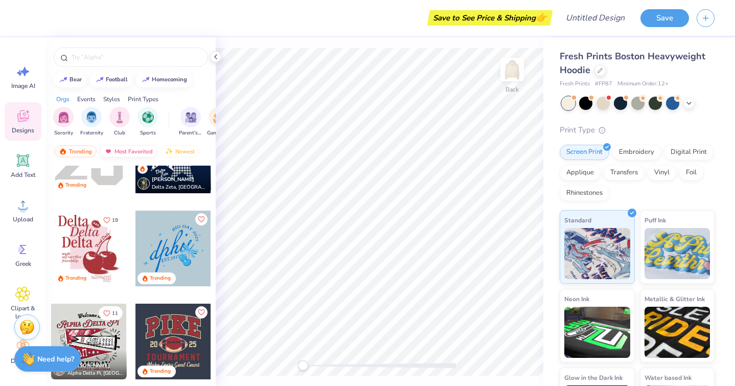
click at [115, 146] on div "Most Favorited" at bounding box center [129, 151] width 58 height 12
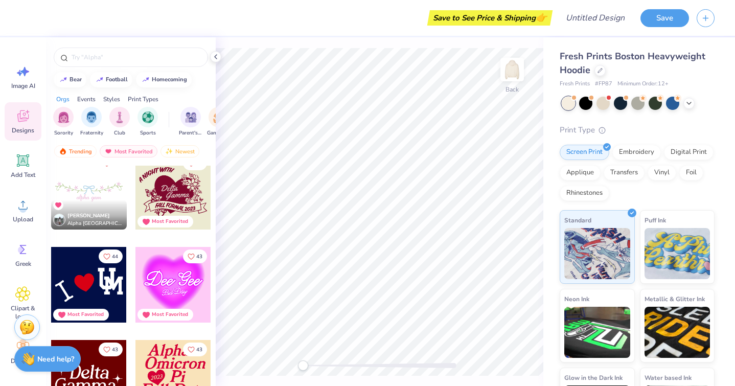
scroll to position [5021, 0]
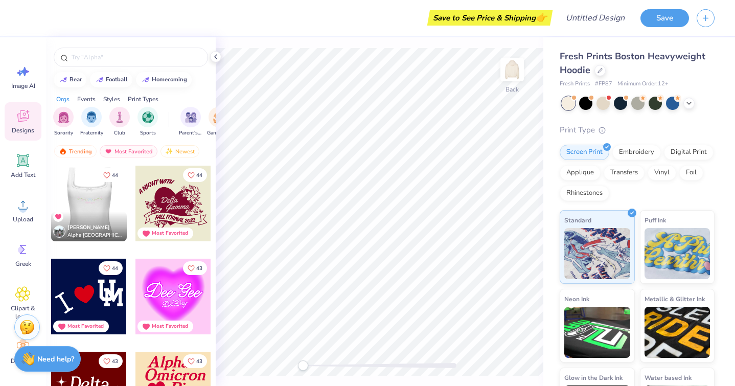
click at [110, 205] on div at bounding box center [88, 204] width 227 height 76
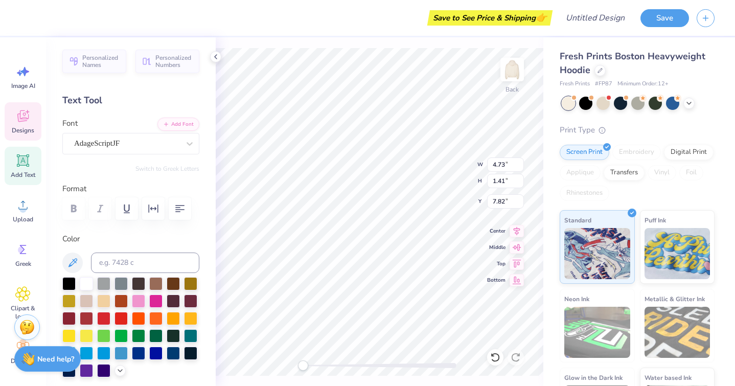
scroll to position [0, 0]
type textarea "a"
type textarea "[PERSON_NAME] and [PERSON_NAME]"
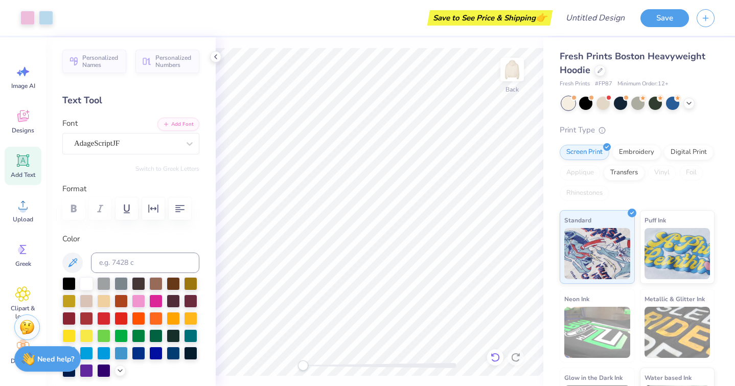
click at [494, 359] on icon at bounding box center [495, 357] width 10 height 10
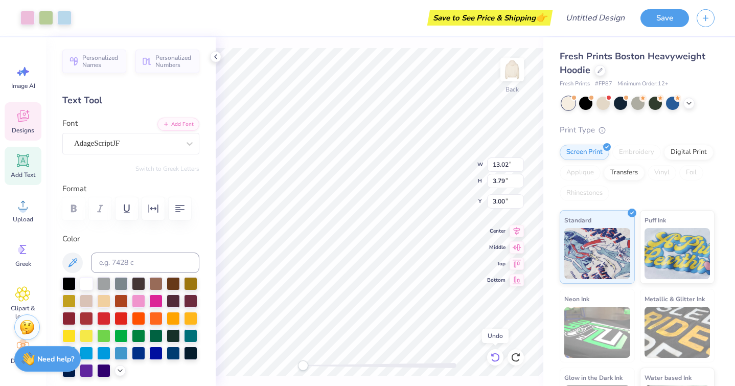
click at [494, 359] on icon at bounding box center [495, 357] width 10 height 10
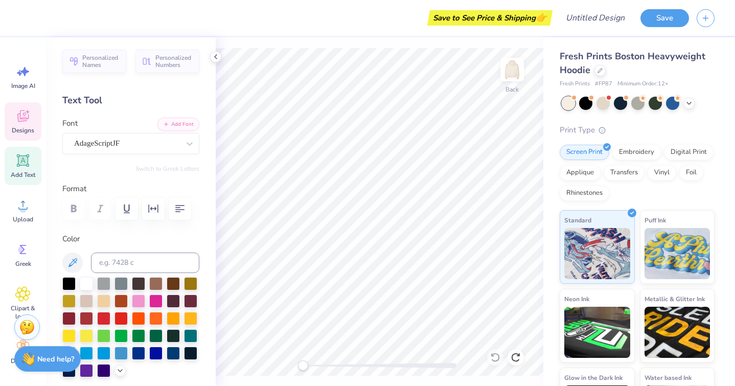
click at [21, 120] on icon at bounding box center [23, 117] width 10 height 8
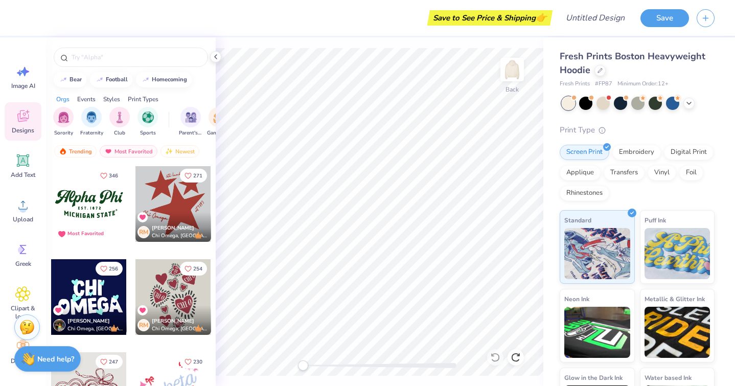
scroll to position [23, 0]
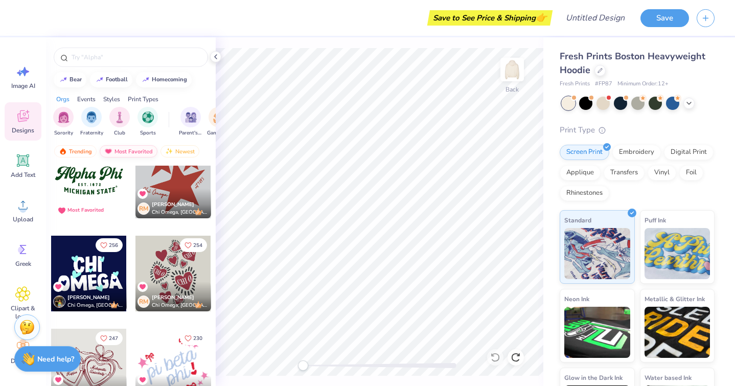
click at [129, 150] on div "Most Favorited" at bounding box center [129, 151] width 58 height 12
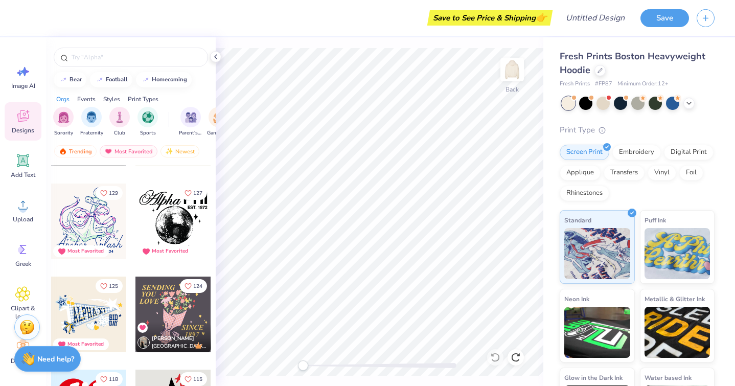
scroll to position [634, 0]
click at [164, 310] on div at bounding box center [173, 314] width 76 height 76
click at [99, 303] on div at bounding box center [89, 314] width 76 height 76
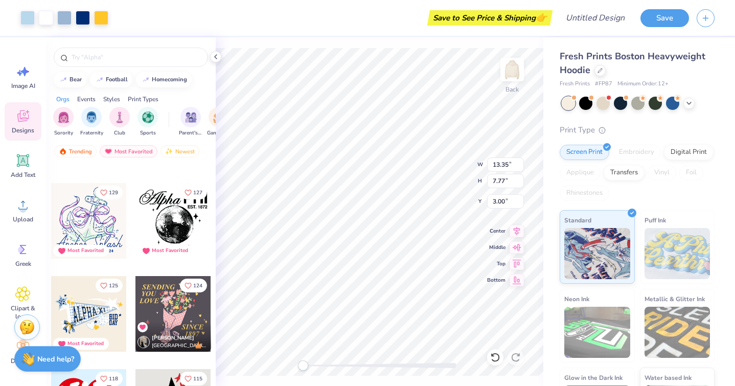
type input "13.35"
type input "7.77"
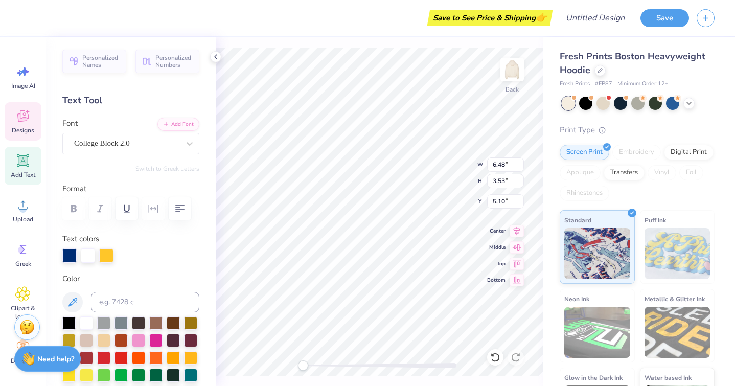
scroll to position [0, 0]
type textarea "I"
type textarea "comfort cases"
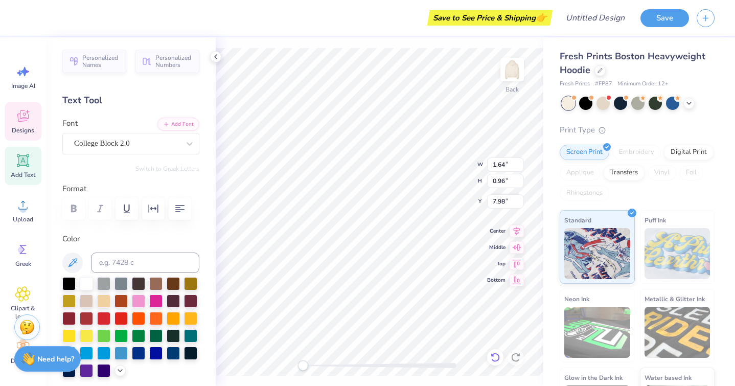
type input "1.64"
type input "0.96"
type input "7.98"
type input "1.07"
type input "6.77"
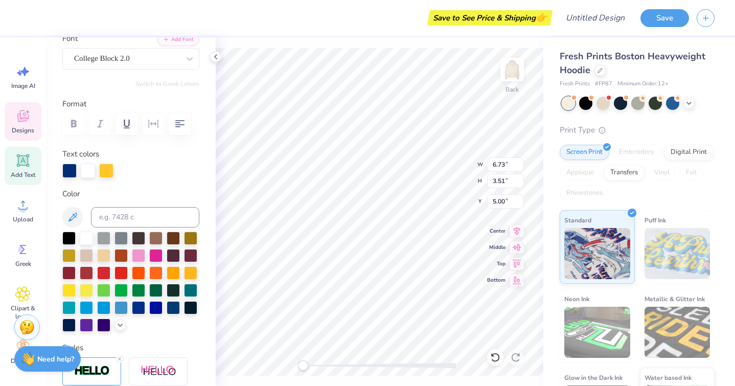
scroll to position [0, 0]
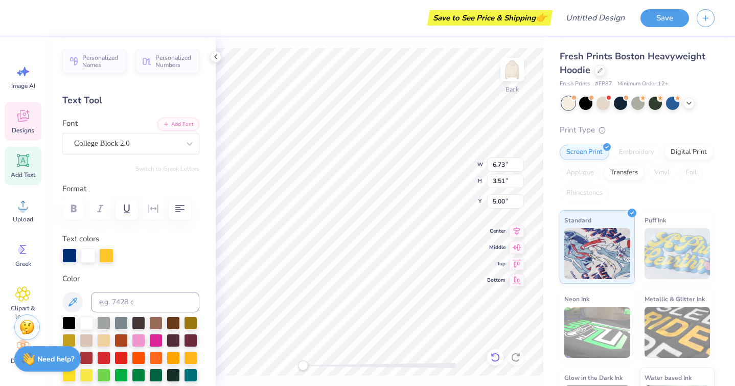
click at [495, 357] on icon at bounding box center [495, 357] width 10 height 10
click at [501, 360] on div at bounding box center [495, 357] width 16 height 16
click at [500, 360] on icon at bounding box center [495, 357] width 10 height 10
click at [217, 59] on icon at bounding box center [215, 57] width 8 height 8
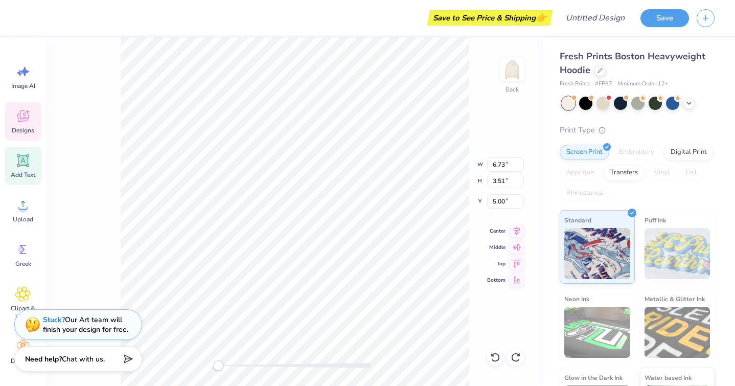
click at [31, 114] on div "Designs" at bounding box center [23, 121] width 37 height 38
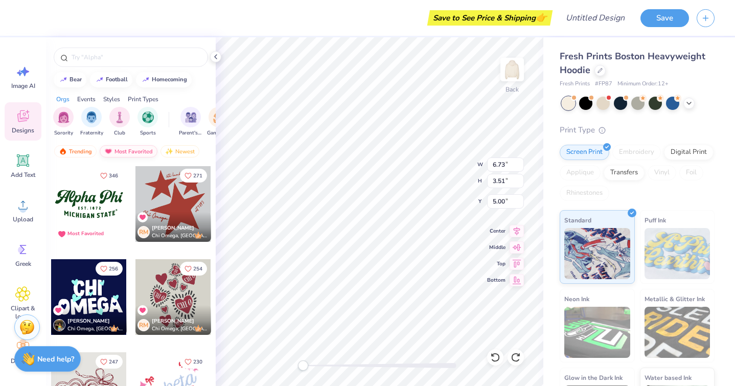
click at [129, 157] on div "Most Favorited" at bounding box center [129, 151] width 58 height 12
click at [129, 150] on div "Most Favorited" at bounding box center [129, 151] width 58 height 12
click at [498, 355] on icon at bounding box center [494, 356] width 9 height 9
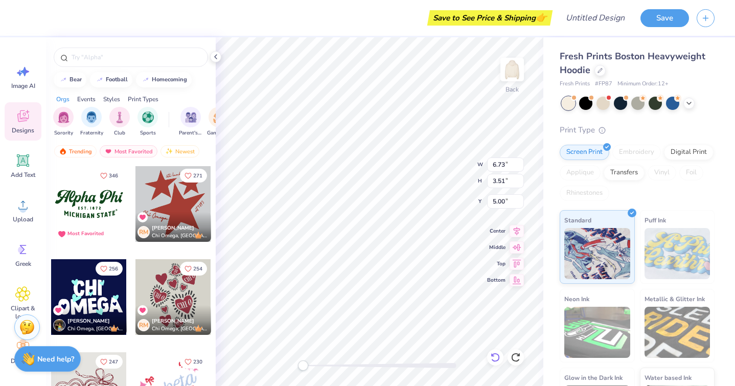
click at [498, 355] on icon at bounding box center [494, 356] width 9 height 9
click at [492, 351] on div at bounding box center [495, 357] width 16 height 16
click at [494, 355] on icon at bounding box center [495, 357] width 10 height 10
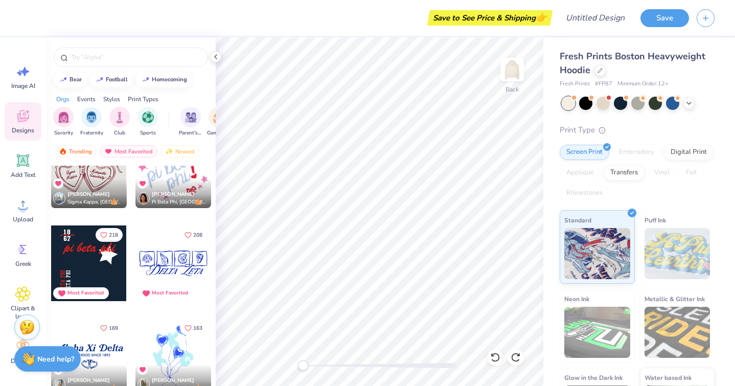
scroll to position [222, 0]
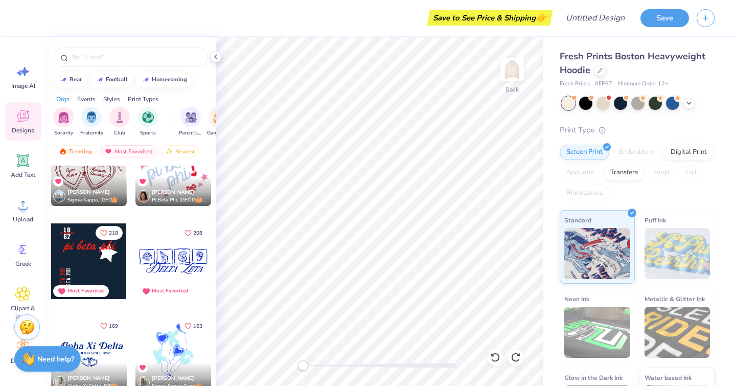
click at [179, 182] on div "[PERSON_NAME] Pi Beta Phi, [GEOGRAPHIC_DATA][US_STATE]" at bounding box center [173, 191] width 76 height 30
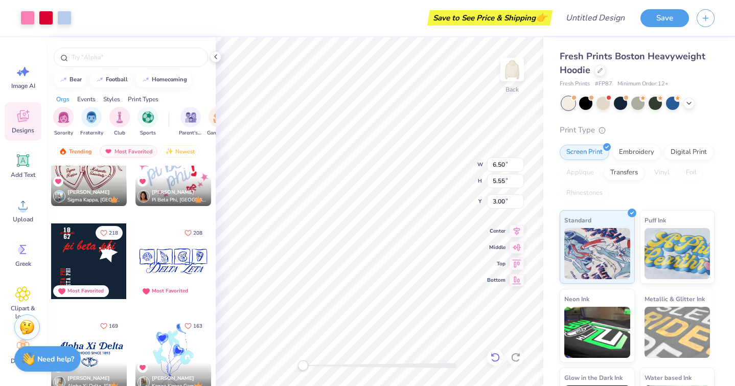
click at [500, 357] on icon at bounding box center [495, 357] width 10 height 10
click at [137, 146] on div "Most Favorited" at bounding box center [129, 151] width 58 height 12
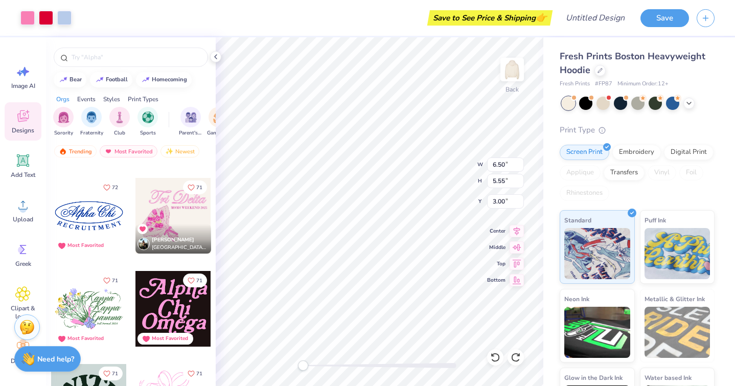
scroll to position [2128, 0]
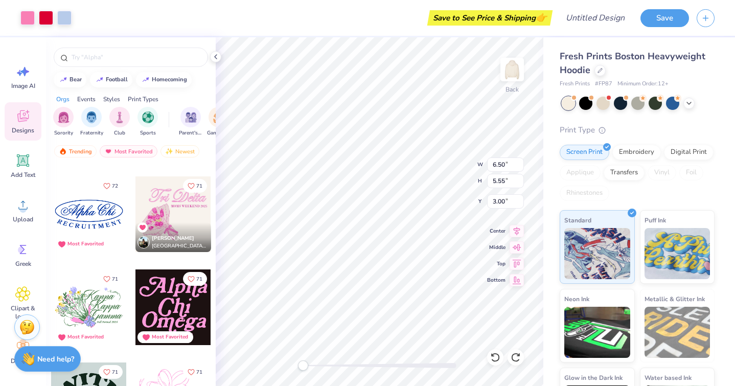
click at [174, 205] on div at bounding box center [173, 214] width 76 height 76
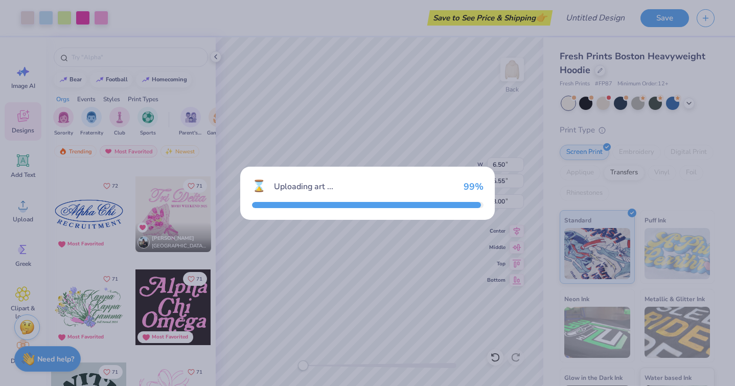
type input "10.35"
type input "7.85"
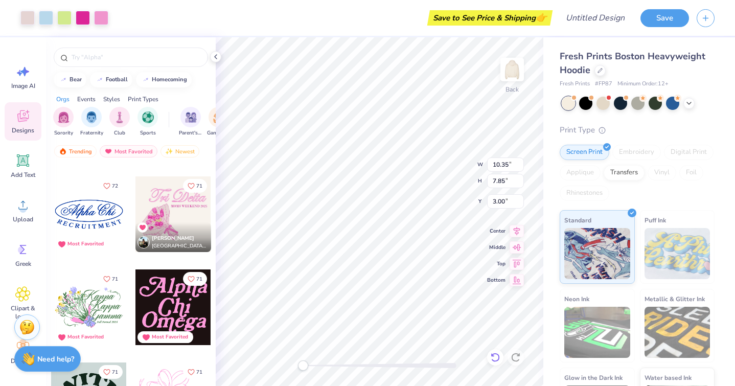
click at [491, 358] on icon at bounding box center [495, 357] width 10 height 10
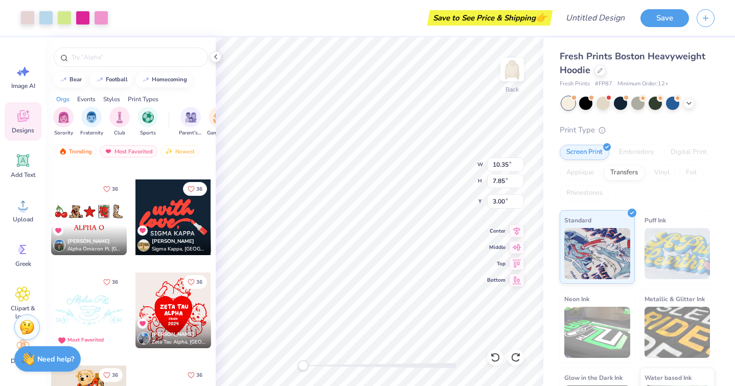
scroll to position [7145, 0]
click at [104, 211] on div at bounding box center [89, 217] width 76 height 76
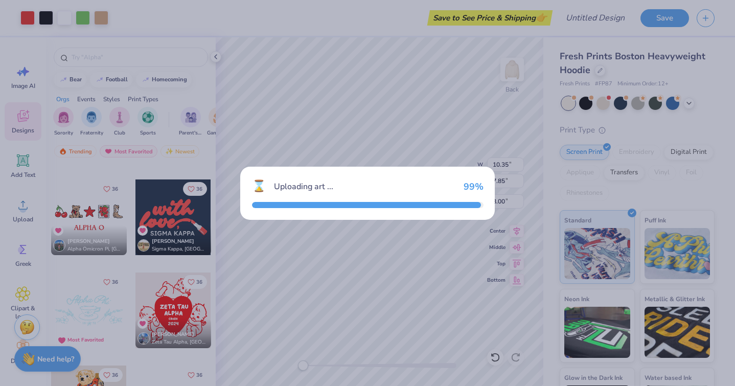
type input "13.28"
type input "4.95"
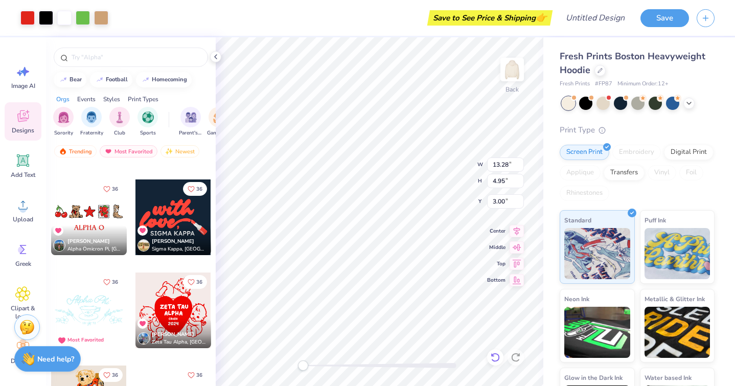
click at [503, 359] on div at bounding box center [495, 357] width 16 height 16
click at [499, 359] on icon at bounding box center [495, 357] width 10 height 10
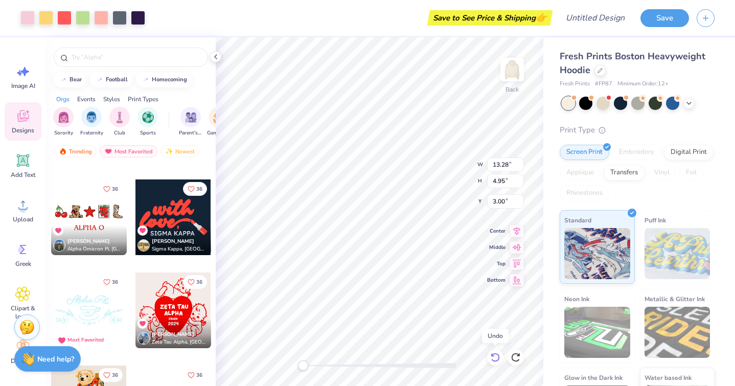
type input "10.92"
type input "9.96"
click at [517, 358] on icon at bounding box center [515, 357] width 10 height 10
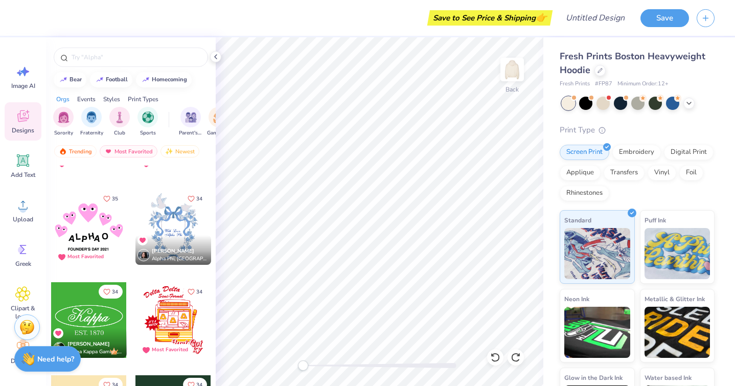
scroll to position [7972, 0]
click at [182, 222] on div at bounding box center [173, 228] width 76 height 76
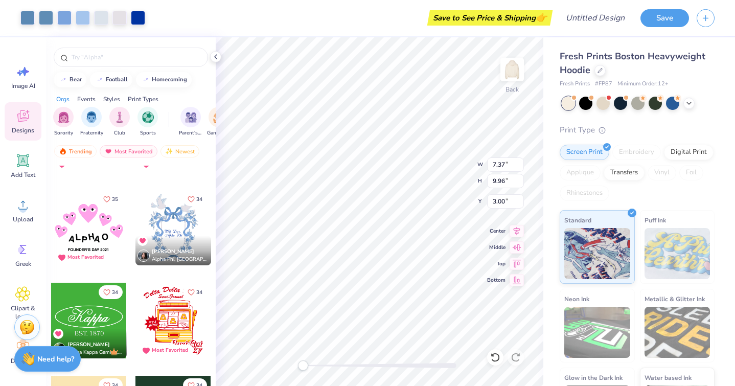
click at [495, 355] on icon at bounding box center [495, 357] width 10 height 10
click at [82, 214] on div at bounding box center [89, 228] width 76 height 76
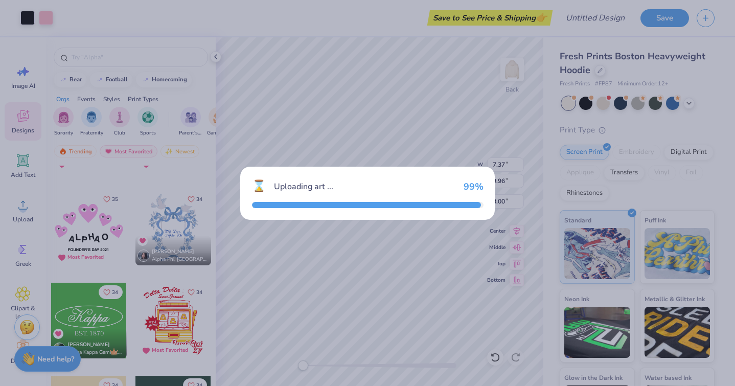
type input "12.86"
type input "8.96"
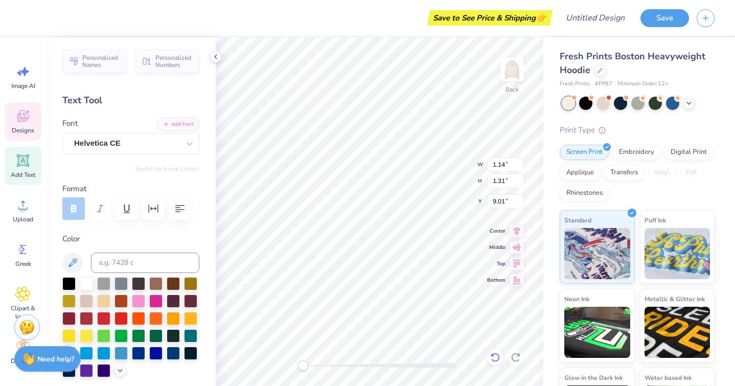
type input "1.14"
type input "1.31"
type input "9.01"
type textarea "A"
type textarea "C"
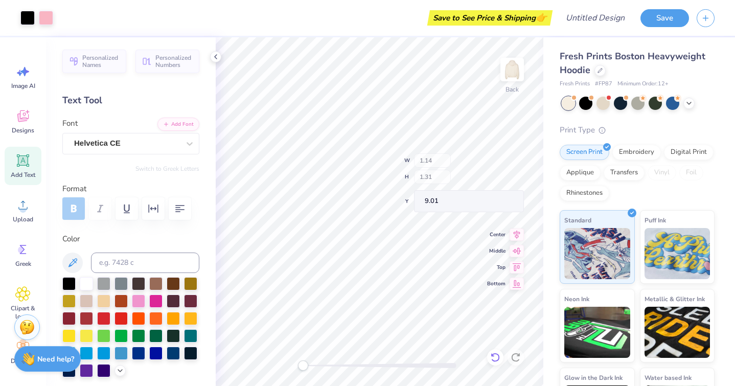
type input "0.92"
type input "1.25"
type input "8.68"
type textarea "o"
type input "1.05"
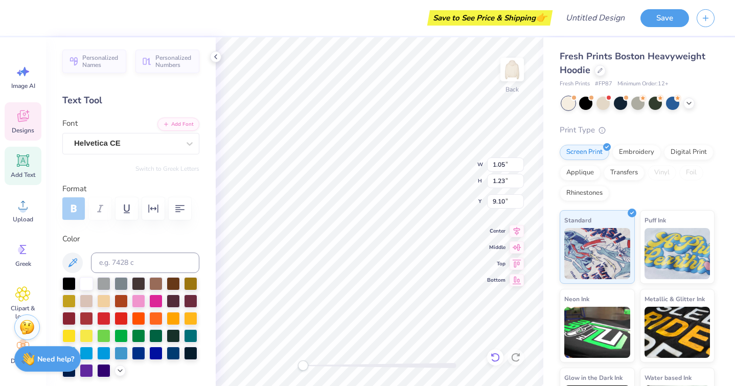
type input "1.23"
type input "9.10"
type textarea "m"
type input "1.18"
type input "1.38"
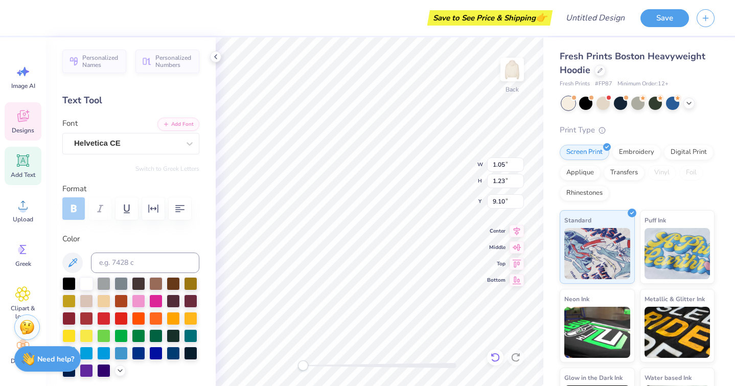
type input "8.53"
type textarea "H"
type textarea "f"
type input "1.14"
type input "1.31"
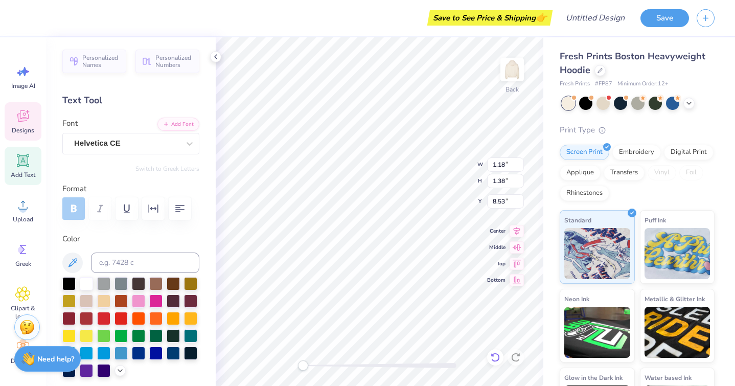
type input "9.01"
type textarea "o"
type input "1.18"
type input "1.29"
type input "8.59"
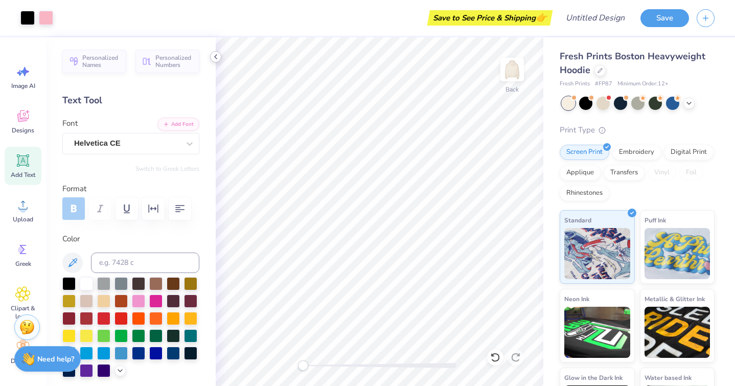
click at [217, 58] on icon at bounding box center [215, 57] width 8 height 8
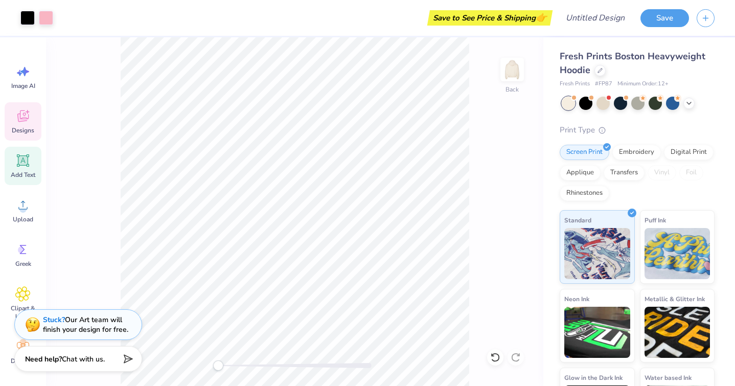
click at [11, 122] on div "Designs" at bounding box center [23, 121] width 37 height 38
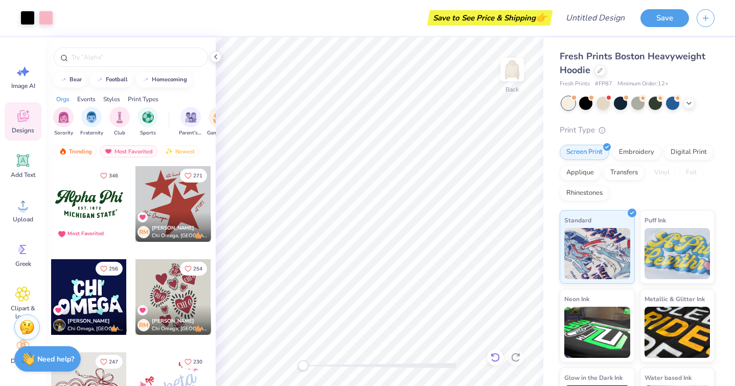
click at [497, 359] on icon at bounding box center [495, 357] width 10 height 10
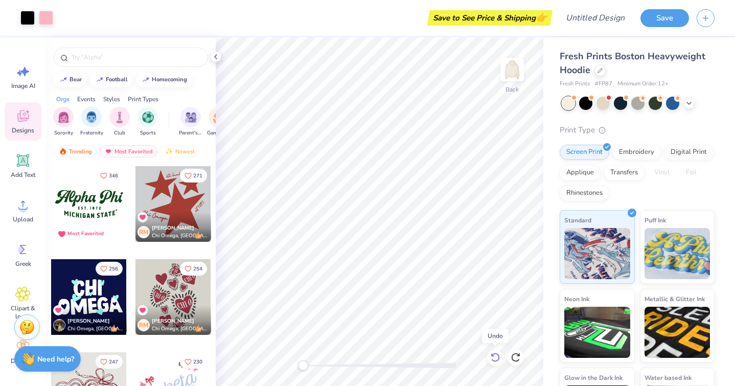
click at [497, 359] on icon at bounding box center [495, 357] width 10 height 10
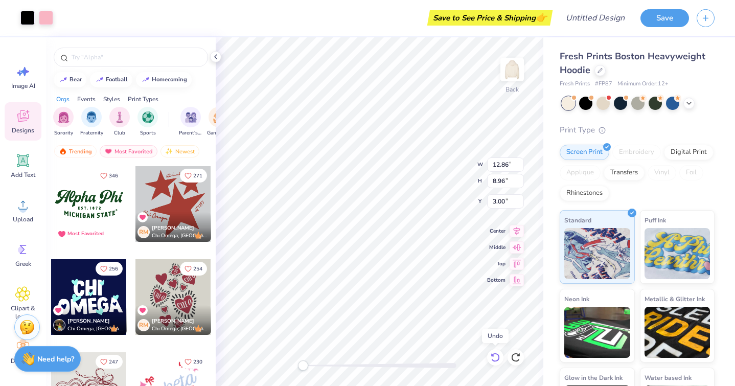
click at [497, 359] on icon at bounding box center [495, 357] width 10 height 10
type input "10.92"
type input "9.96"
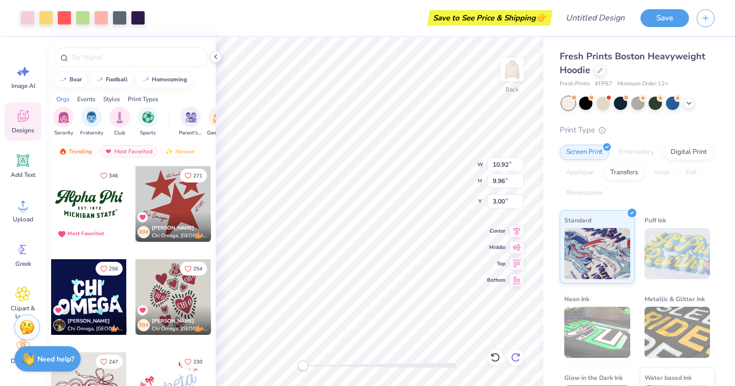
click at [517, 361] on icon at bounding box center [515, 357] width 10 height 10
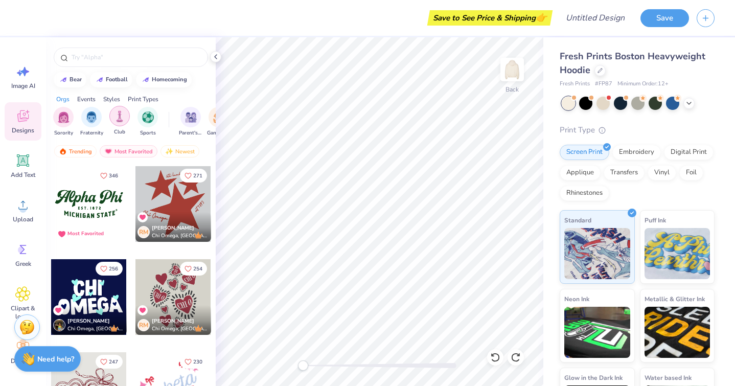
click at [117, 120] on img "filter for Club" at bounding box center [119, 116] width 11 height 12
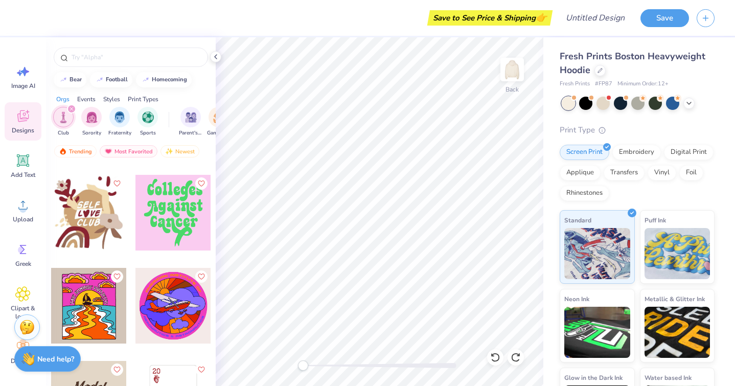
scroll to position [3713, 0]
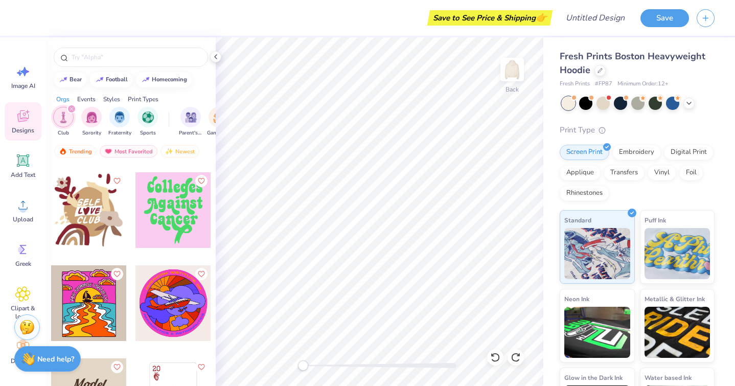
click at [97, 211] on div at bounding box center [89, 210] width 76 height 76
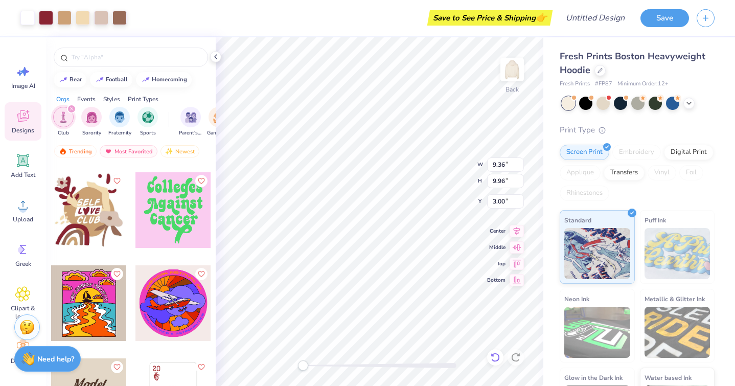
click at [494, 361] on icon at bounding box center [494, 356] width 9 height 9
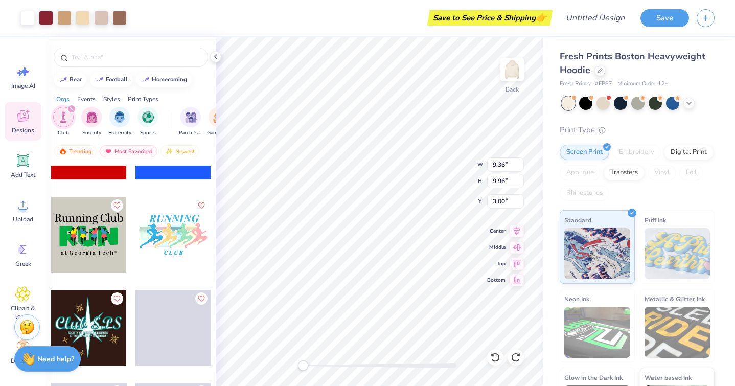
scroll to position [4803, 0]
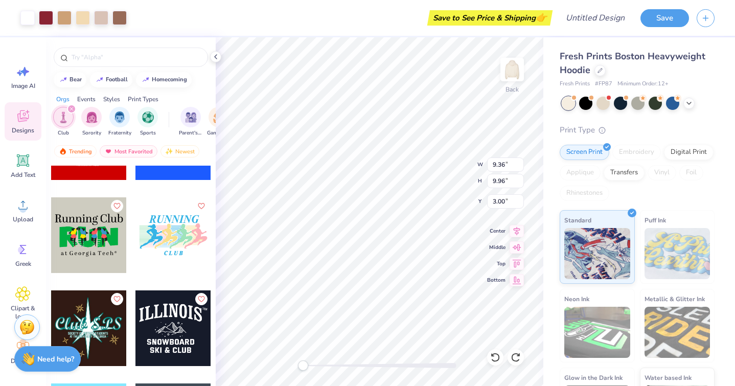
click at [73, 109] on icon "filter for Club" at bounding box center [71, 109] width 4 height 4
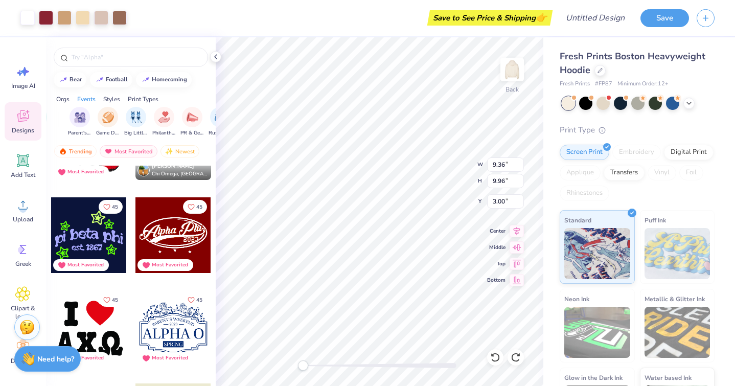
scroll to position [0, 119]
click at [115, 95] on div "Styles" at bounding box center [111, 99] width 17 height 9
click at [94, 120] on img "filter for Typography" at bounding box center [95, 116] width 12 height 12
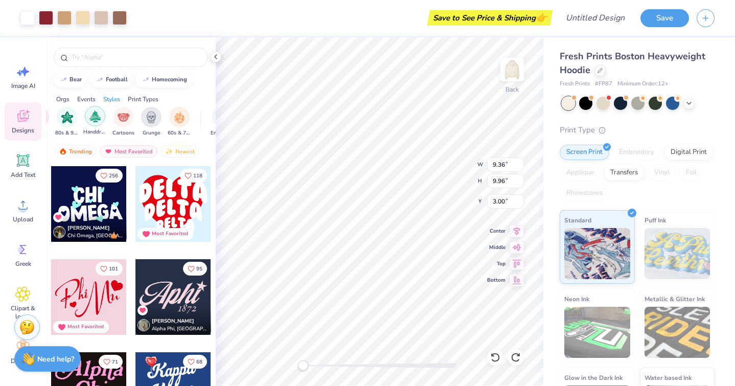
click at [92, 121] on img "filter for Handdrawn" at bounding box center [94, 116] width 11 height 12
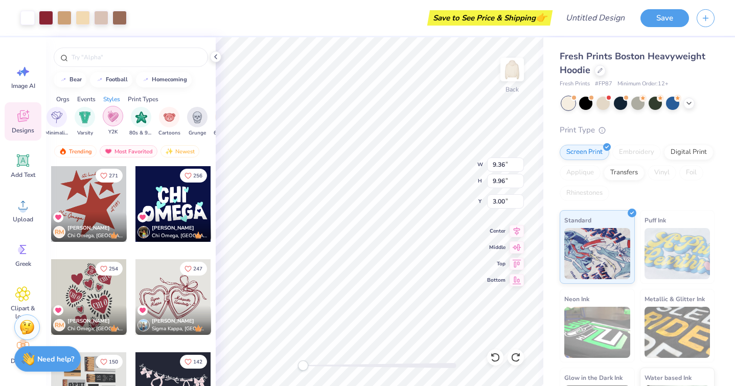
scroll to position [0, 627]
click at [110, 123] on div "filter for Y2K" at bounding box center [112, 116] width 20 height 20
click at [112, 123] on div "filter for Varsity" at bounding box center [112, 116] width 20 height 20
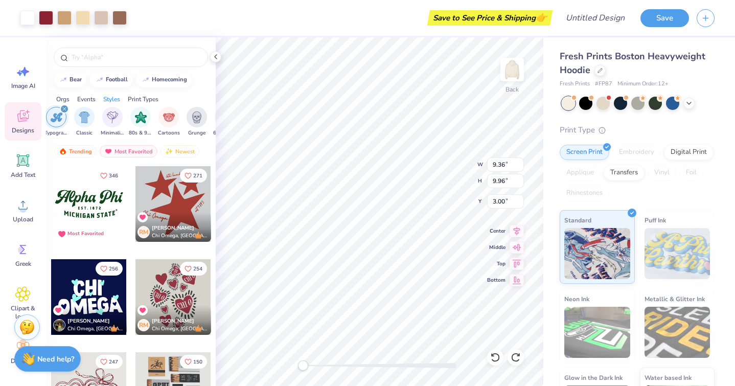
click at [67, 107] on div "filter for Typography" at bounding box center [64, 108] width 9 height 9
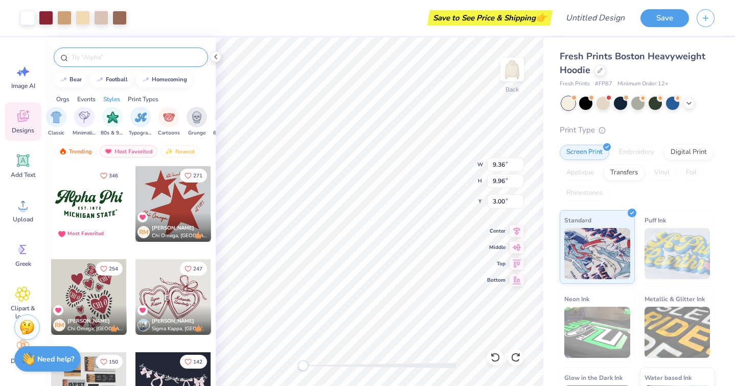
click at [88, 65] on div at bounding box center [131, 57] width 154 height 19
click at [91, 57] on input "text" at bounding box center [135, 57] width 131 height 10
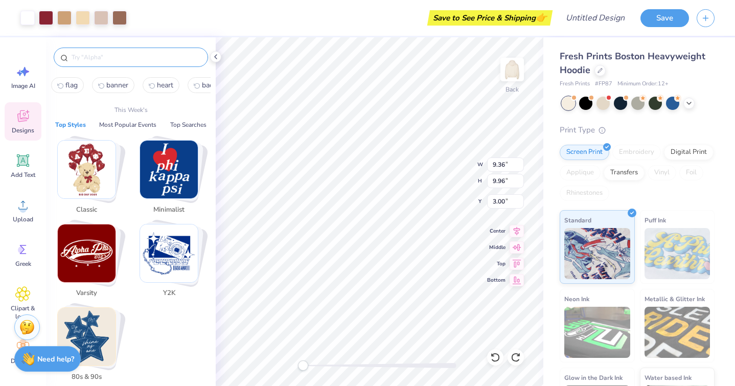
type input "f"
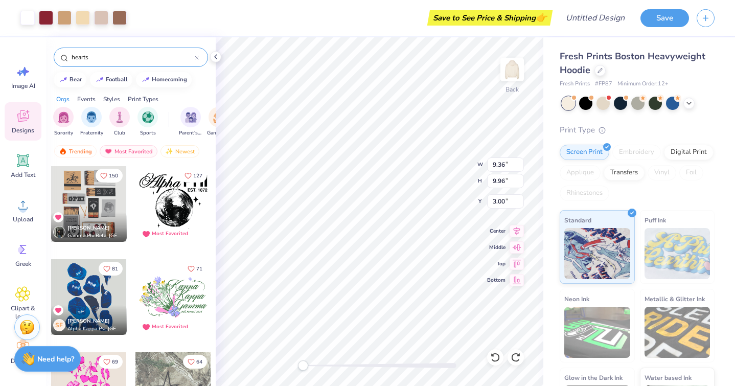
type input "hearts"
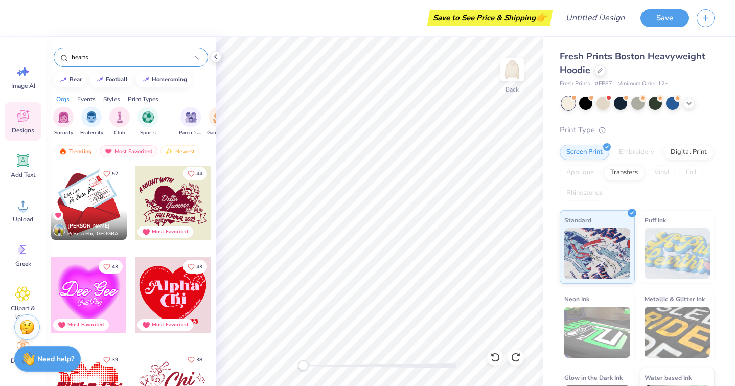
scroll to position [469, 0]
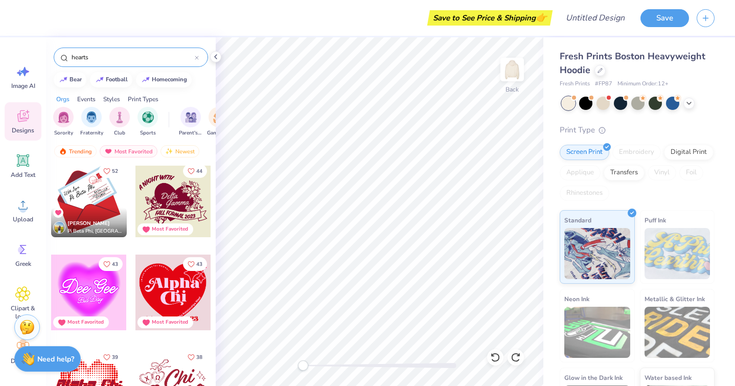
click at [98, 199] on div at bounding box center [89, 199] width 76 height 76
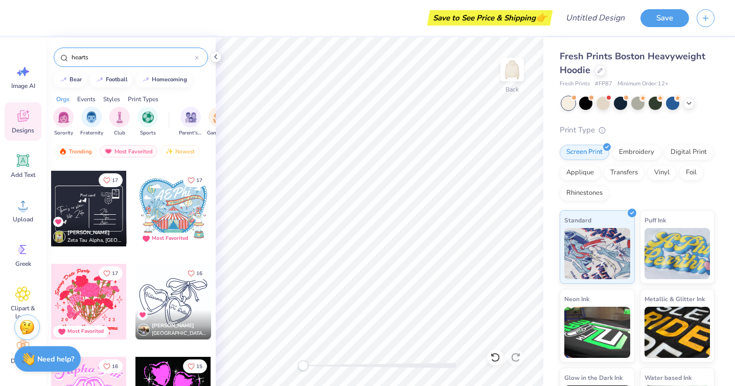
scroll to position [1495, 0]
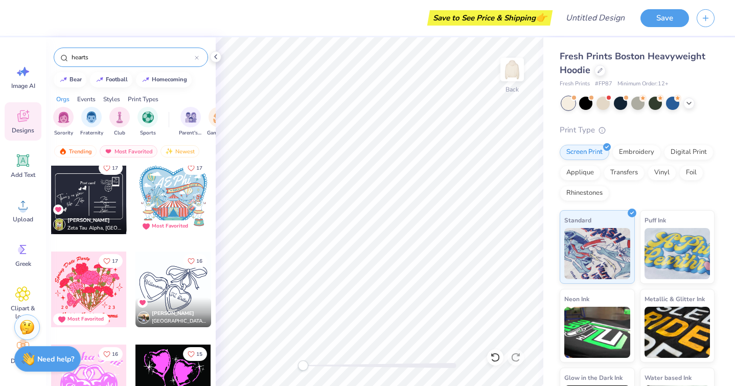
click at [178, 196] on div at bounding box center [173, 196] width 76 height 76
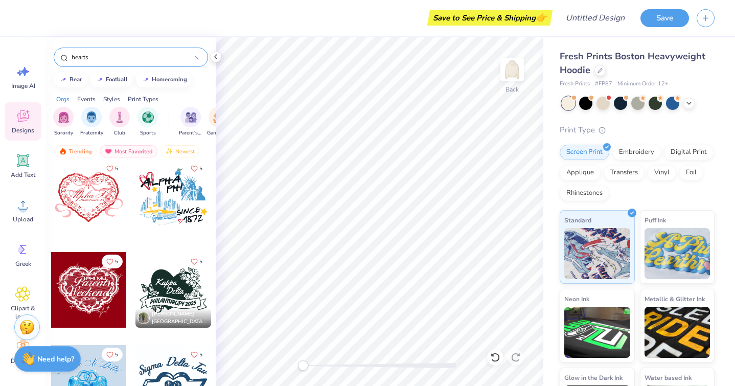
scroll to position [4932, 0]
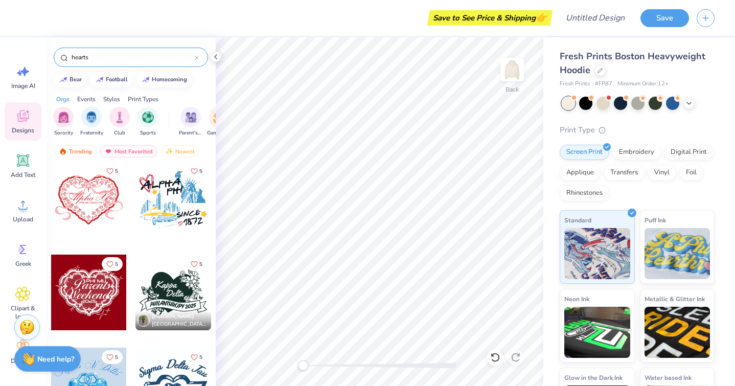
click at [169, 217] on div at bounding box center [173, 199] width 76 height 76
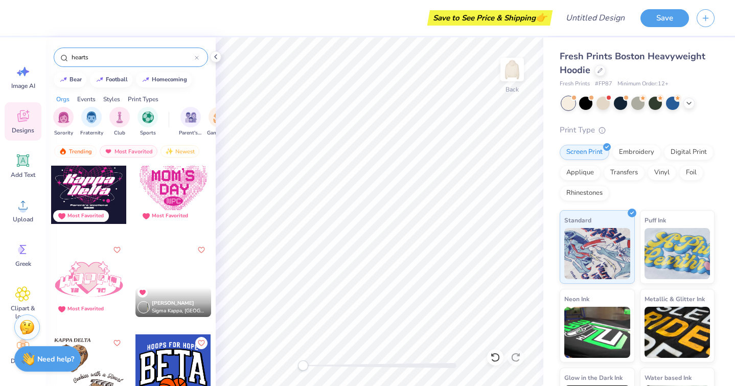
scroll to position [10122, 0]
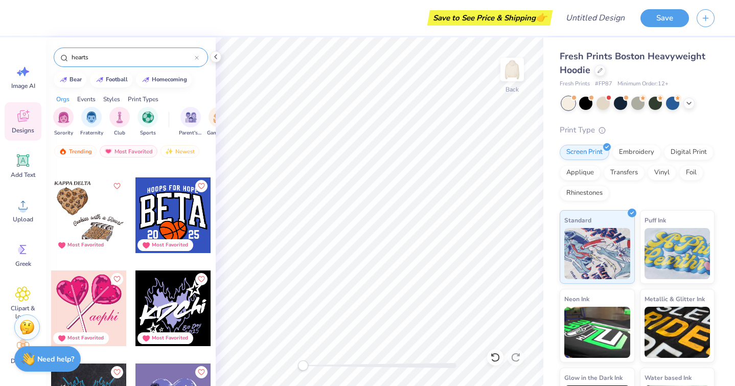
click at [196, 54] on div at bounding box center [197, 57] width 4 height 9
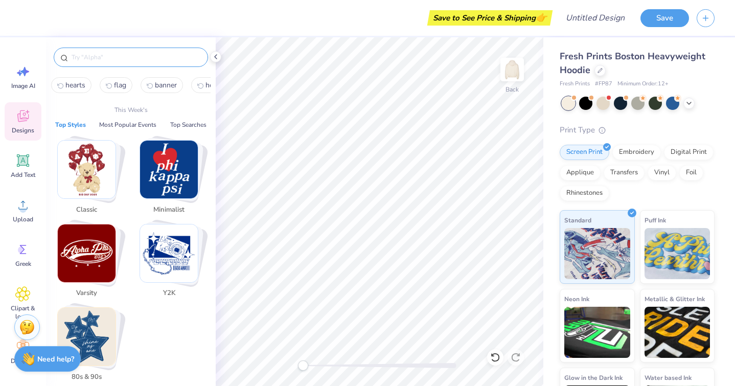
click at [167, 55] on input "text" at bounding box center [135, 57] width 131 height 10
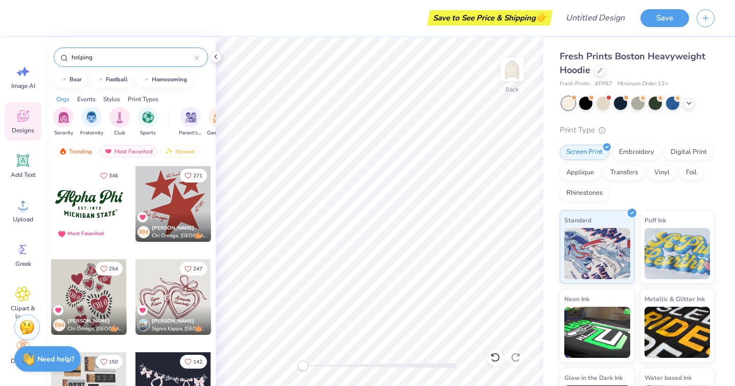
type input "helping"
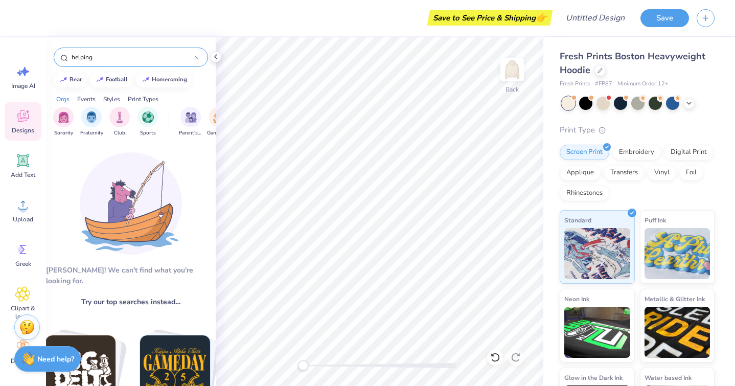
click at [197, 52] on div "helping" at bounding box center [131, 57] width 154 height 19
click at [197, 58] on icon at bounding box center [196, 57] width 3 height 3
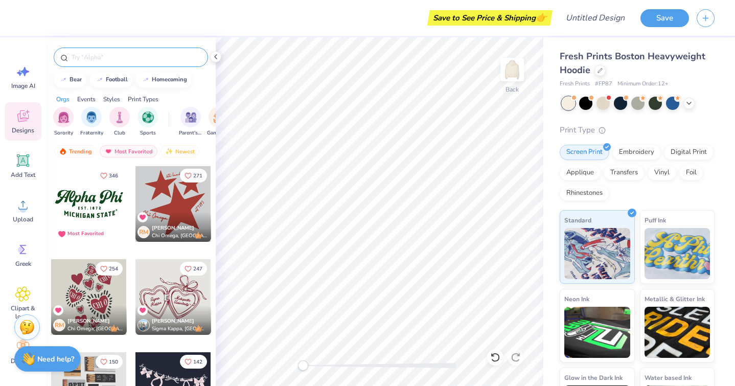
click at [139, 96] on div "Print Types" at bounding box center [143, 99] width 31 height 9
click at [150, 98] on div "Print Types" at bounding box center [143, 99] width 31 height 9
click at [64, 100] on div "Orgs" at bounding box center [62, 99] width 13 height 9
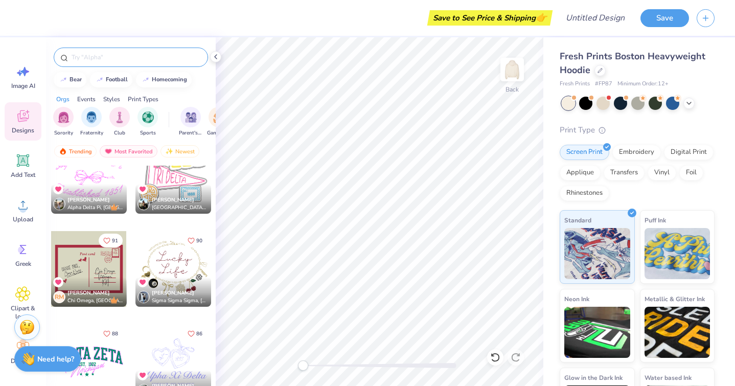
scroll to position [585, 0]
click at [165, 178] on div at bounding box center [173, 176] width 76 height 76
click at [178, 255] on div at bounding box center [173, 269] width 76 height 76
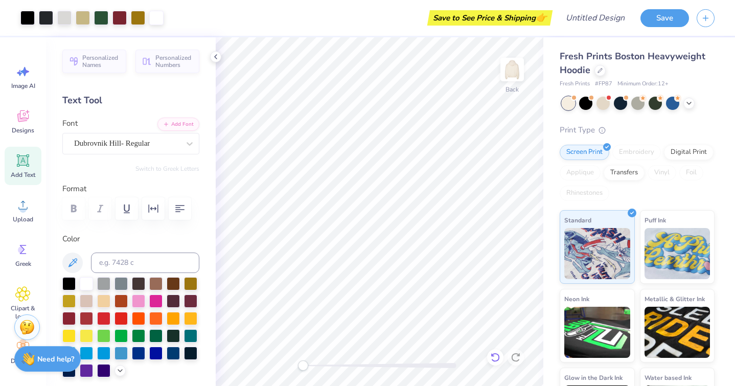
click at [501, 361] on div at bounding box center [495, 357] width 16 height 16
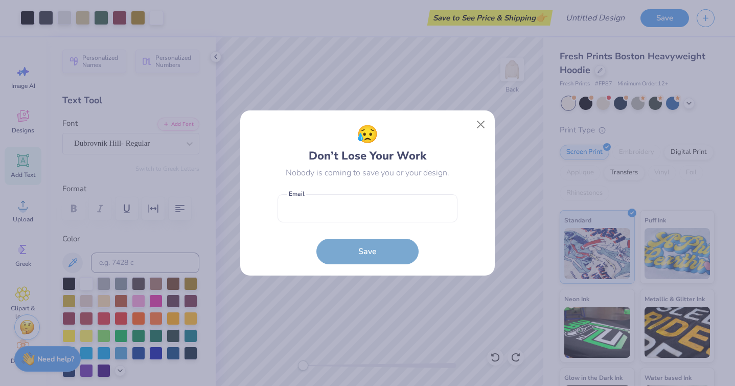
drag, startPoint x: 501, startPoint y: 361, endPoint x: 496, endPoint y: 352, distance: 10.1
click at [496, 352] on div "😥 Don’t Lose Your Work Nobody is coming to save you or your design. Email is a …" at bounding box center [367, 193] width 735 height 386
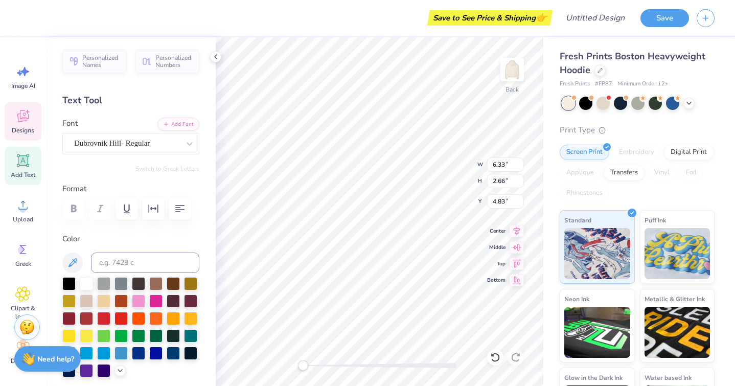
scroll to position [0, 0]
type textarea "L"
type textarea "[PERSON_NAME]"
type input "5.10"
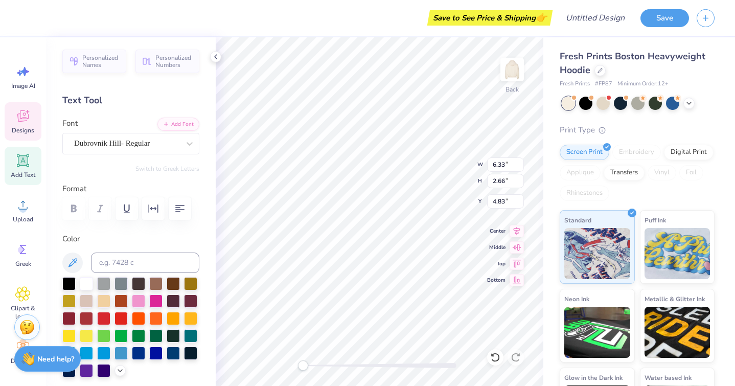
type input "2.64"
type input "6.93"
type textarea "L"
type textarea "Comfort Cases"
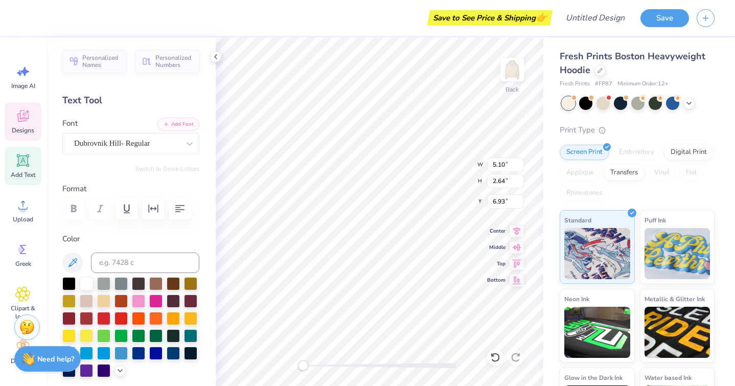
scroll to position [0, 2]
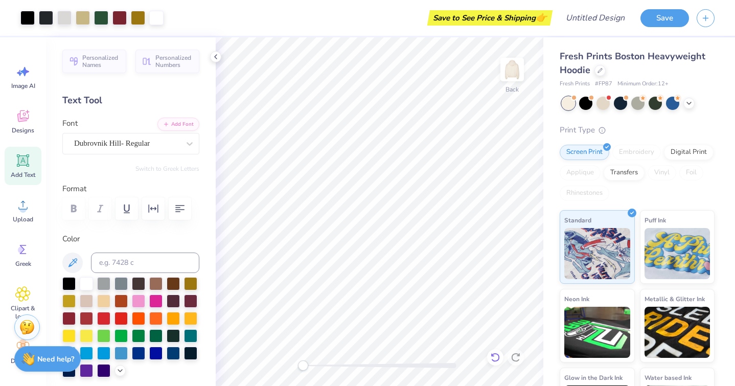
click at [497, 352] on icon at bounding box center [495, 357] width 10 height 10
click at [497, 353] on icon at bounding box center [495, 357] width 10 height 10
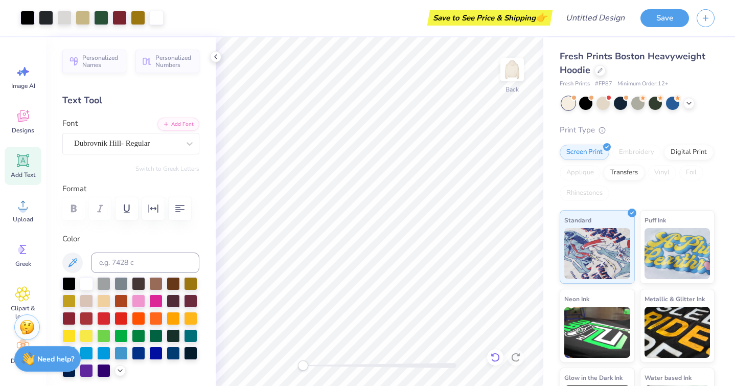
click at [497, 354] on icon at bounding box center [494, 356] width 9 height 9
click at [494, 358] on icon at bounding box center [495, 357] width 10 height 10
drag, startPoint x: 497, startPoint y: 356, endPoint x: 28, endPoint y: 124, distance: 523.1
click at [497, 356] on icon at bounding box center [495, 357] width 10 height 10
click at [493, 358] on icon at bounding box center [495, 357] width 10 height 10
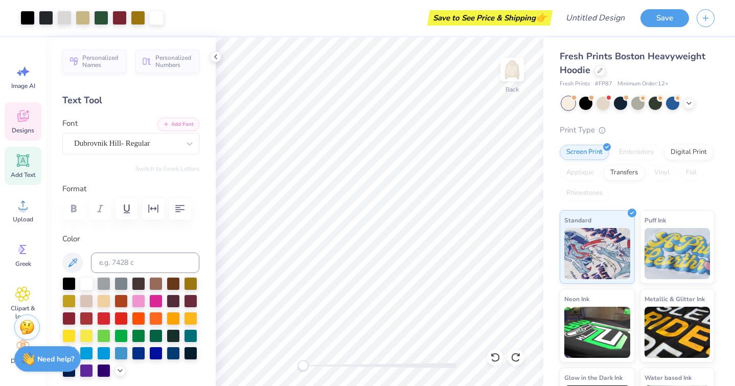
click at [28, 124] on div "Designs" at bounding box center [23, 121] width 37 height 38
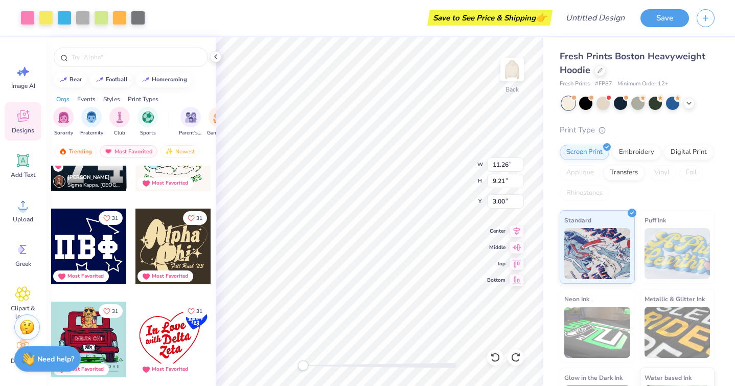
scroll to position [9543, 0]
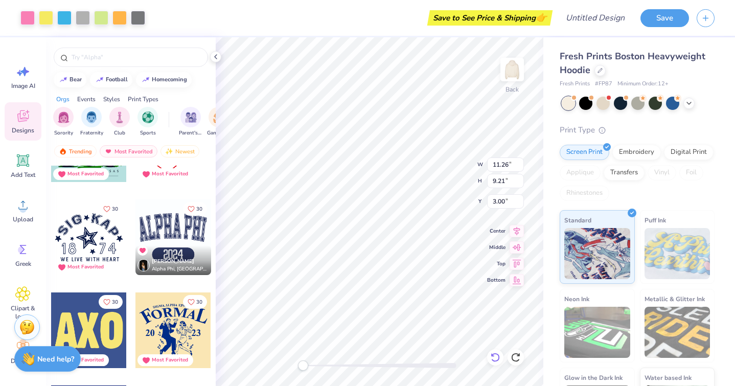
click at [496, 357] on icon at bounding box center [495, 357] width 10 height 10
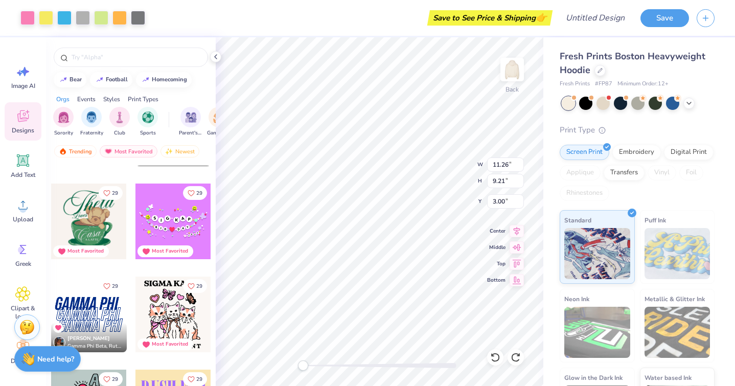
scroll to position [10211, 0]
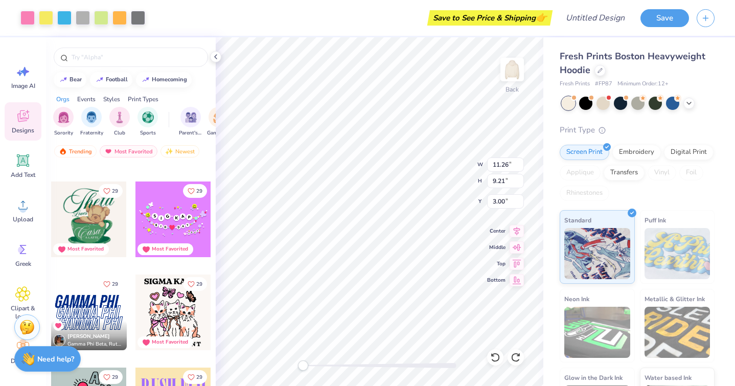
click at [184, 213] on div at bounding box center [173, 219] width 76 height 76
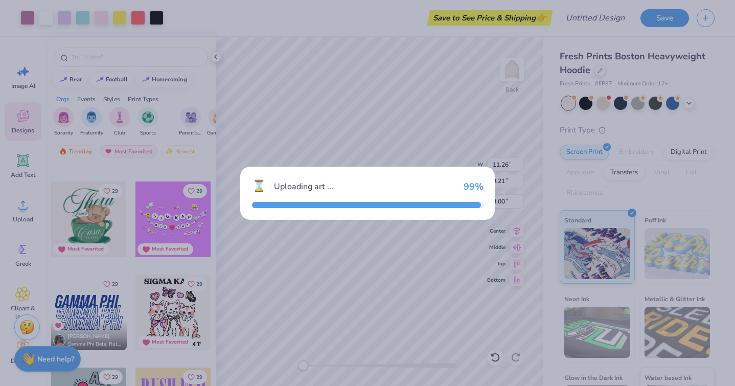
type input "15.00"
type input "7.68"
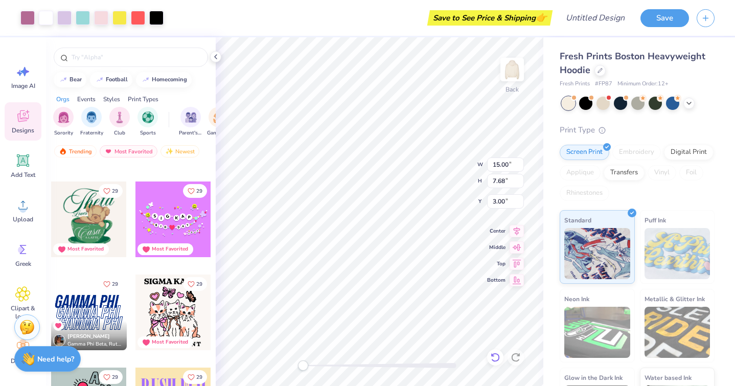
click at [497, 353] on icon at bounding box center [495, 357] width 10 height 10
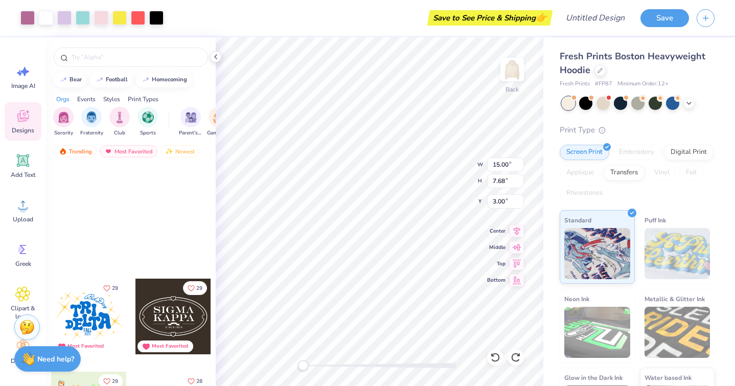
scroll to position [10653, 0]
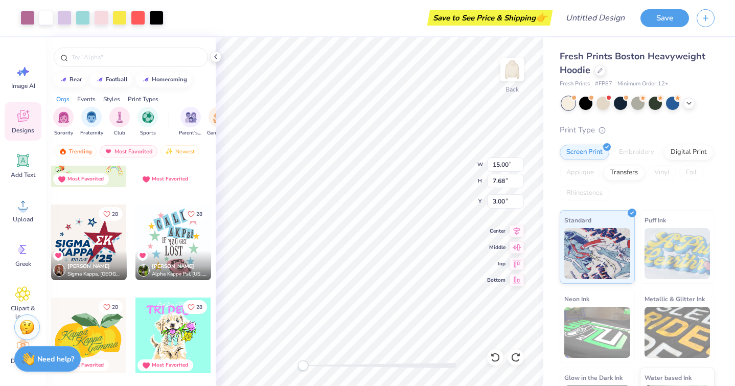
click at [176, 233] on div at bounding box center [173, 242] width 76 height 76
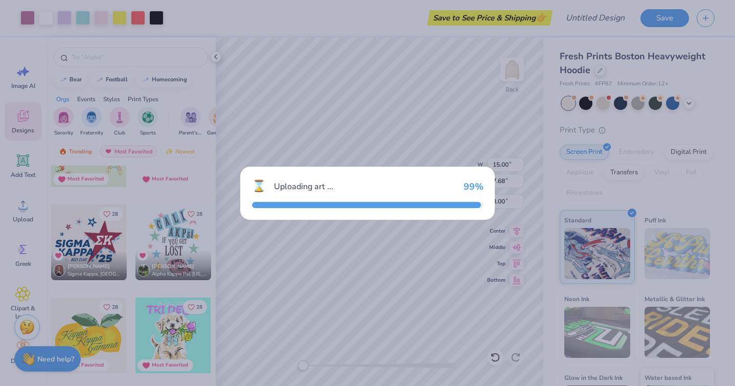
type input "7.70"
type input "9.96"
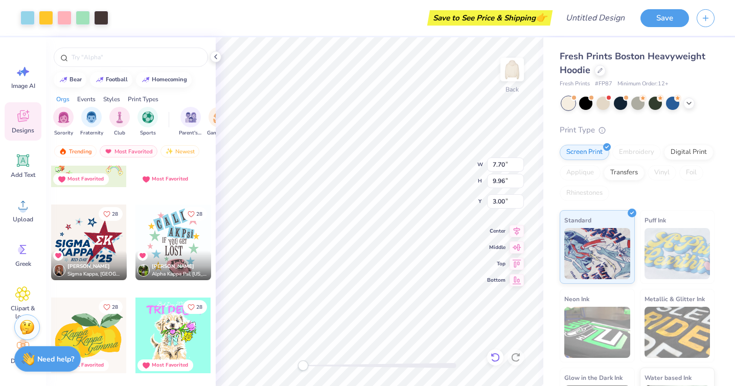
click at [497, 360] on icon at bounding box center [495, 357] width 10 height 10
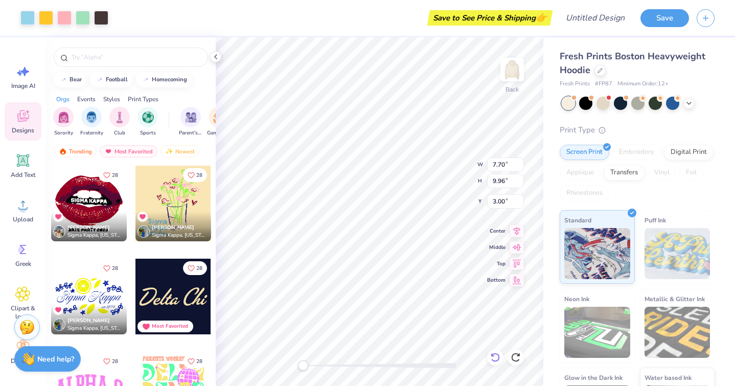
scroll to position [10971, 0]
click at [94, 195] on div at bounding box center [89, 203] width 76 height 76
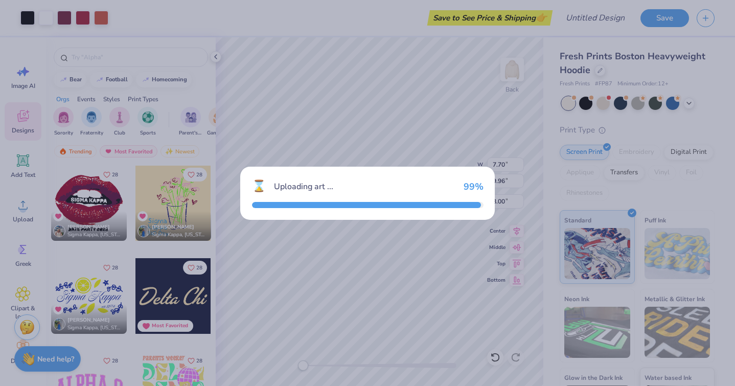
type input "8.68"
type input "7.17"
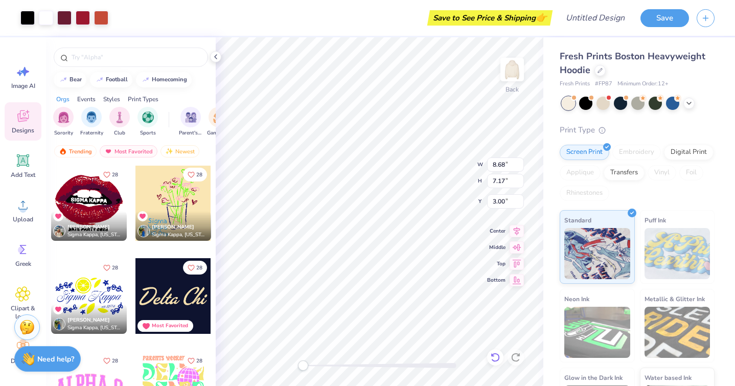
click at [497, 360] on icon at bounding box center [494, 356] width 9 height 9
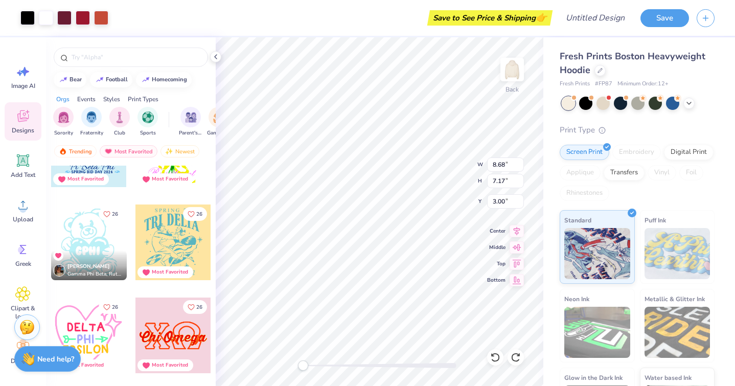
scroll to position [12326, 0]
click at [93, 237] on div at bounding box center [89, 243] width 76 height 76
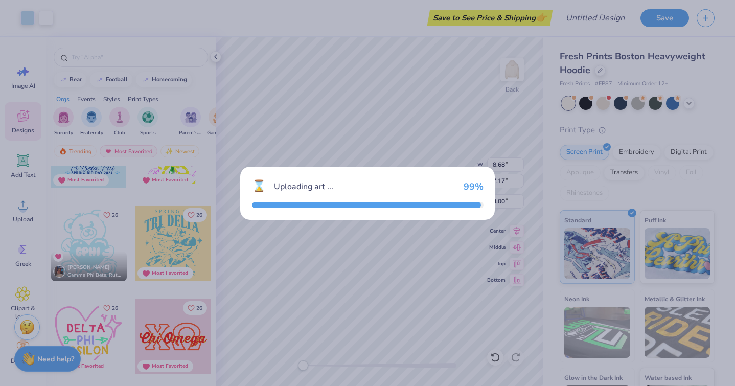
type input "8.26"
type input "9.96"
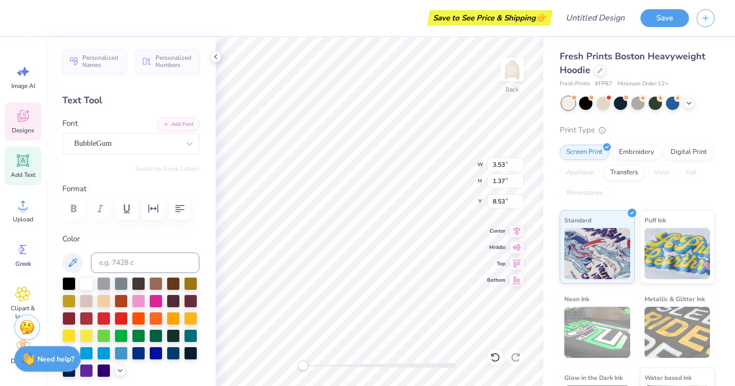
scroll to position [1, 0]
type textarea "Comfort cases"
click at [172, 208] on button "button" at bounding box center [180, 208] width 22 height 22
click at [72, 187] on label "Format" at bounding box center [130, 189] width 137 height 12
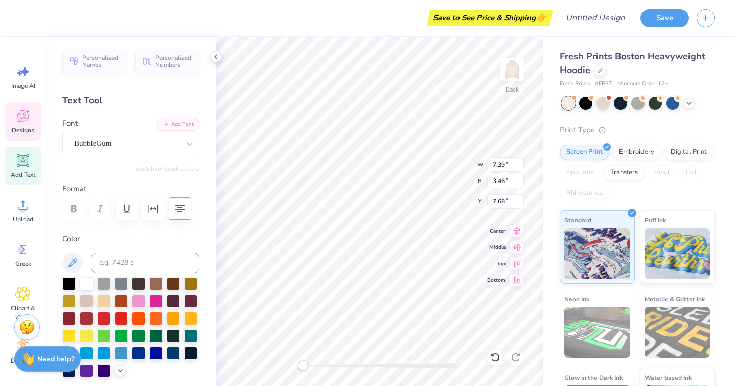
type input "5.72"
type input "2.67"
type input "8.46"
type input "8.26"
type input "9.96"
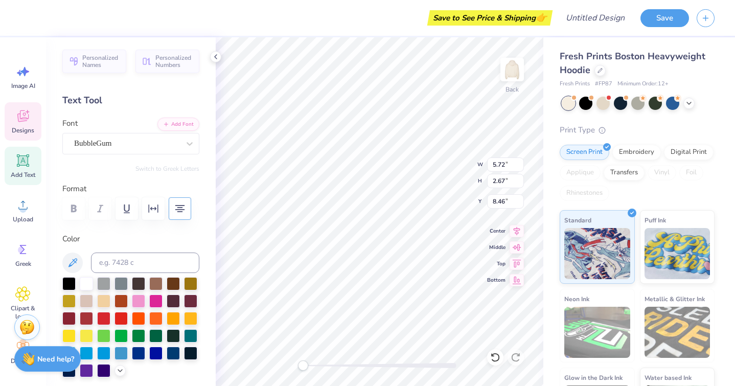
type input "3.00"
type input "5.72"
type input "2.67"
type input "8.46"
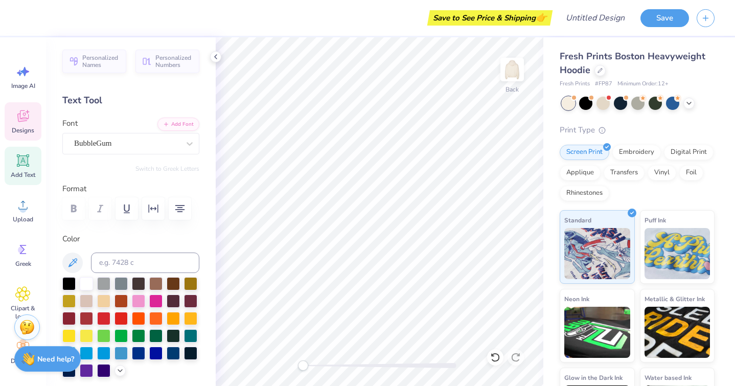
click at [25, 111] on icon at bounding box center [22, 115] width 15 height 15
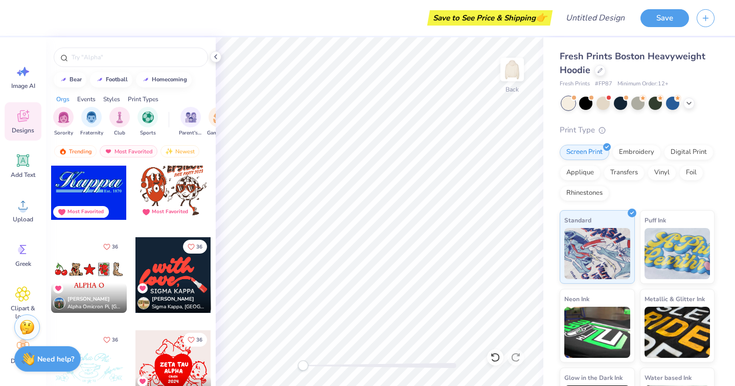
scroll to position [7173, 0]
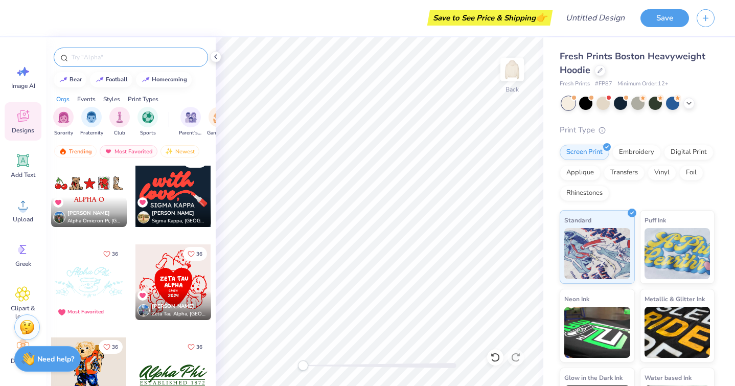
click at [93, 61] on input "text" at bounding box center [135, 57] width 131 height 10
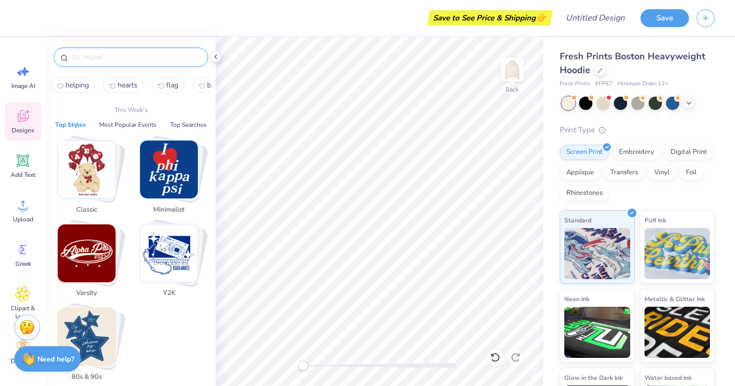
type input "r"
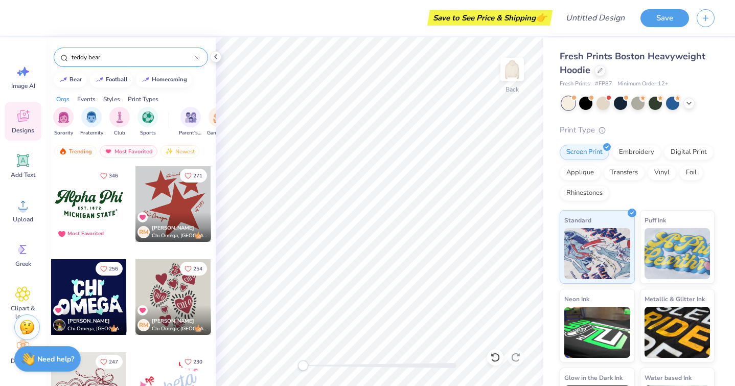
type input "teddy bear"
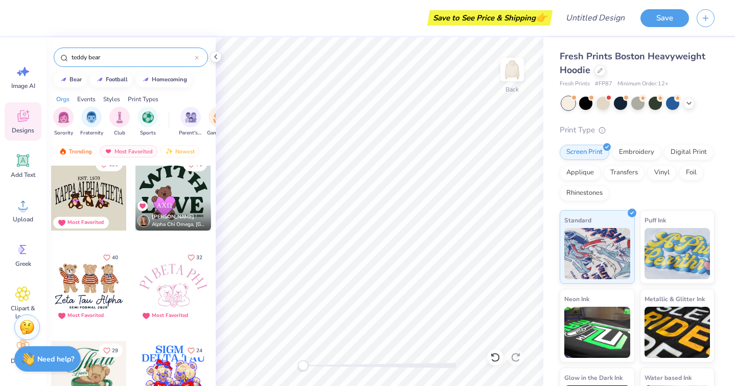
scroll to position [11, 0]
click at [173, 200] on div at bounding box center [173, 193] width 76 height 76
click at [508, 72] on img at bounding box center [511, 69] width 41 height 41
click at [186, 192] on div at bounding box center [173, 193] width 76 height 76
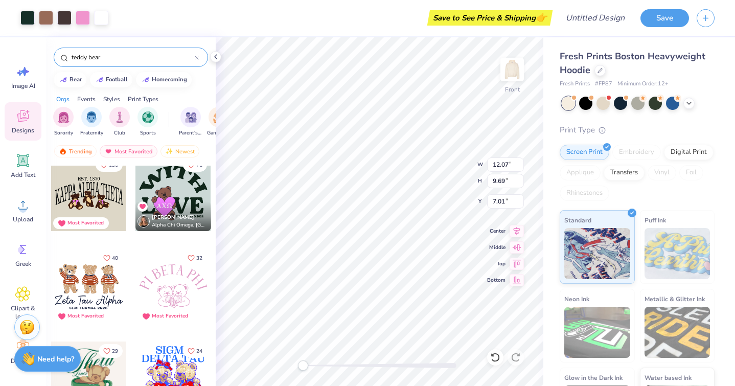
type input "12.07"
type input "9.69"
type input "7.01"
type input "4.36"
type input "6.11"
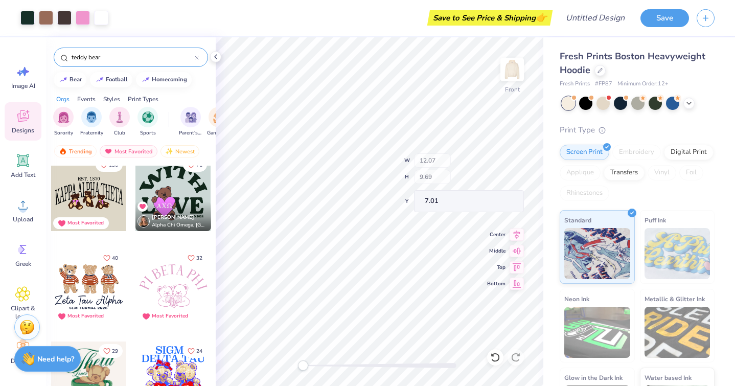
type input "10.56"
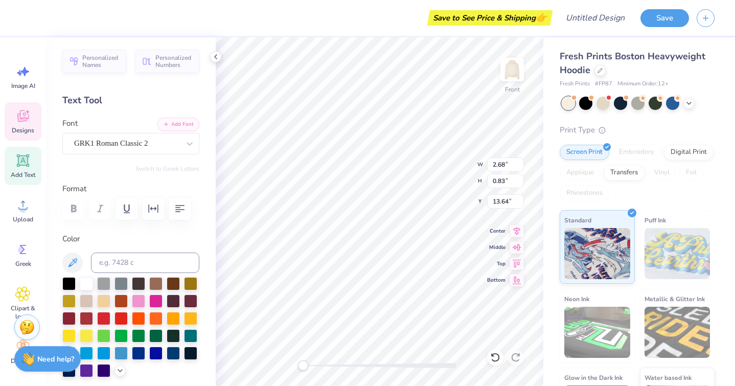
type textarea "A"
type textarea "L"
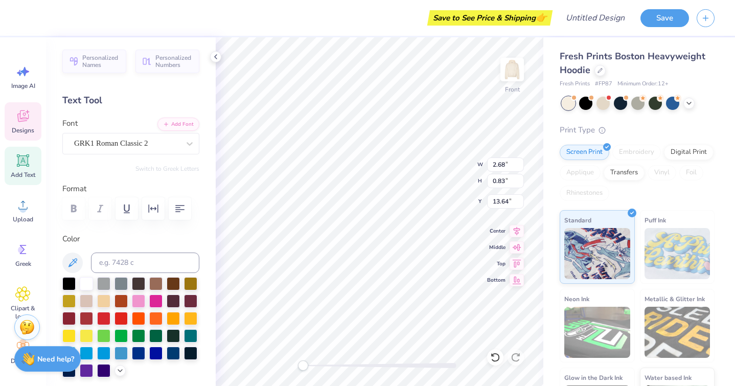
type textarea "[PERSON_NAME]"
type input "3.49"
type input "0.58"
type input "14.17"
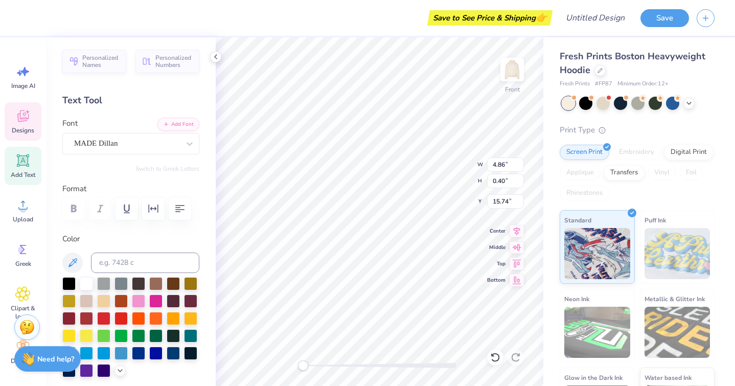
type textarea "E"
type textarea "Comfort Cases"
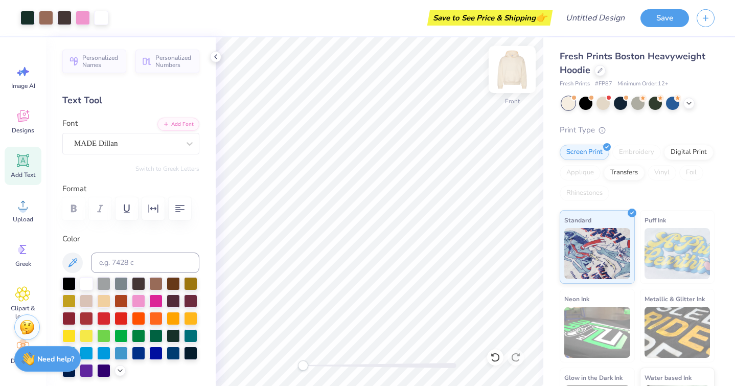
click at [508, 74] on img at bounding box center [511, 69] width 41 height 41
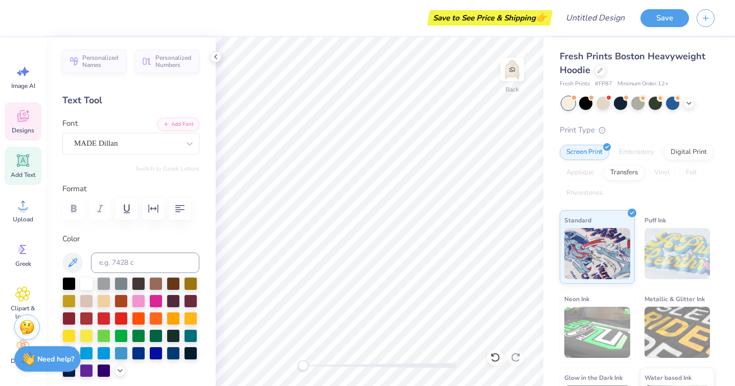
click at [16, 120] on icon at bounding box center [22, 115] width 15 height 15
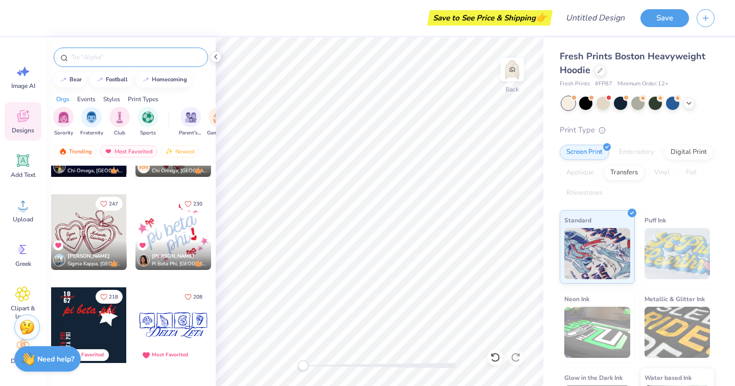
scroll to position [167, 0]
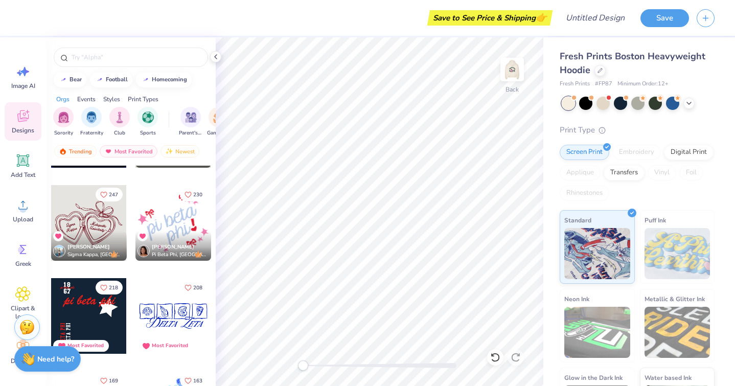
click at [108, 44] on div at bounding box center [131, 54] width 170 height 35
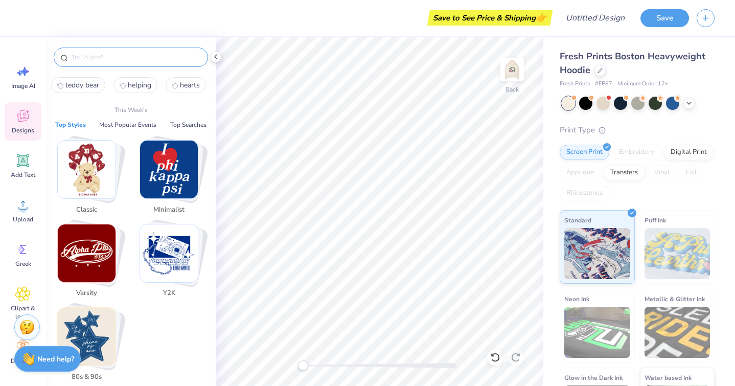
click at [108, 56] on input "text" at bounding box center [135, 57] width 131 height 10
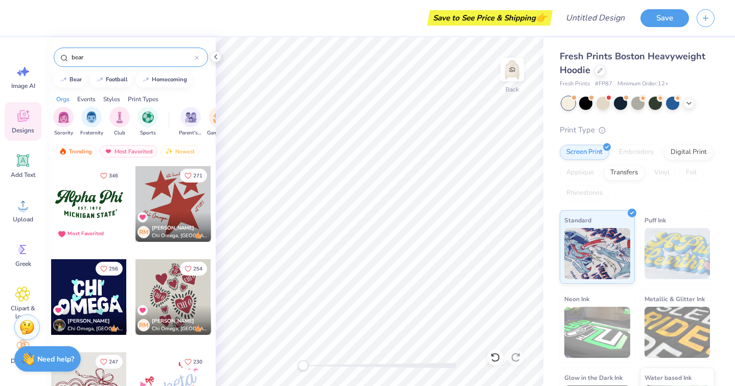
type input "bear"
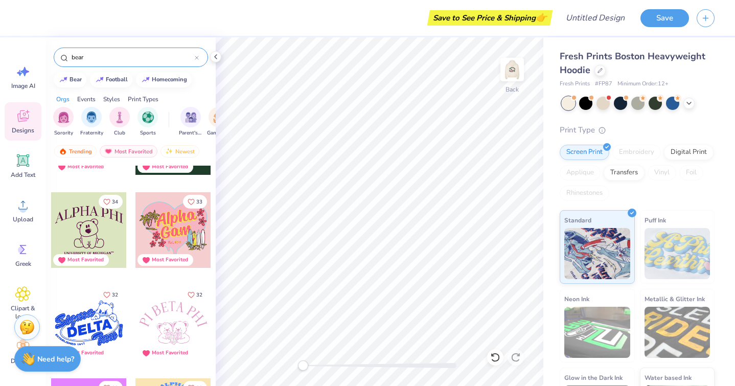
scroll to position [2482, 0]
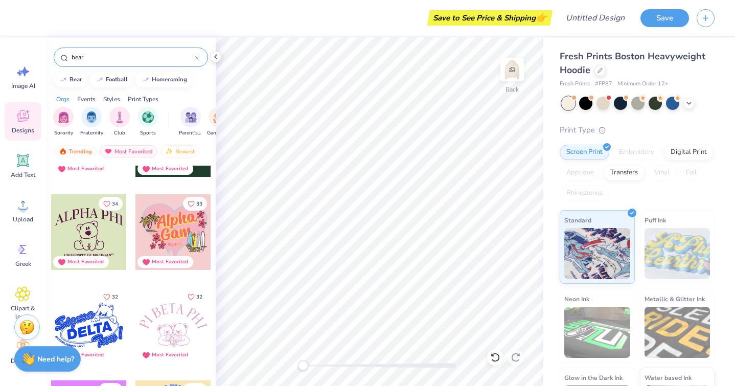
click at [187, 227] on div at bounding box center [173, 232] width 76 height 76
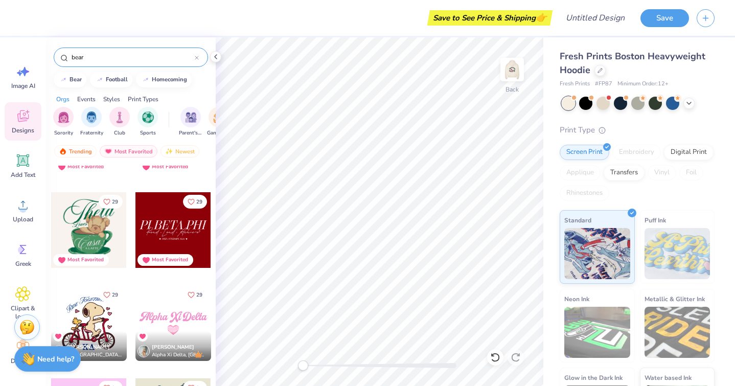
scroll to position [3023, 0]
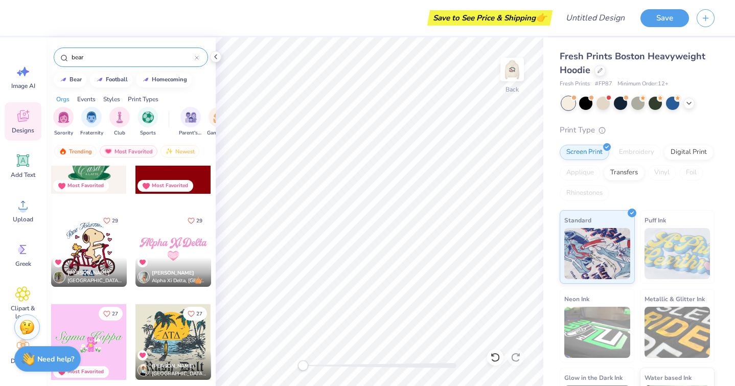
click at [93, 255] on div at bounding box center [89, 249] width 76 height 76
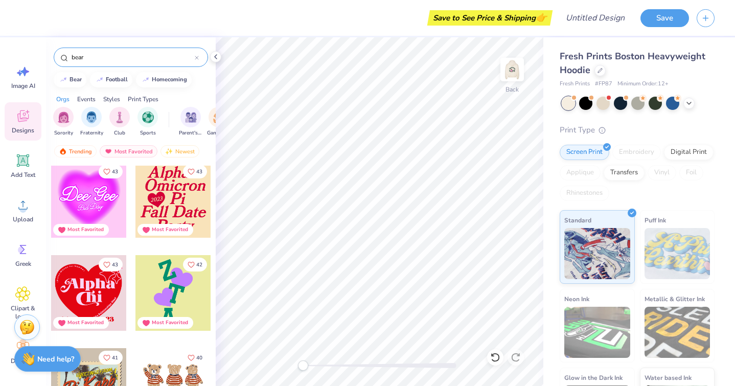
scroll to position [1598, 0]
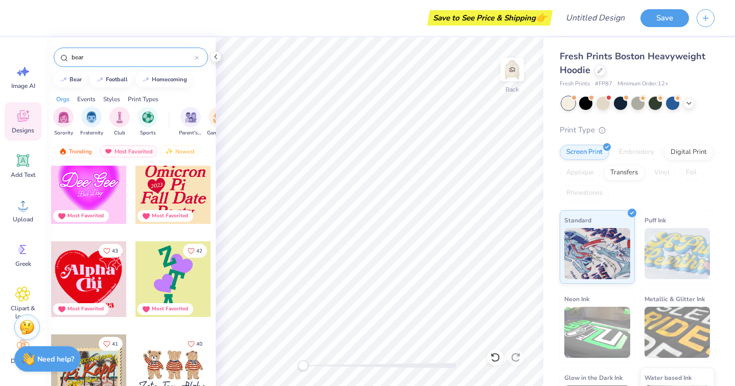
click at [157, 368] on div at bounding box center [173, 372] width 76 height 76
type input "12.67"
type input "8.57"
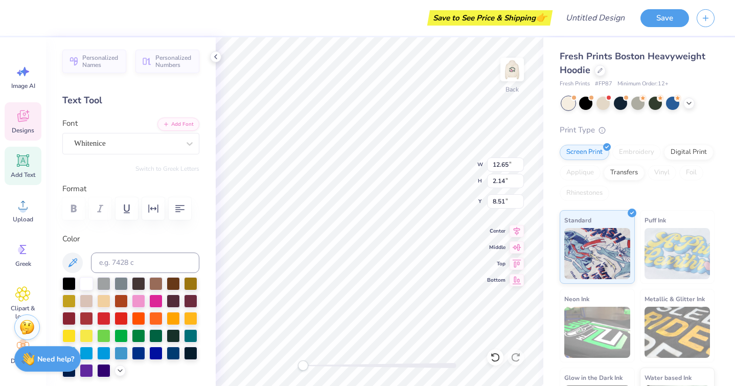
scroll to position [0, 0]
type textarea "Z"
type textarea "E"
type textarea "[PERSON_NAME] Comfort Cases"
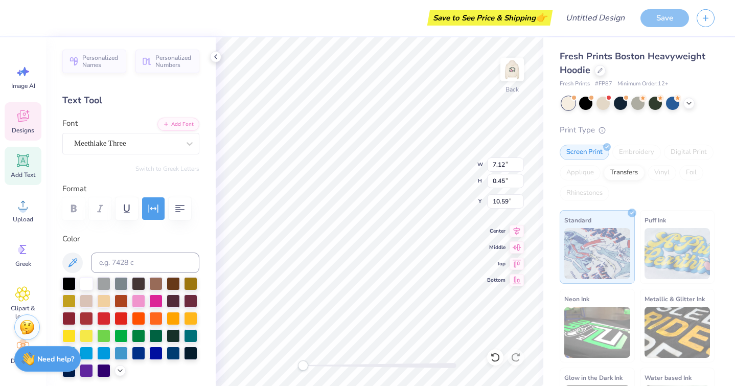
type input "7.12"
type input "0.45"
type input "10.59"
type textarea "S"
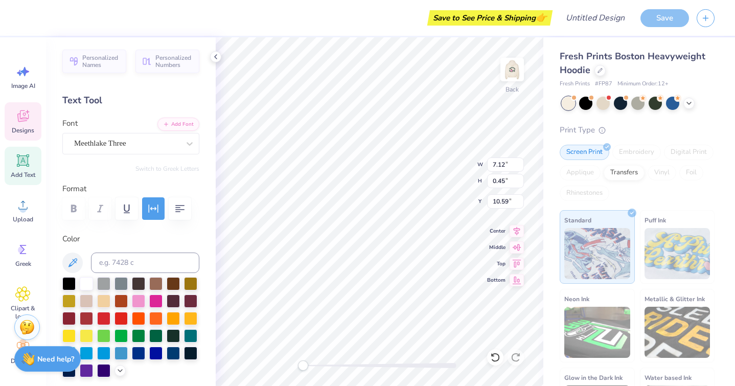
type textarea "L"
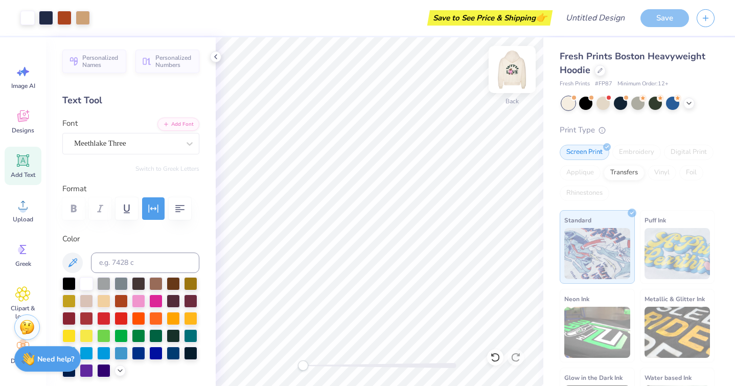
click at [507, 73] on img at bounding box center [511, 69] width 41 height 41
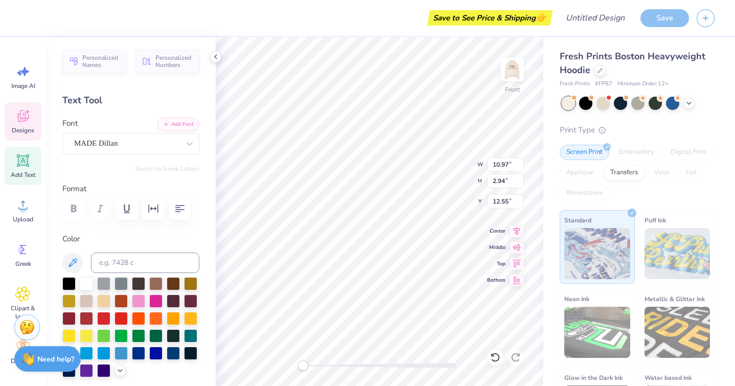
type input "12.08"
type input "4.86"
type input "6.98"
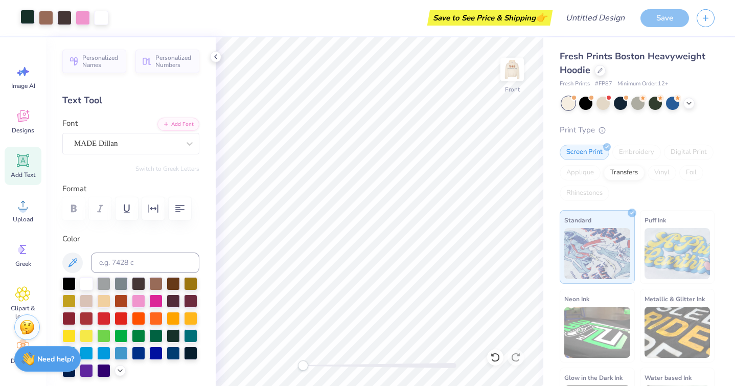
click at [31, 18] on div at bounding box center [27, 17] width 14 height 14
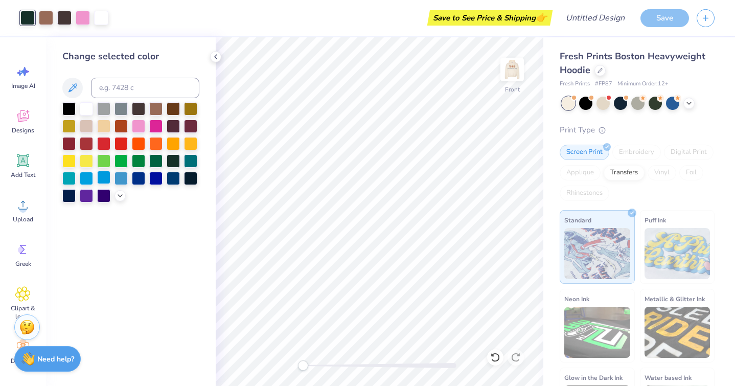
click at [101, 177] on div at bounding box center [103, 177] width 13 height 13
click at [123, 179] on div at bounding box center [120, 177] width 13 height 13
click at [86, 173] on div at bounding box center [86, 177] width 13 height 13
click at [501, 77] on img at bounding box center [511, 69] width 41 height 41
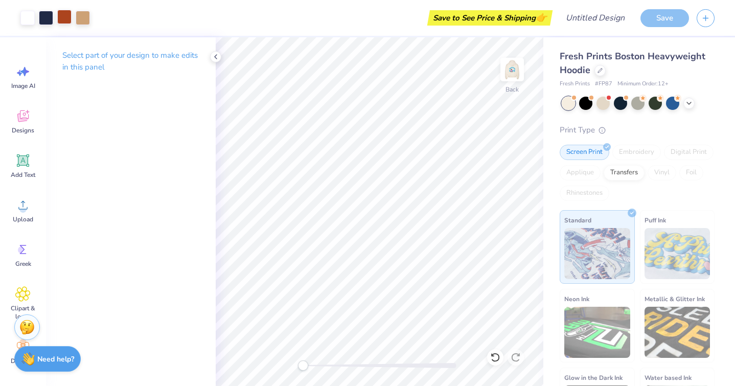
click at [70, 16] on div at bounding box center [64, 17] width 14 height 14
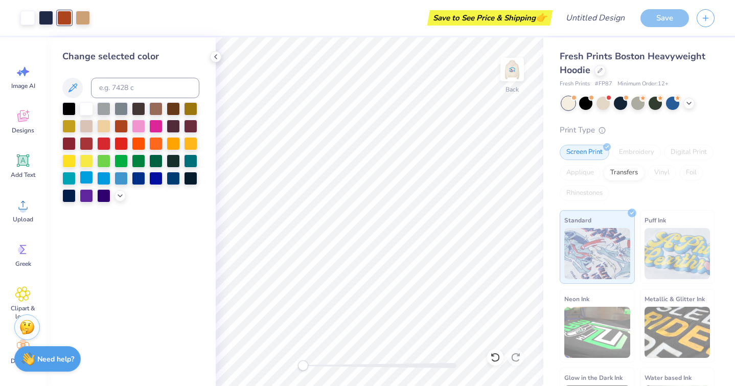
click at [88, 180] on div at bounding box center [86, 177] width 13 height 13
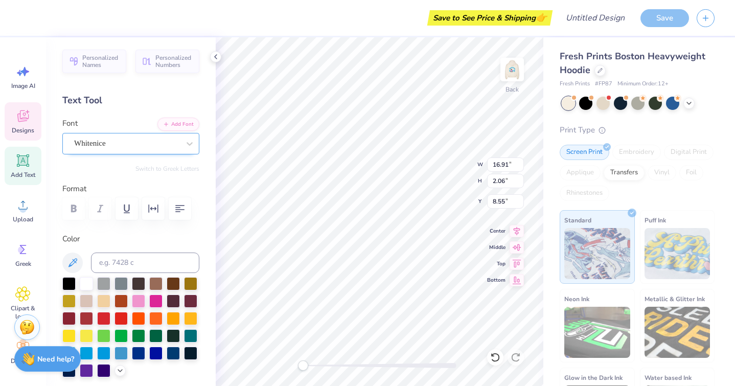
click at [124, 145] on div "Whitenice" at bounding box center [126, 143] width 107 height 16
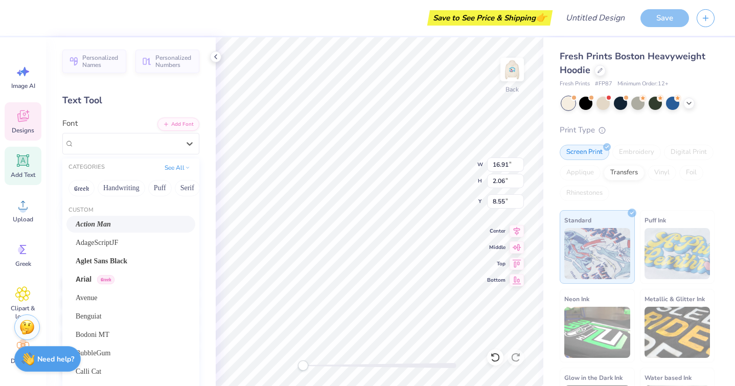
click at [119, 225] on div "Action Man" at bounding box center [131, 224] width 110 height 11
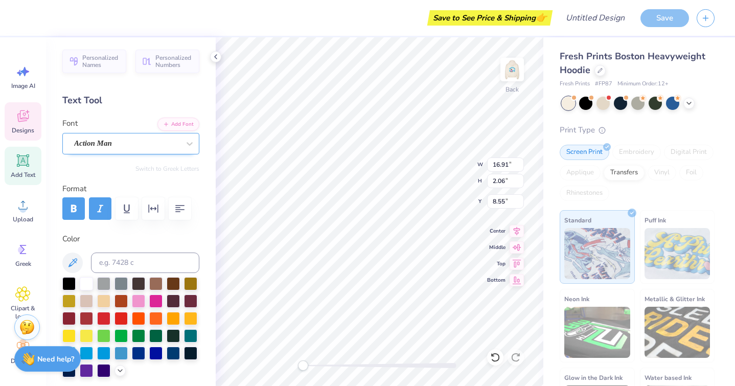
click at [113, 145] on div "Action Man" at bounding box center [126, 143] width 107 height 16
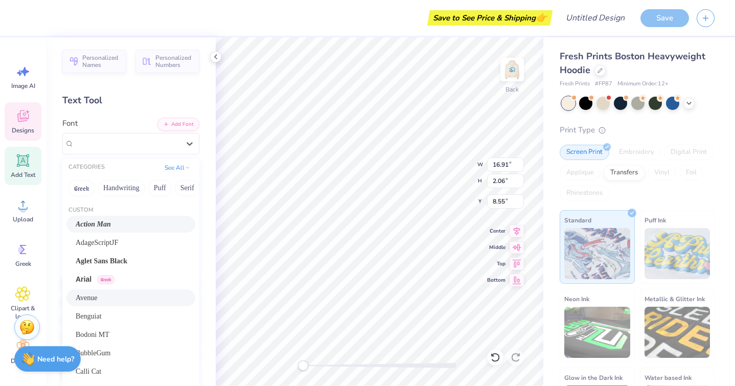
click at [106, 303] on div "Avenue" at bounding box center [130, 297] width 129 height 17
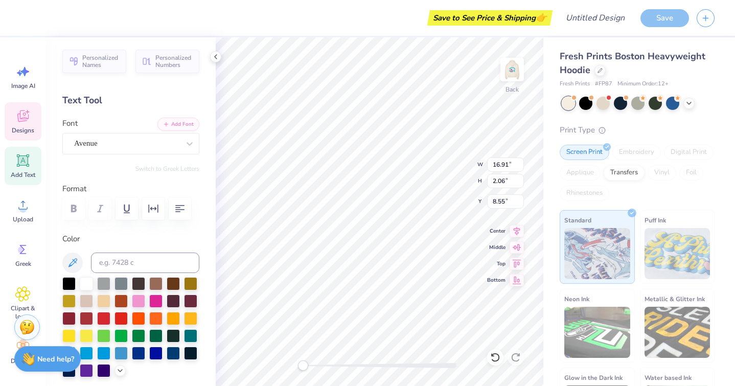
click at [87, 155] on div "Personalized Names Personalized Numbers Text Tool Add Font Font Avenue Switch t…" at bounding box center [131, 211] width 170 height 348
click at [92, 147] on div "Avenue" at bounding box center [126, 143] width 107 height 16
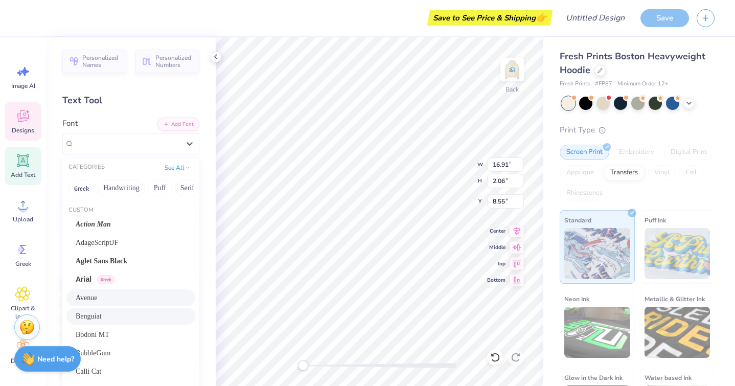
click at [101, 319] on span "Benguiat" at bounding box center [89, 316] width 26 height 11
click at [121, 151] on div "Benguiat" at bounding box center [126, 143] width 107 height 16
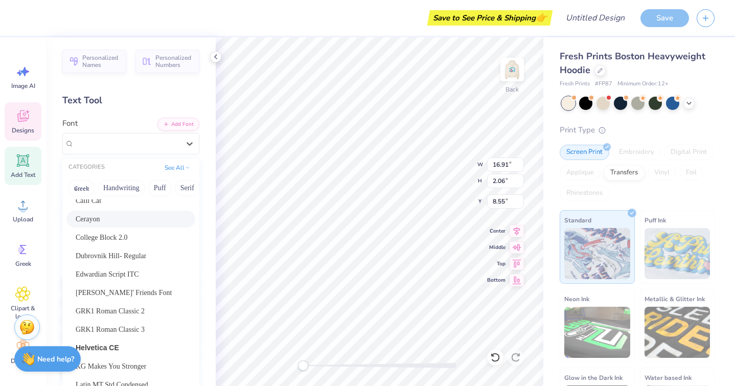
scroll to position [168, 0]
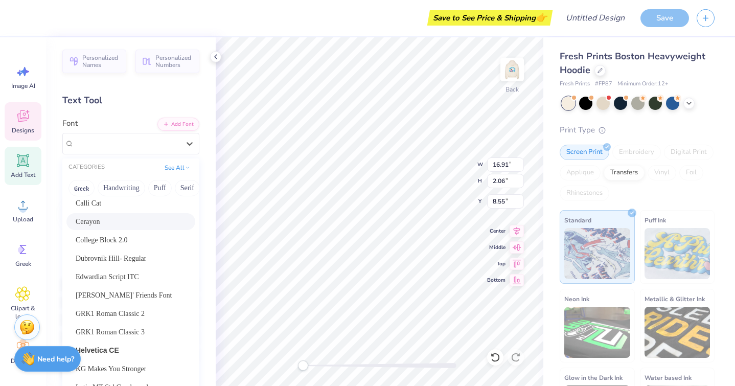
click at [108, 226] on div "Cerayon" at bounding box center [131, 221] width 110 height 11
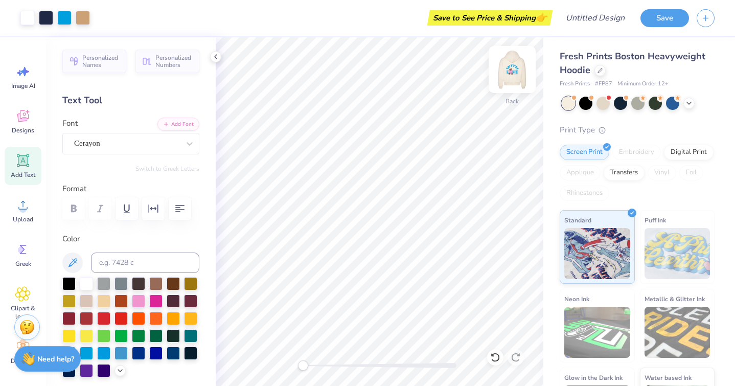
click at [500, 76] on img at bounding box center [511, 69] width 41 height 41
click at [513, 69] on img at bounding box center [511, 69] width 41 height 41
click at [513, 68] on img at bounding box center [511, 69] width 41 height 41
